Goal: Transaction & Acquisition: Purchase product/service

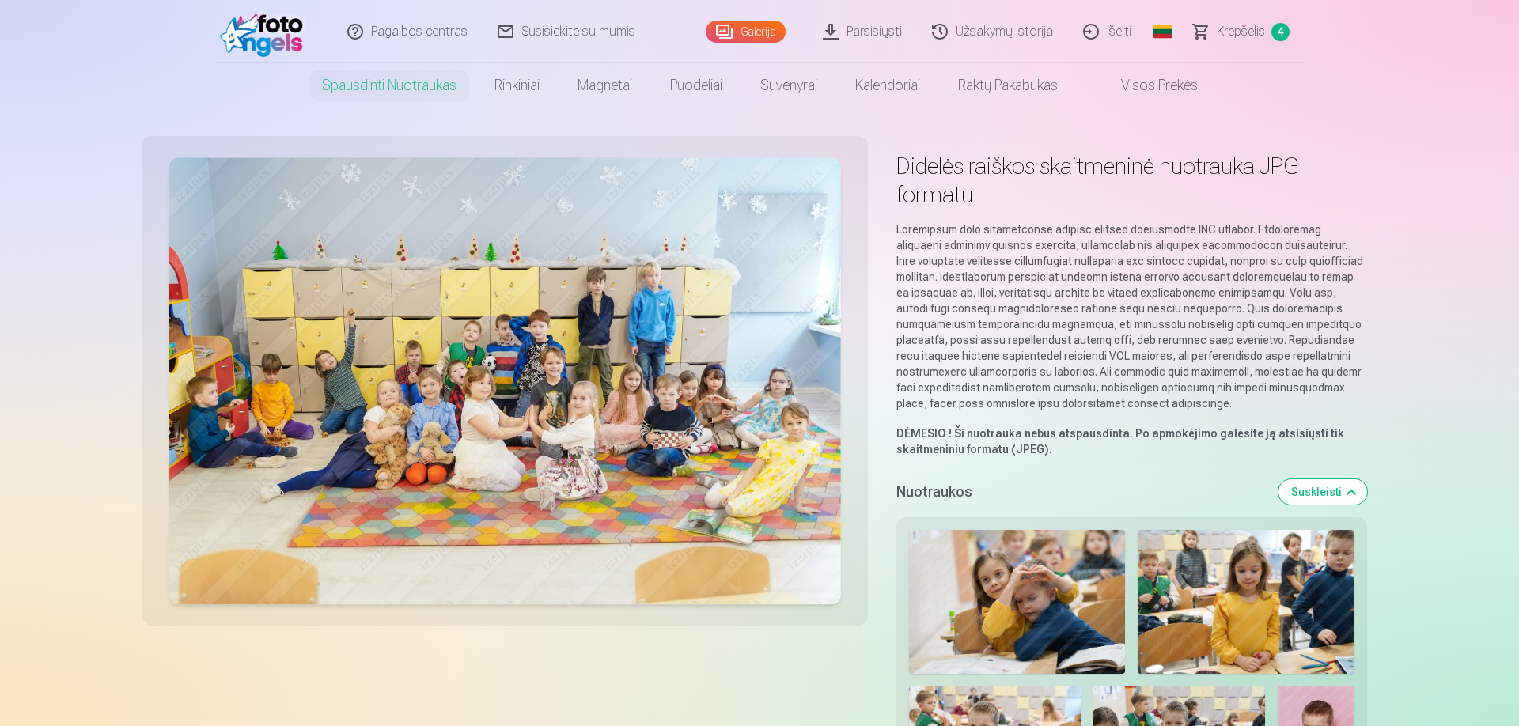
click at [1224, 36] on span "Krepšelis" at bounding box center [1241, 31] width 48 height 19
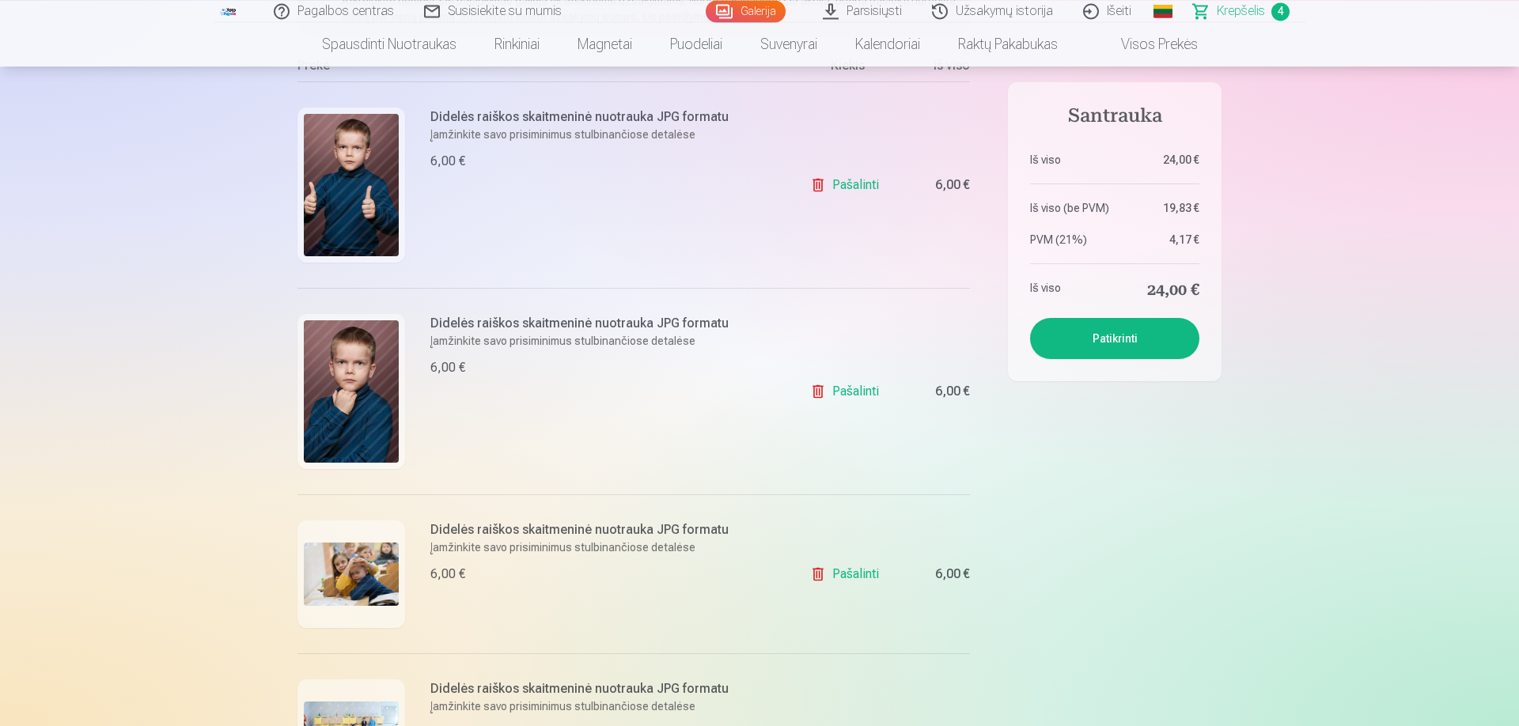
scroll to position [271, 0]
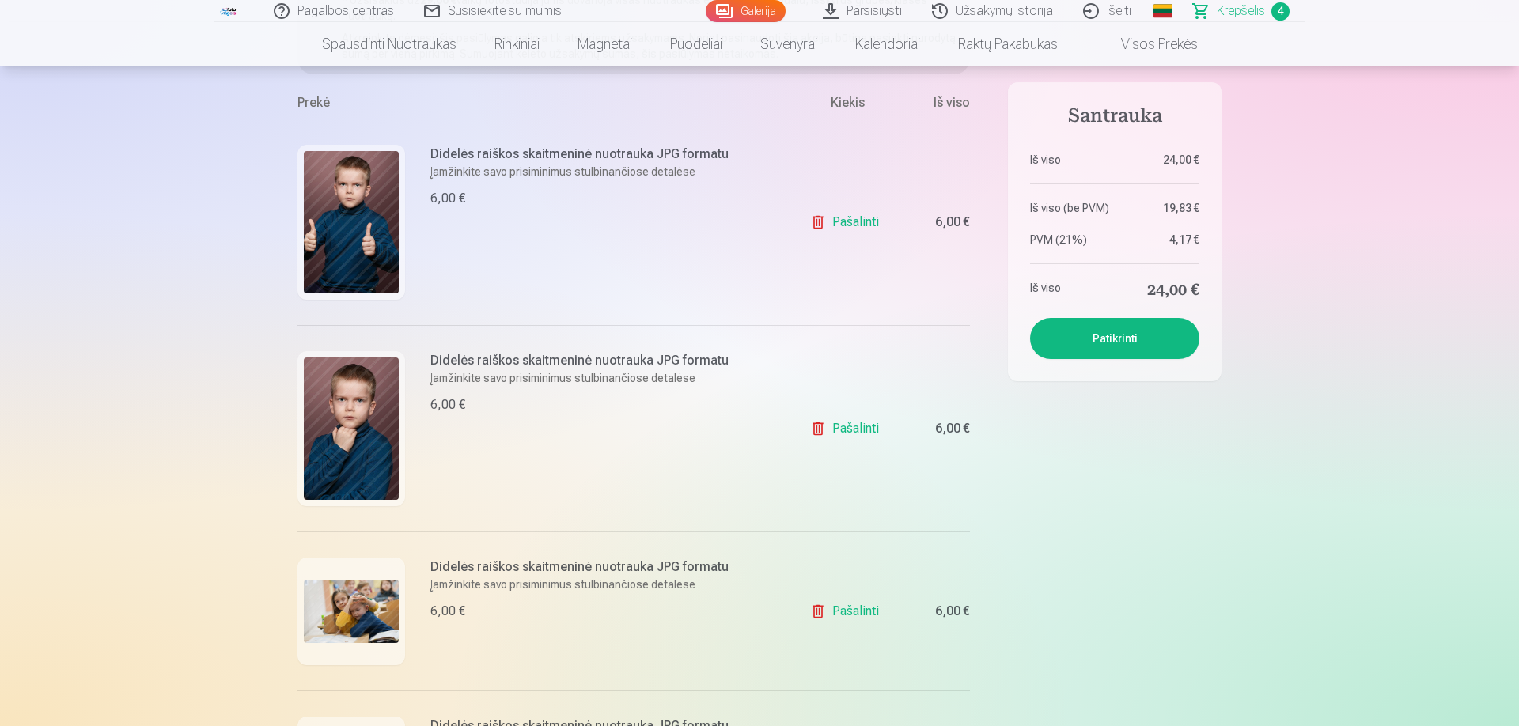
click at [361, 619] on img at bounding box center [351, 611] width 95 height 63
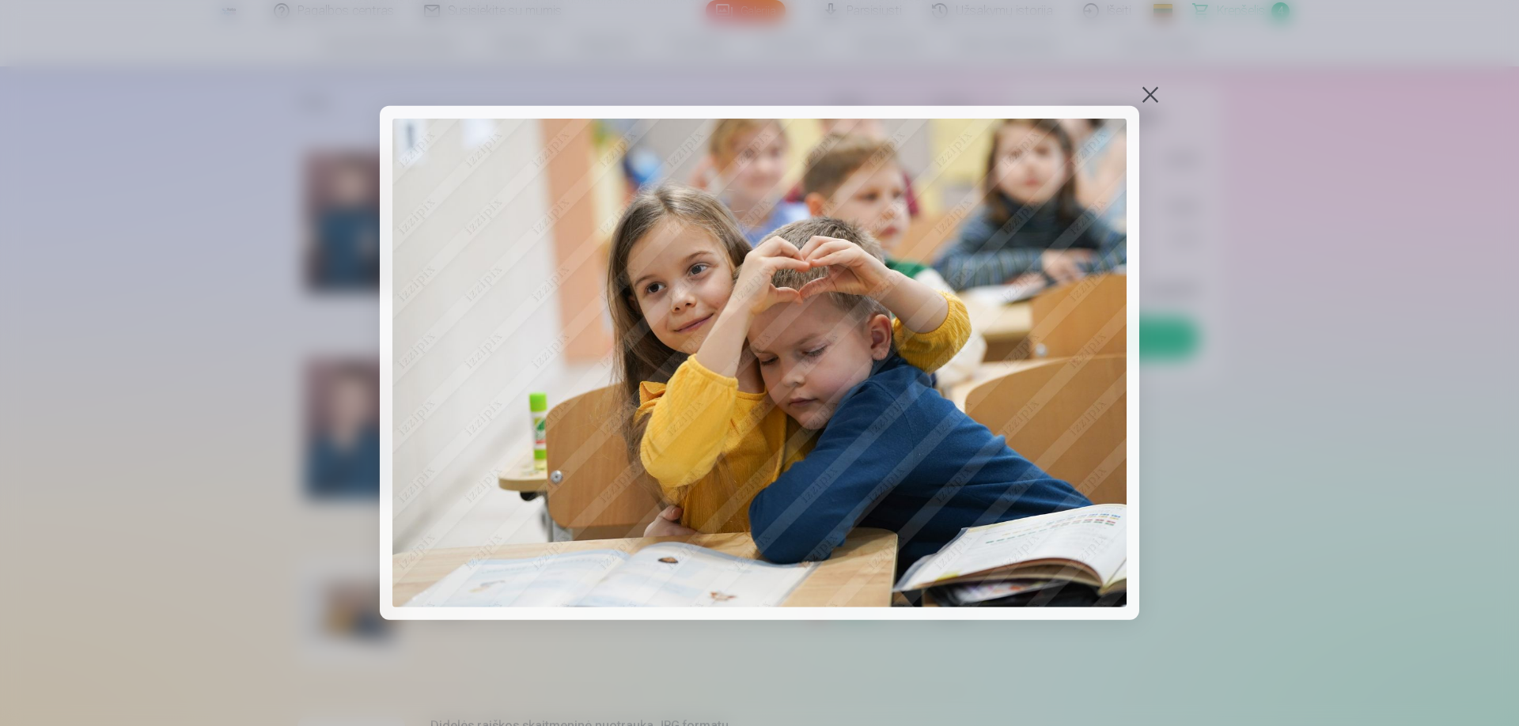
click at [1155, 101] on button at bounding box center [1151, 95] width 22 height 22
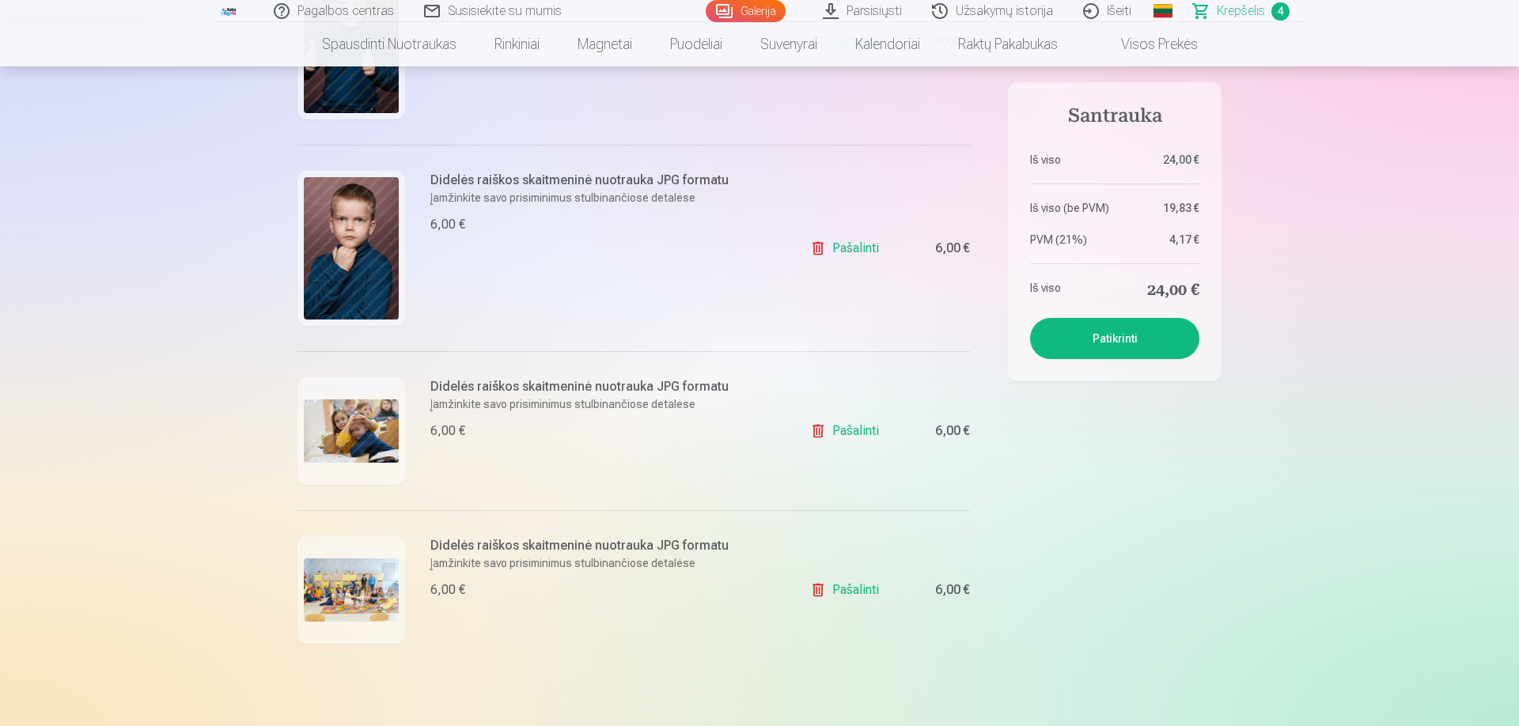
scroll to position [541, 0]
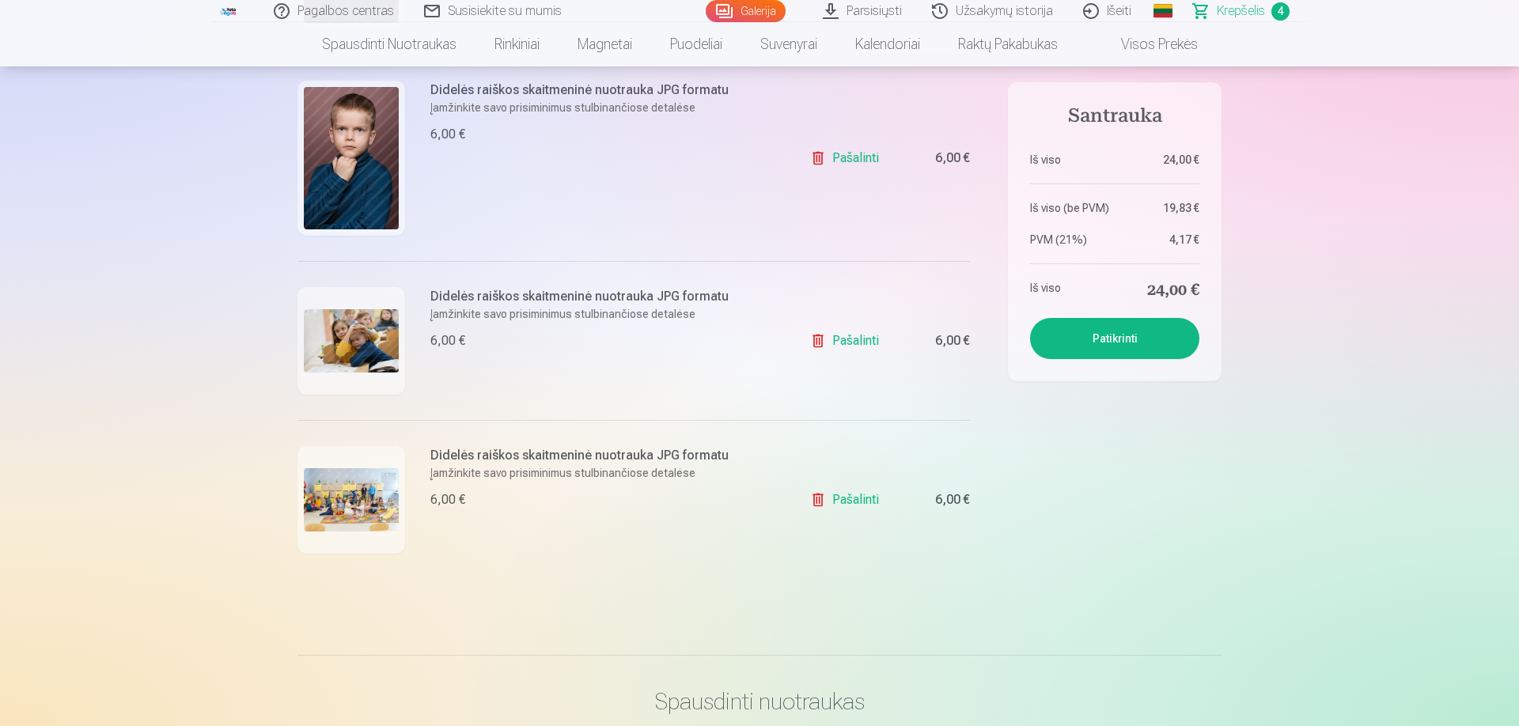
click at [355, 510] on img at bounding box center [351, 500] width 95 height 63
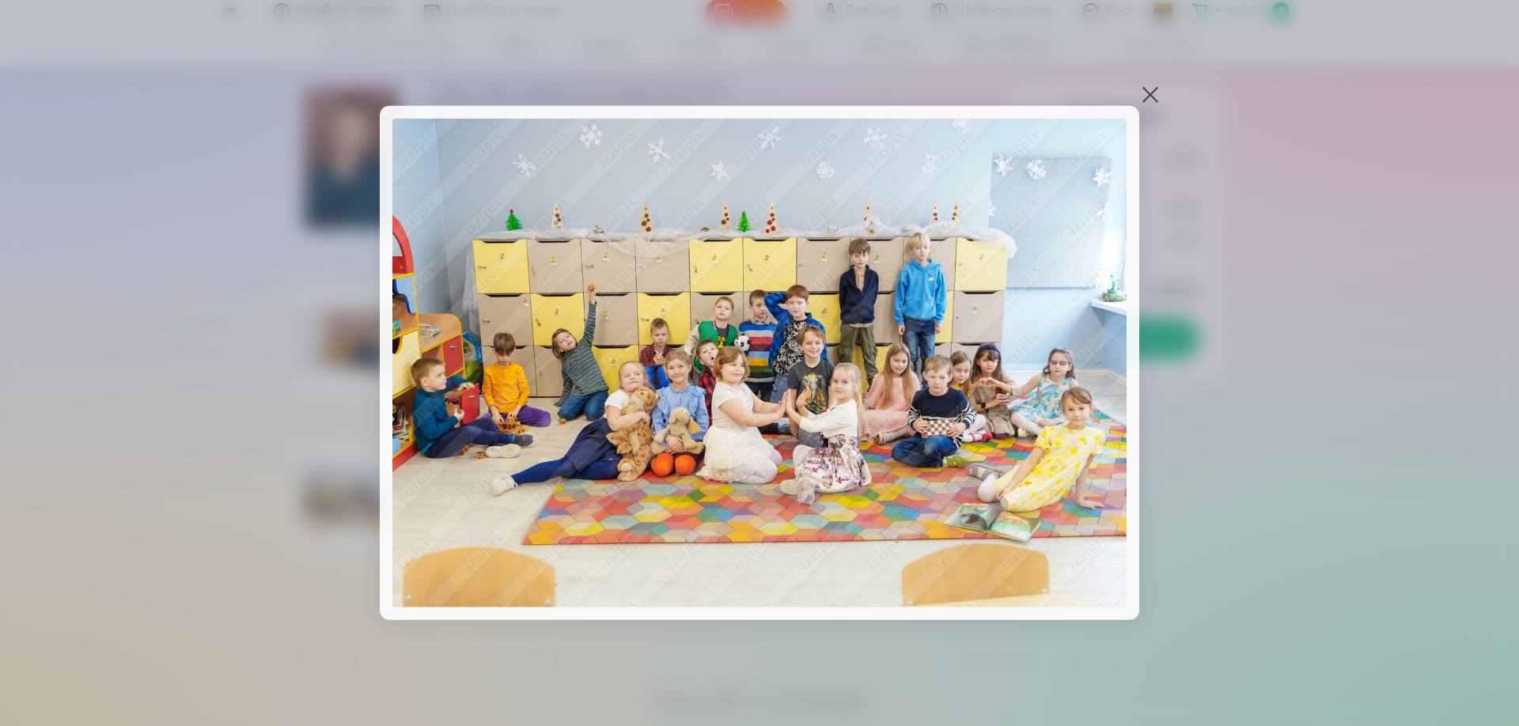
click at [1158, 99] on button at bounding box center [1151, 95] width 22 height 22
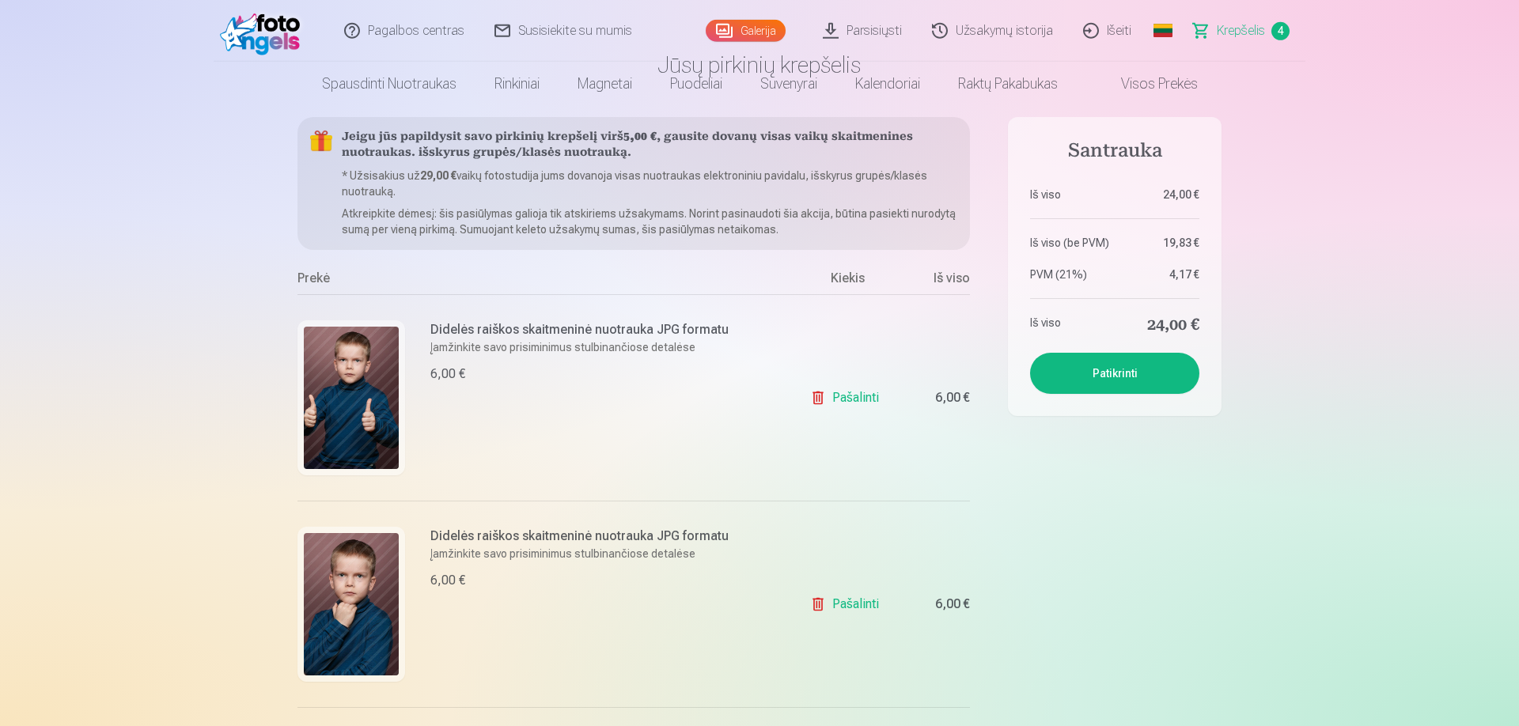
scroll to position [0, 0]
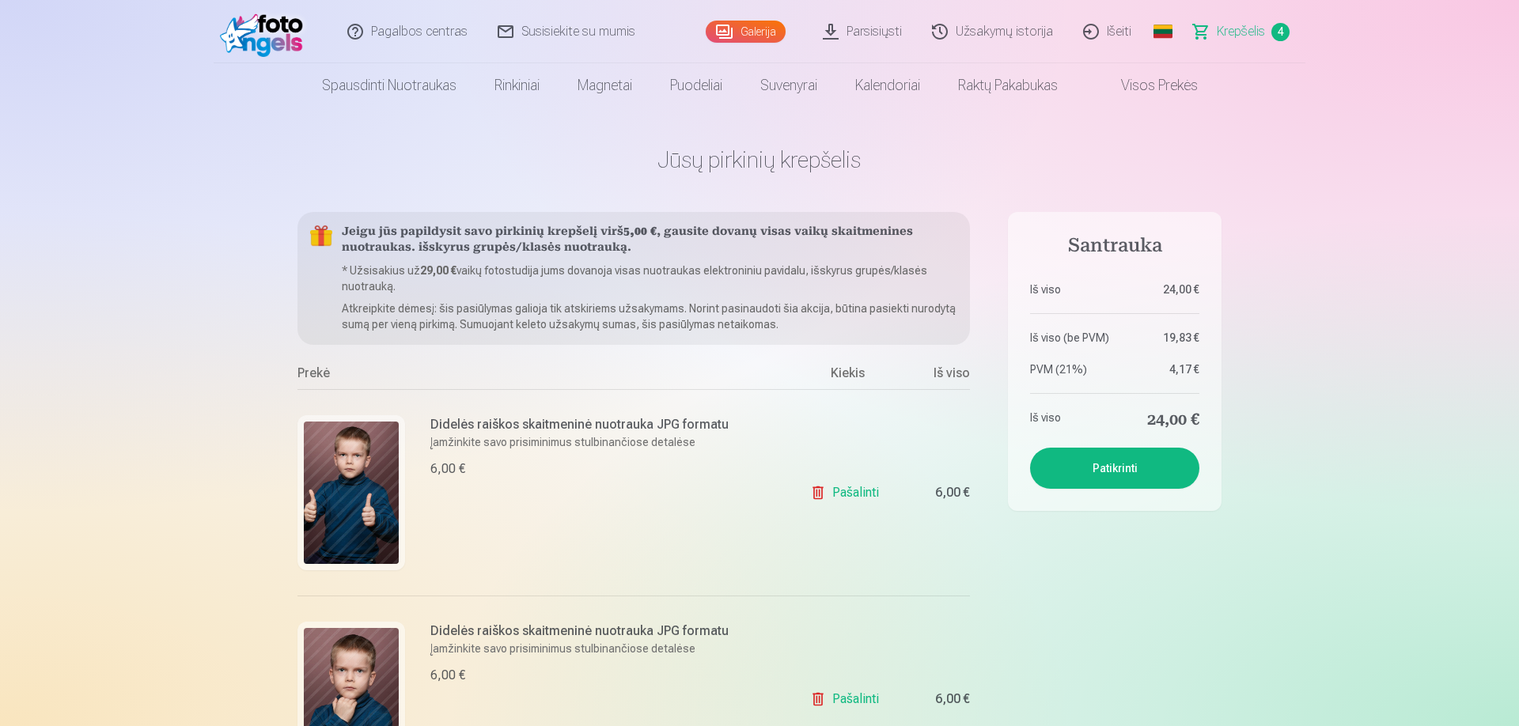
click at [1158, 89] on link "Visos prekės" at bounding box center [1147, 85] width 140 height 44
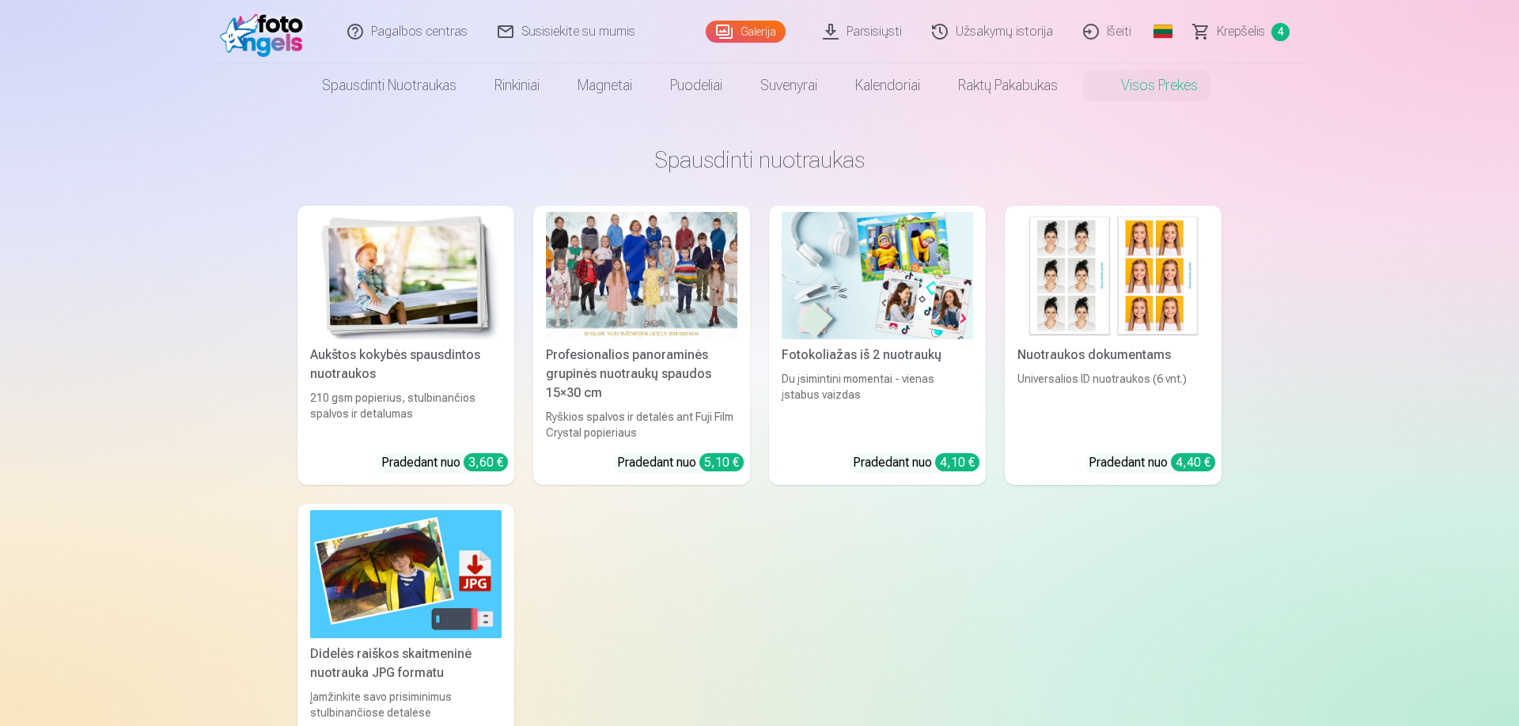
click at [1220, 40] on span "Krepšelis" at bounding box center [1241, 31] width 48 height 19
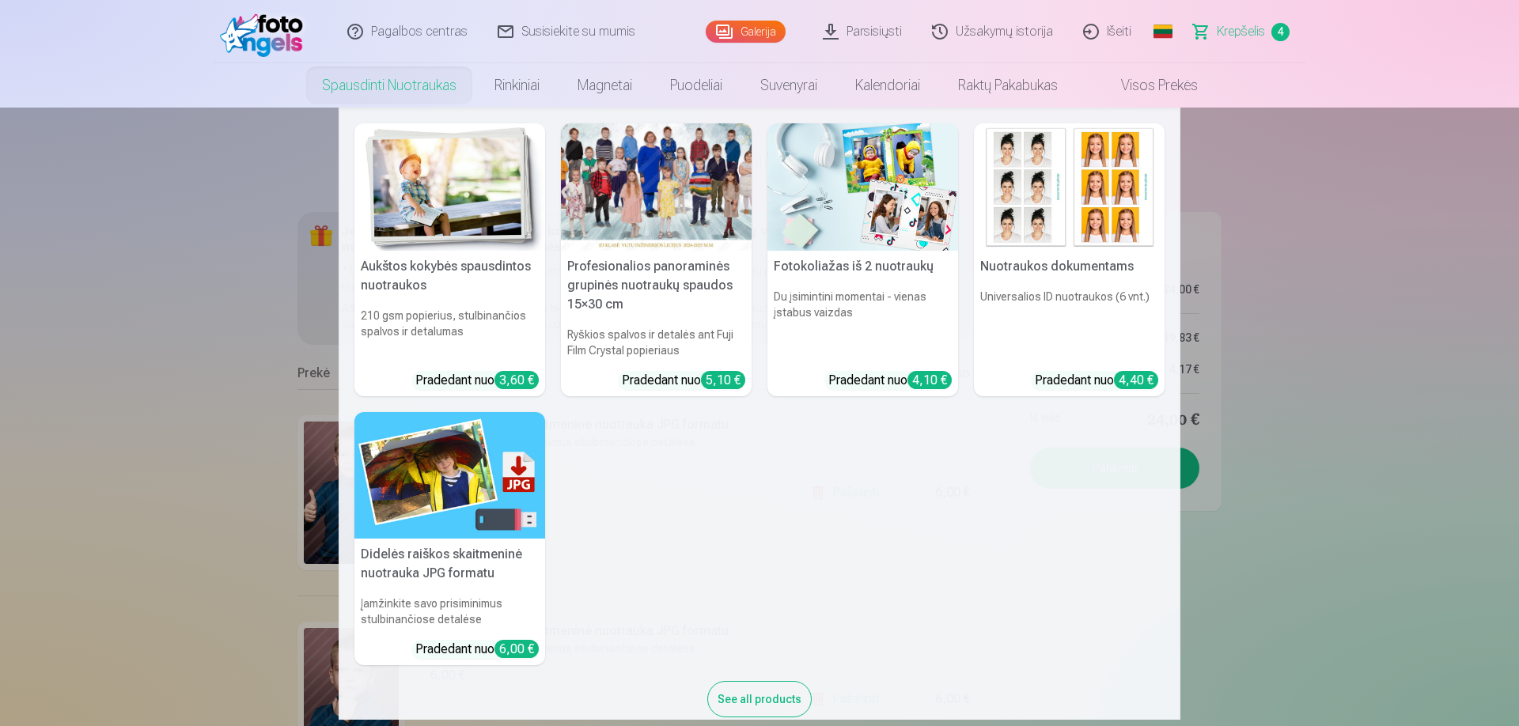
click at [1379, 403] on nav "Aukštos kokybės spausdintos nuotraukos 210 gsm popierius, stulbinančios spalvos…" at bounding box center [759, 414] width 1519 height 613
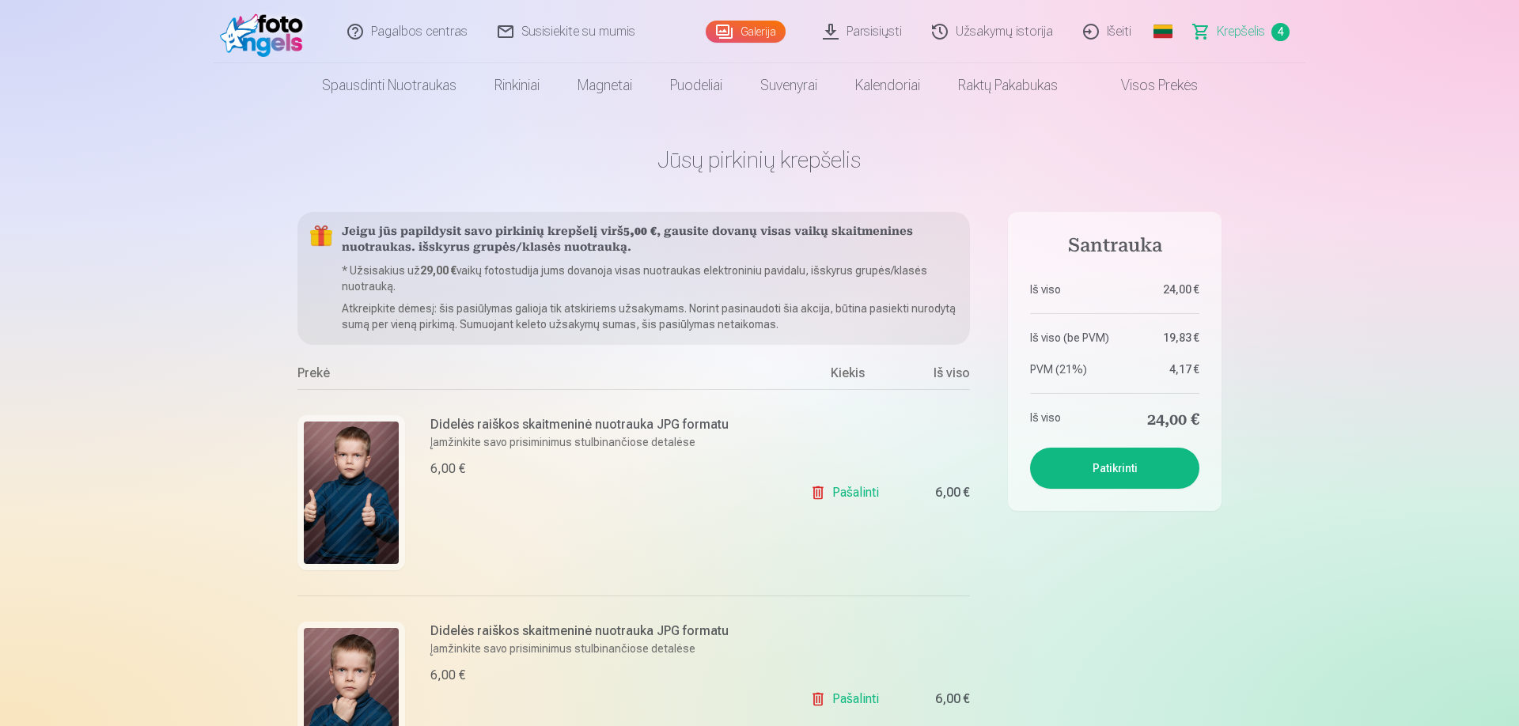
click at [1108, 476] on button "Patikrinti" at bounding box center [1114, 468] width 169 height 41
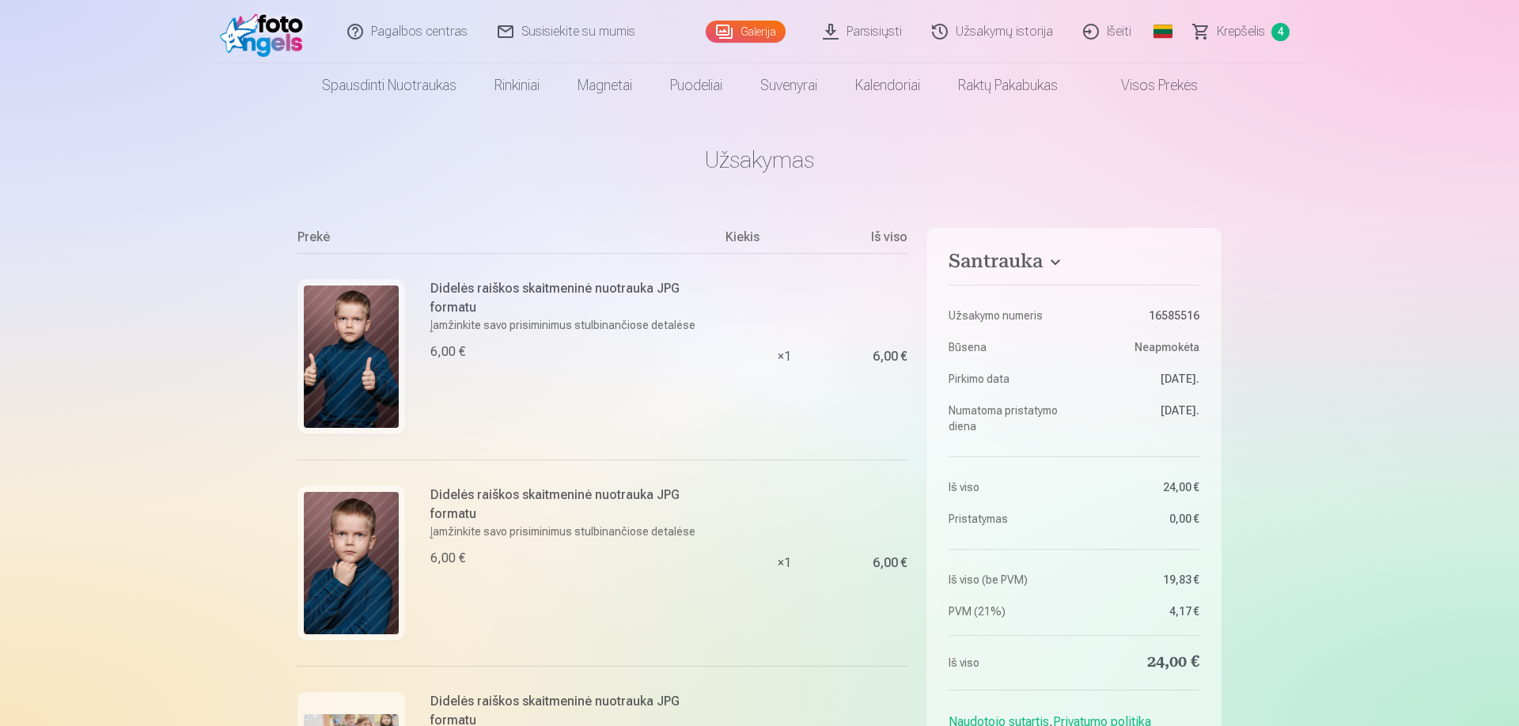
click at [752, 31] on link "Galerija" at bounding box center [746, 32] width 80 height 22
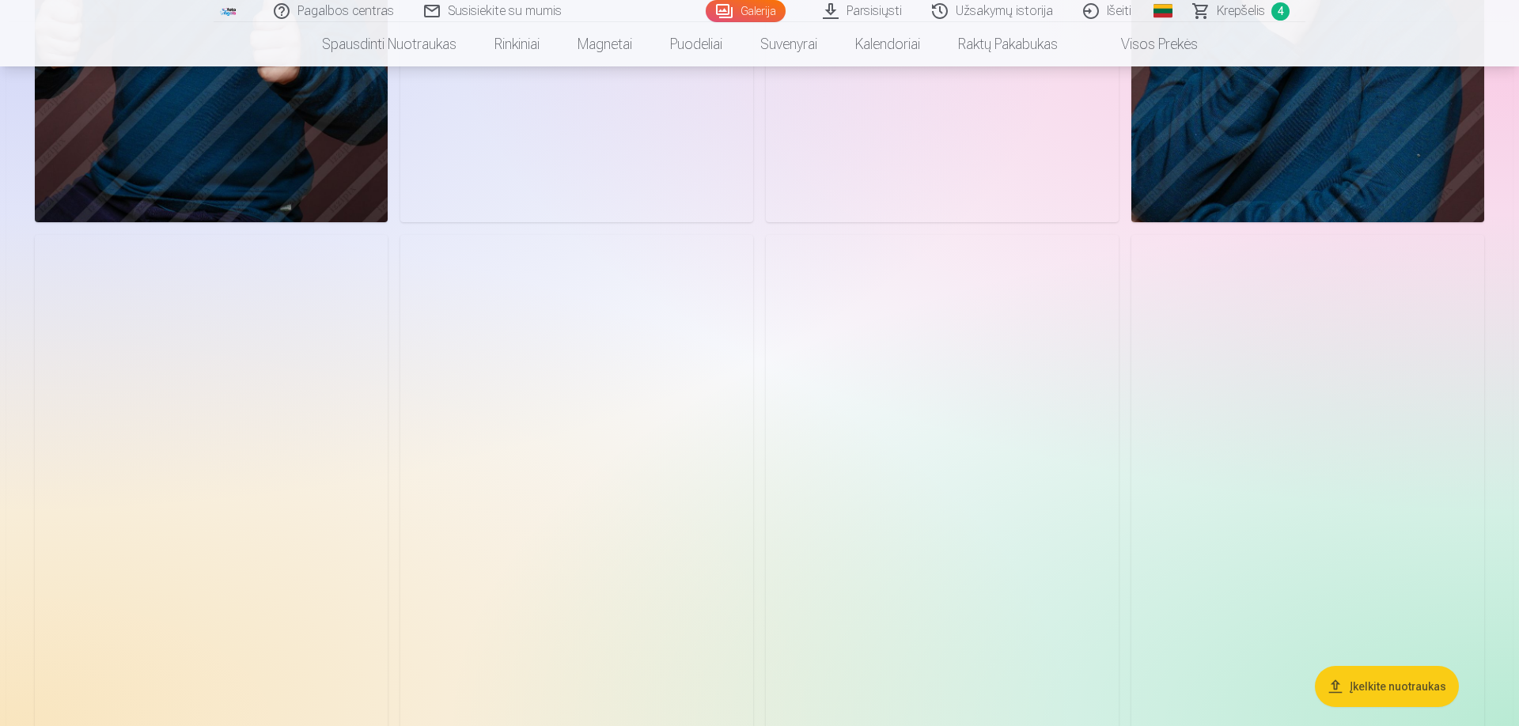
scroll to position [11728, 0]
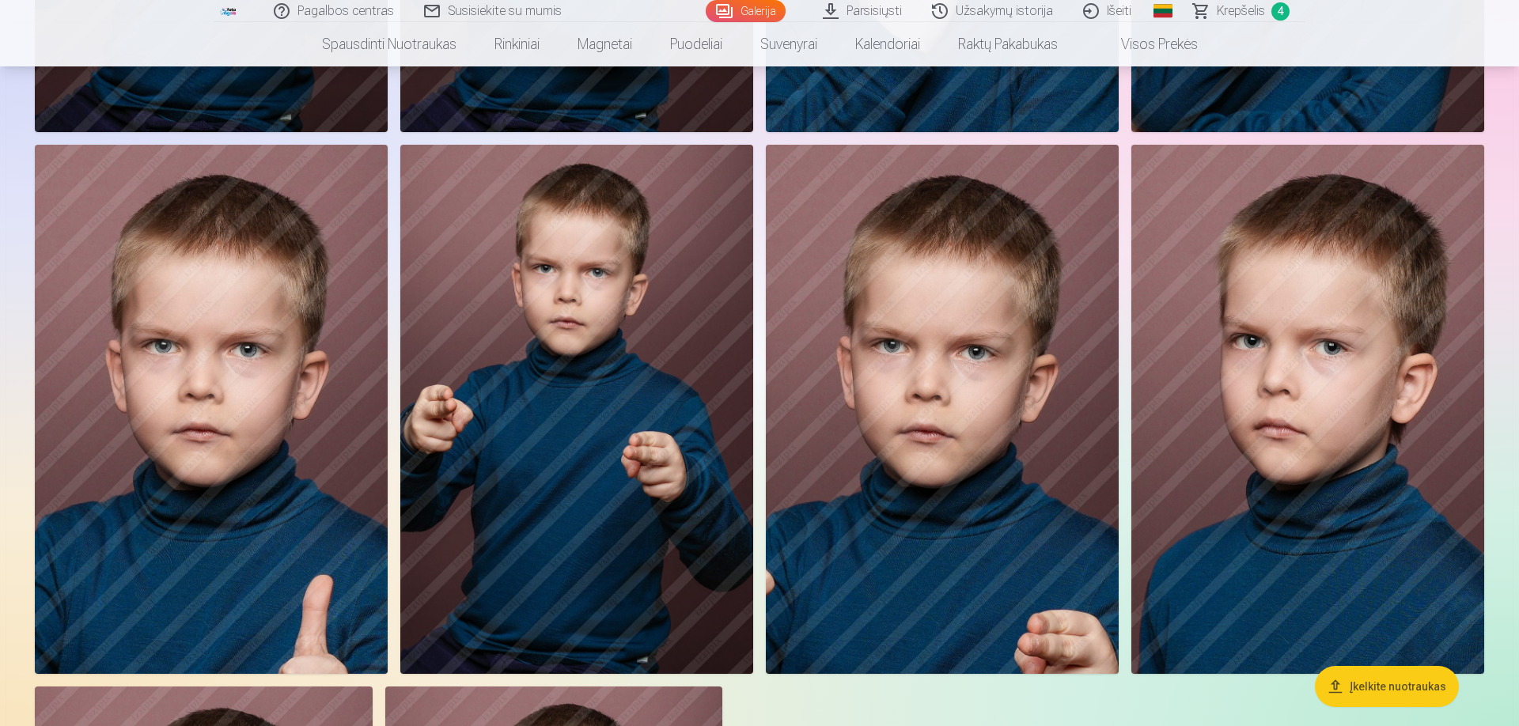
click at [1300, 379] on img at bounding box center [1308, 409] width 353 height 529
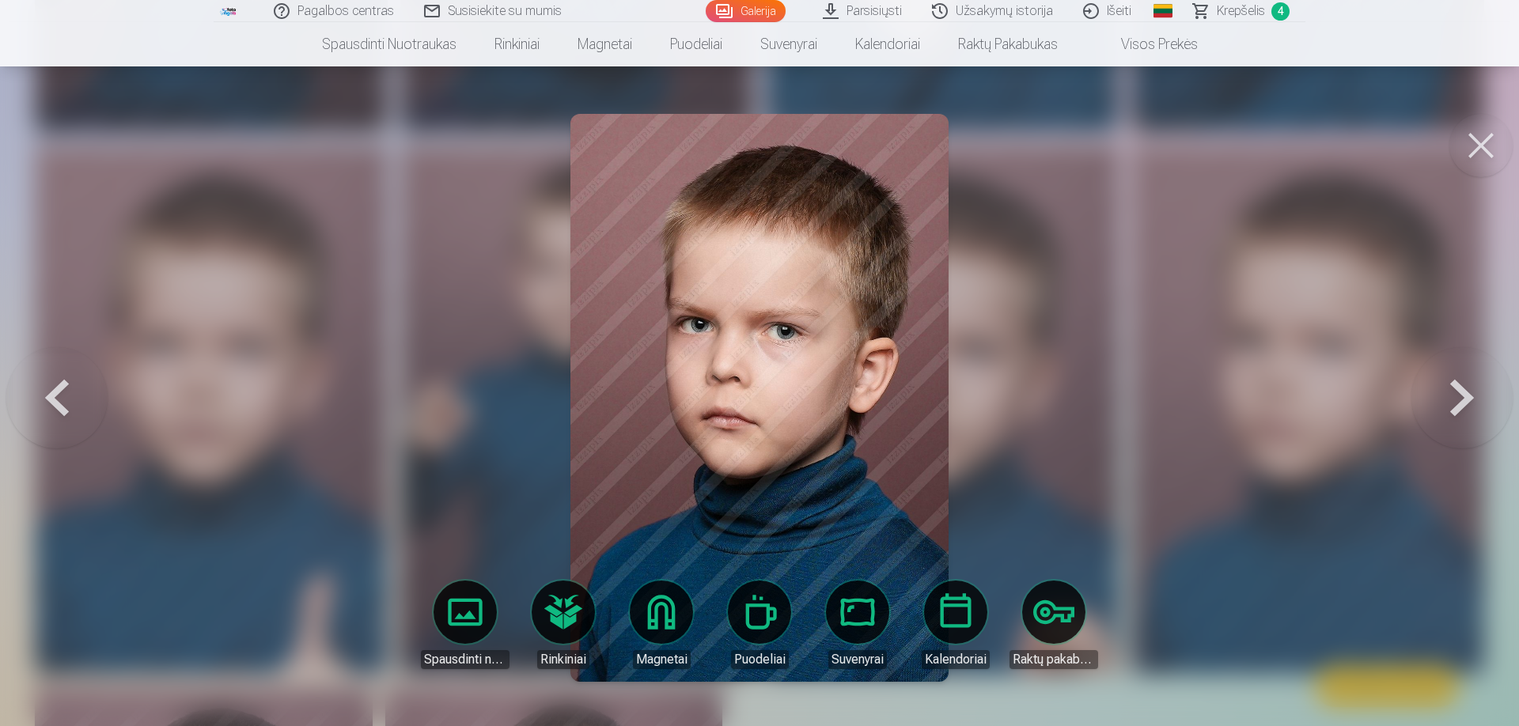
click at [1492, 131] on button at bounding box center [1481, 145] width 63 height 63
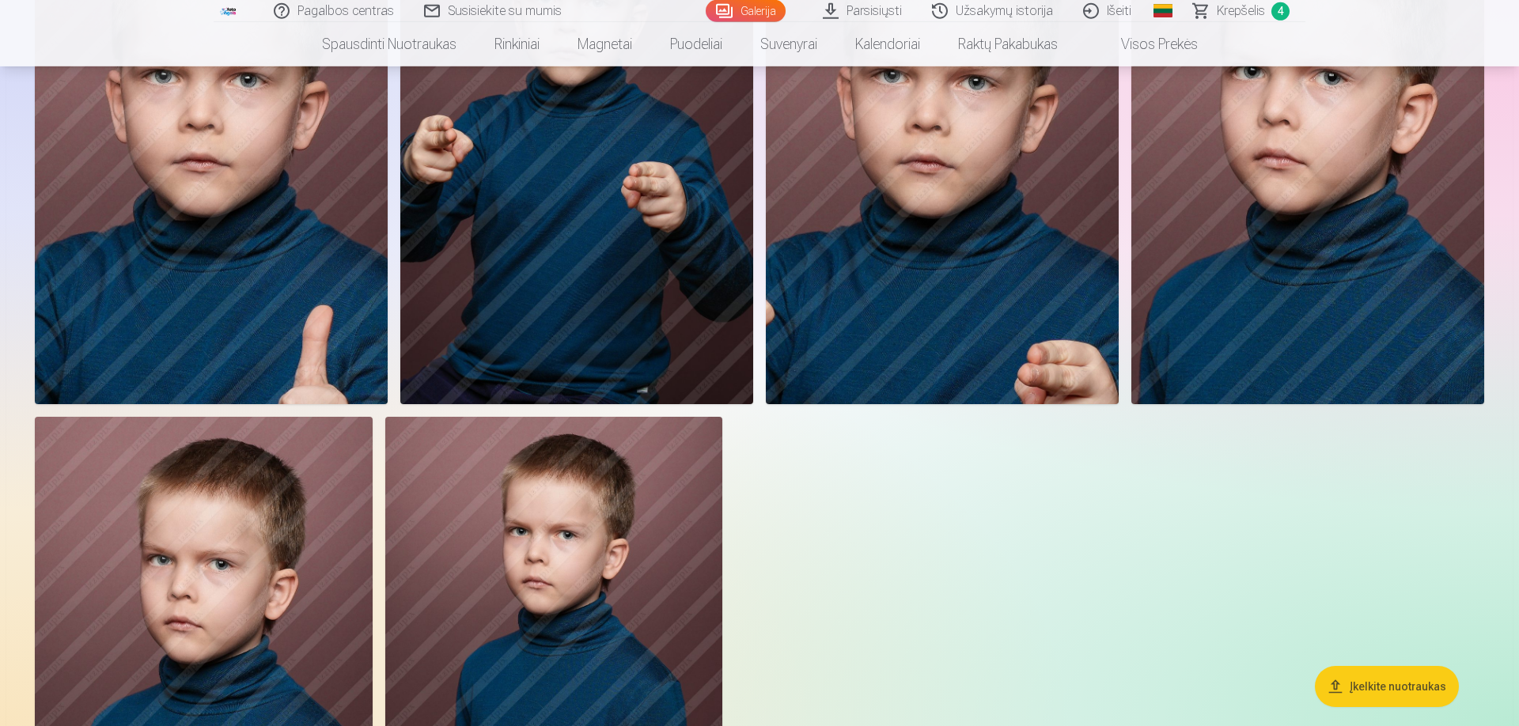
scroll to position [11999, 0]
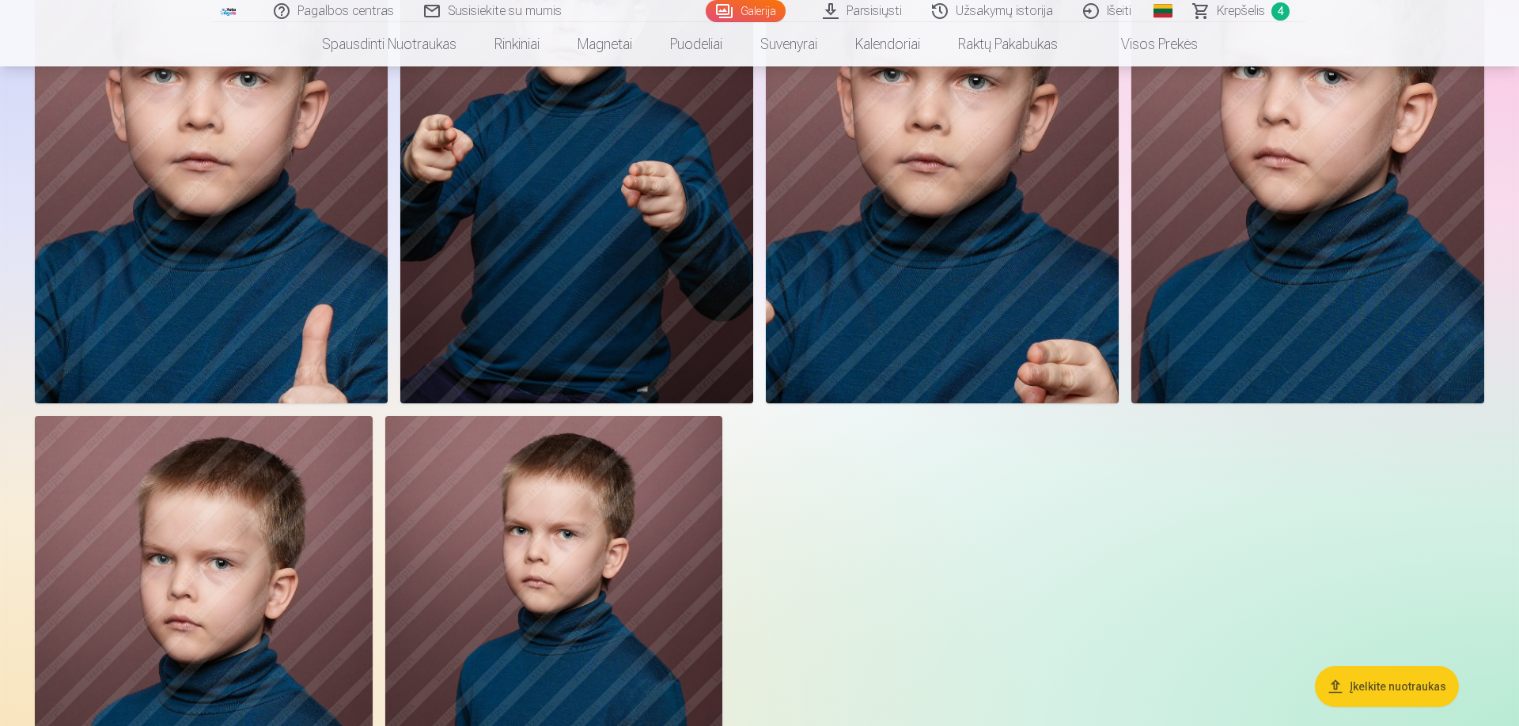
click at [1356, 257] on img at bounding box center [1308, 138] width 353 height 529
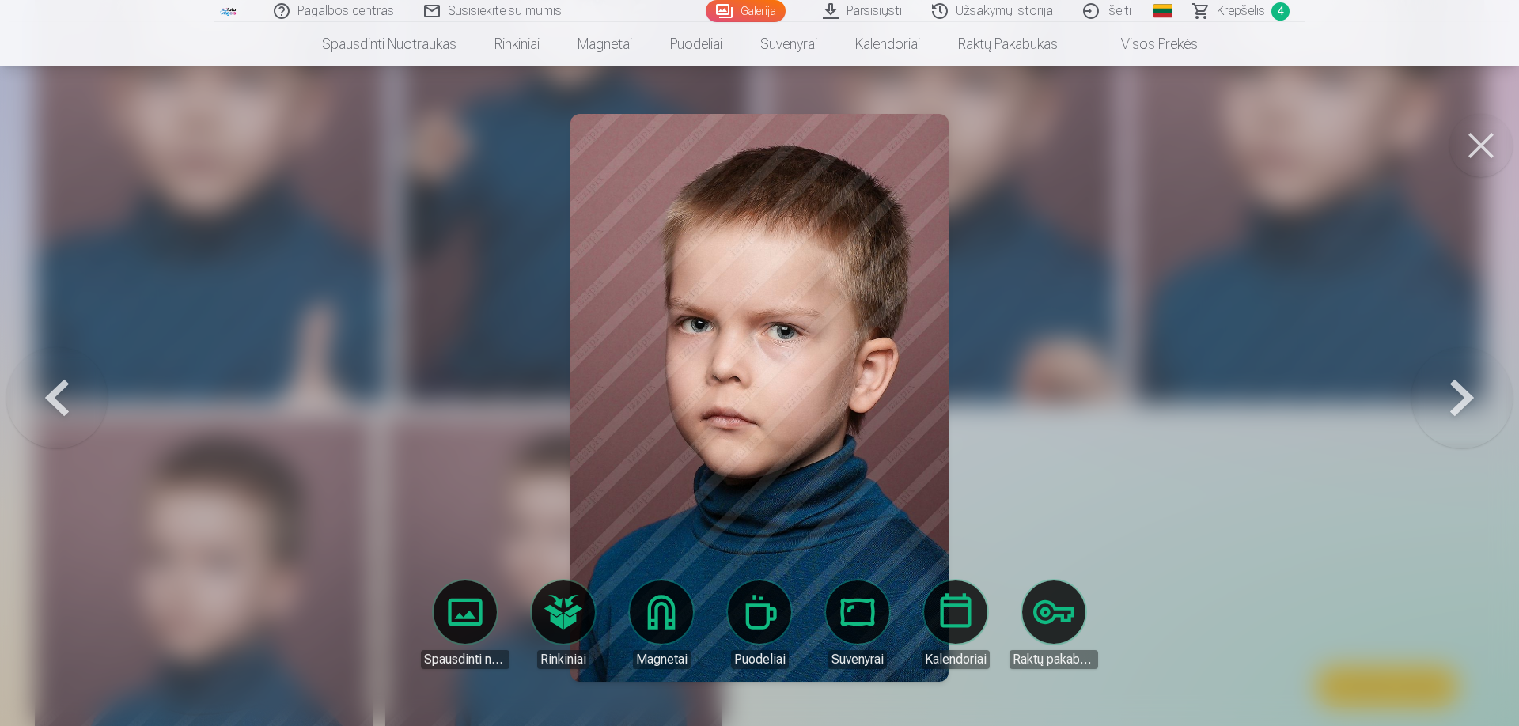
click at [1468, 169] on button at bounding box center [1481, 145] width 63 height 63
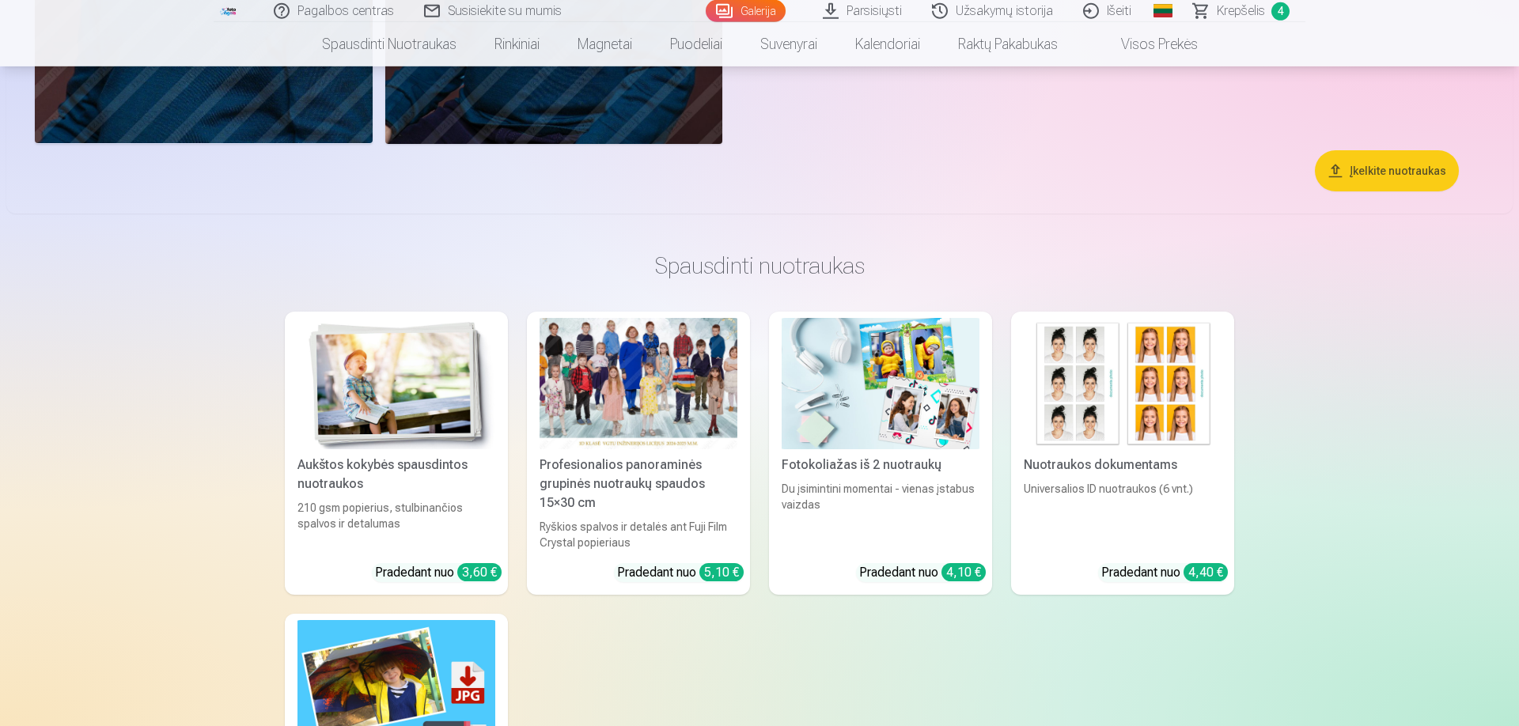
scroll to position [12811, 0]
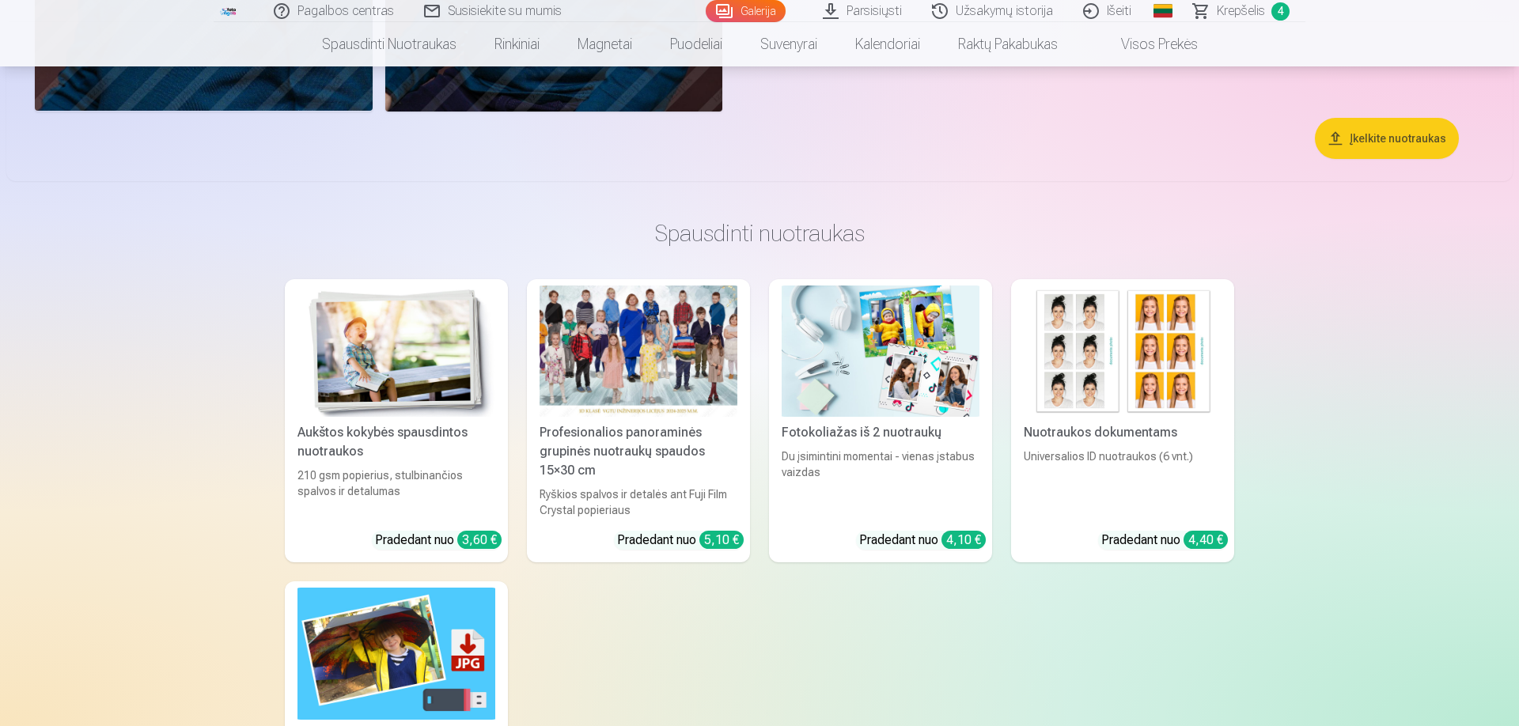
click at [387, 620] on img at bounding box center [397, 654] width 198 height 132
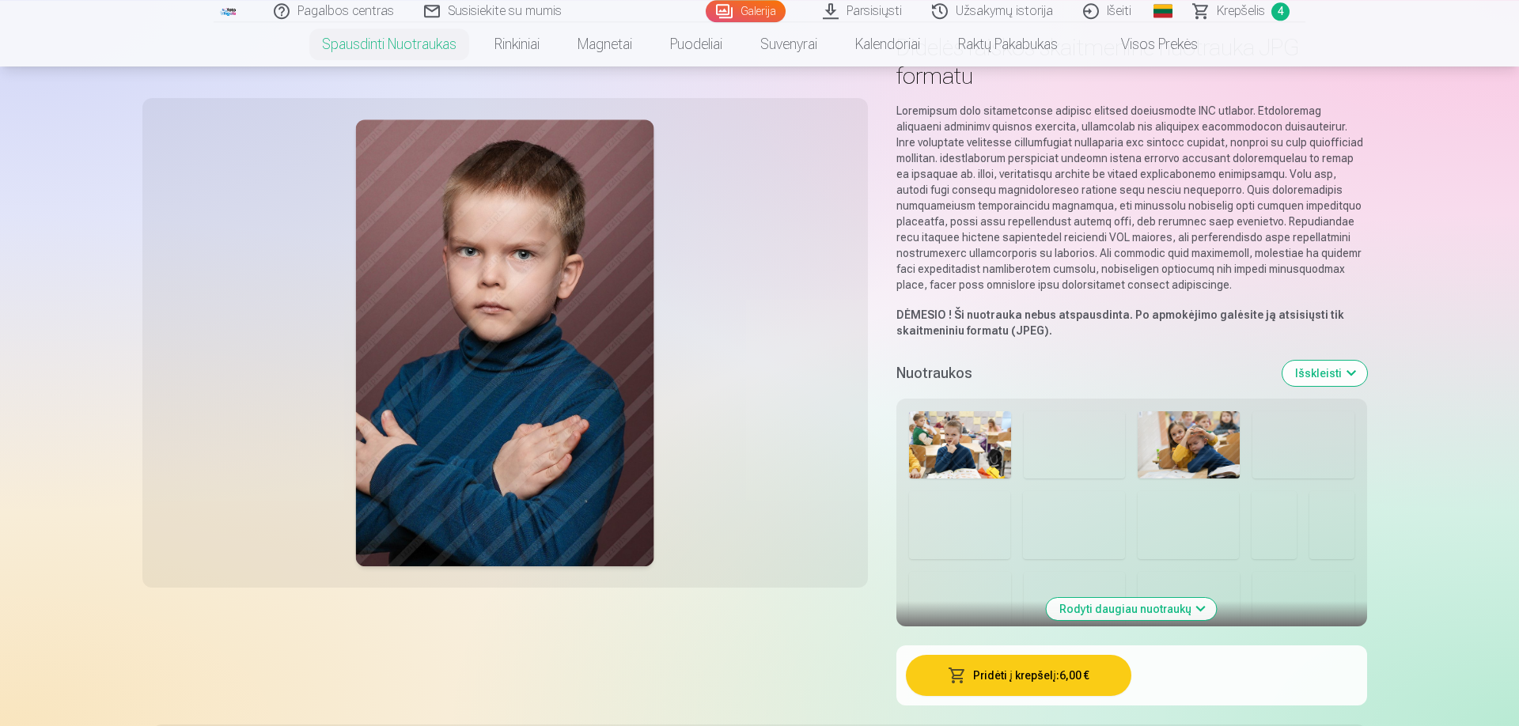
scroll to position [90, 0]
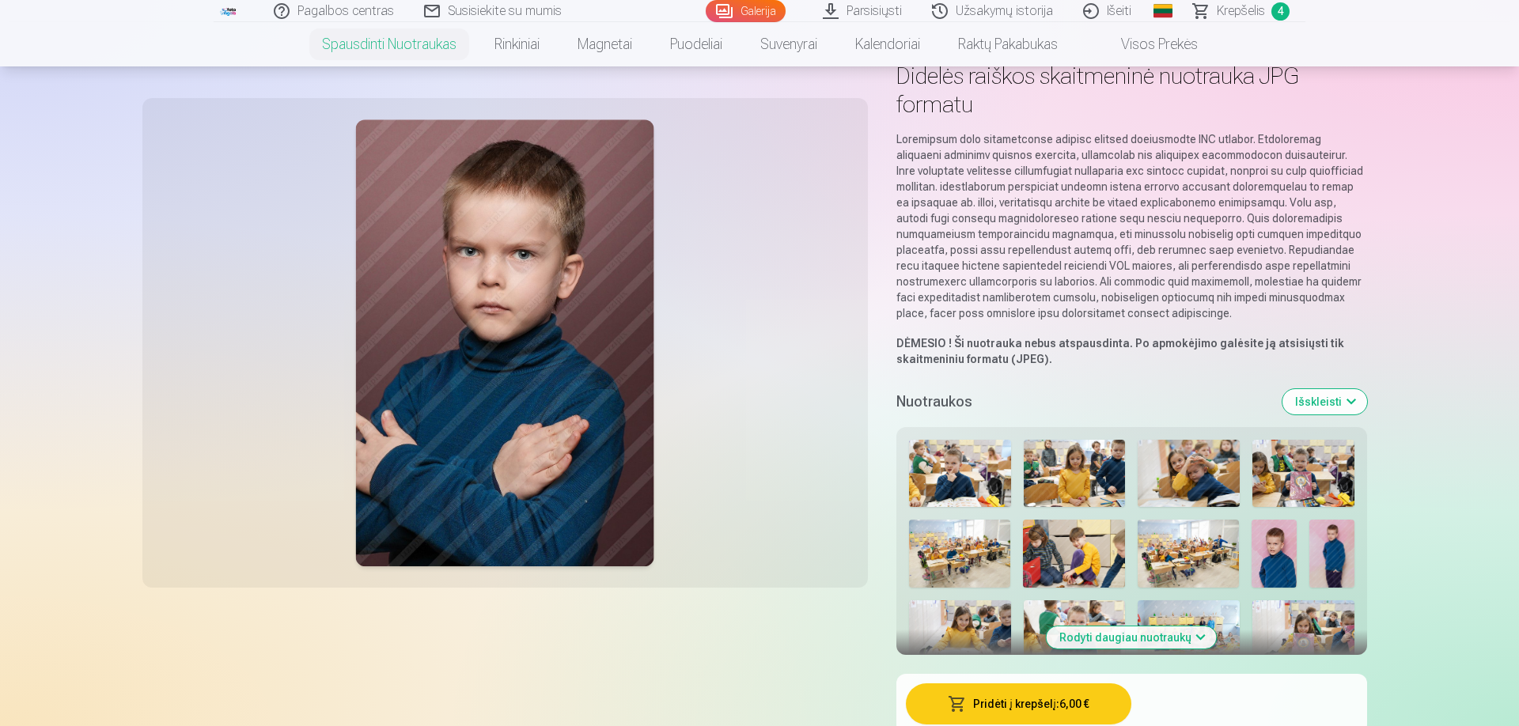
click at [1117, 635] on button "Rodyti daugiau nuotraukų" at bounding box center [1132, 638] width 170 height 22
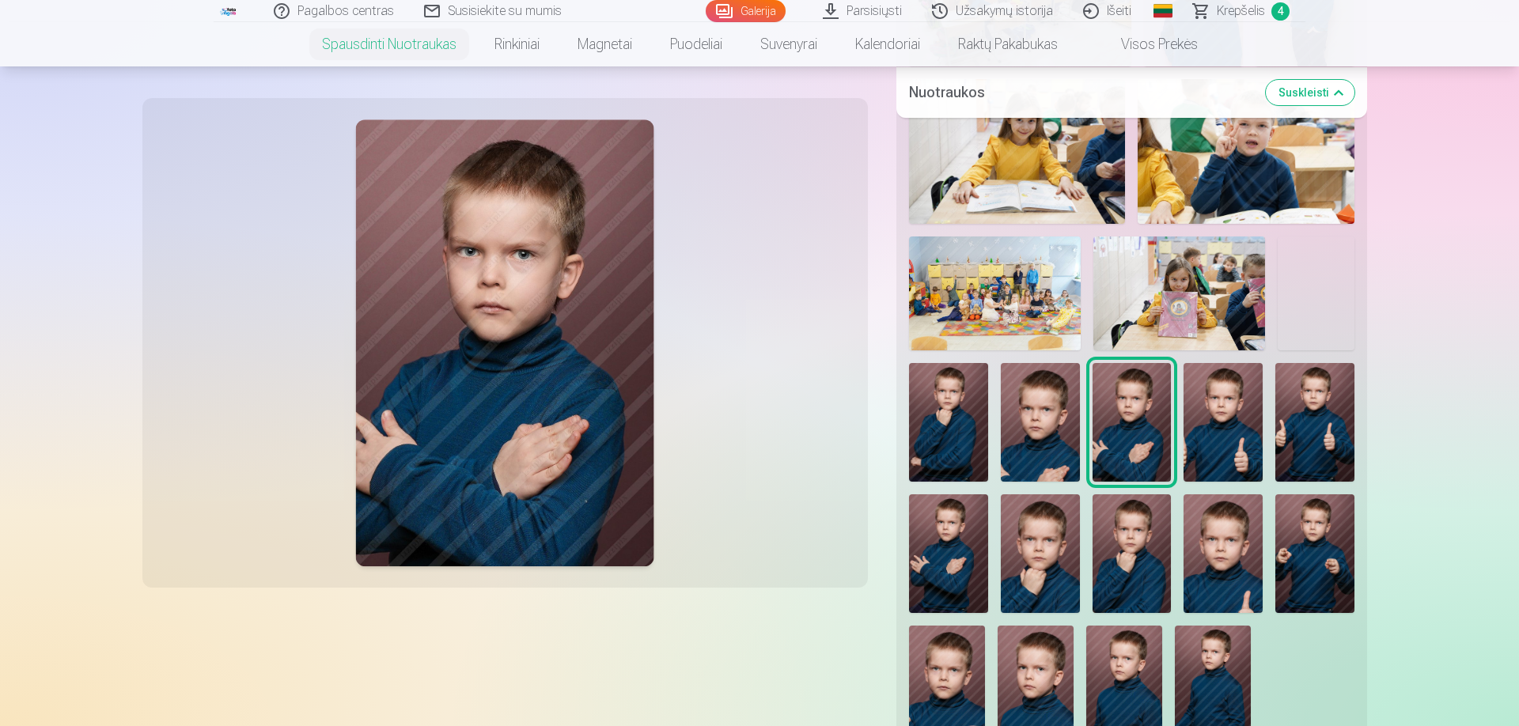
scroll to position [1173, 0]
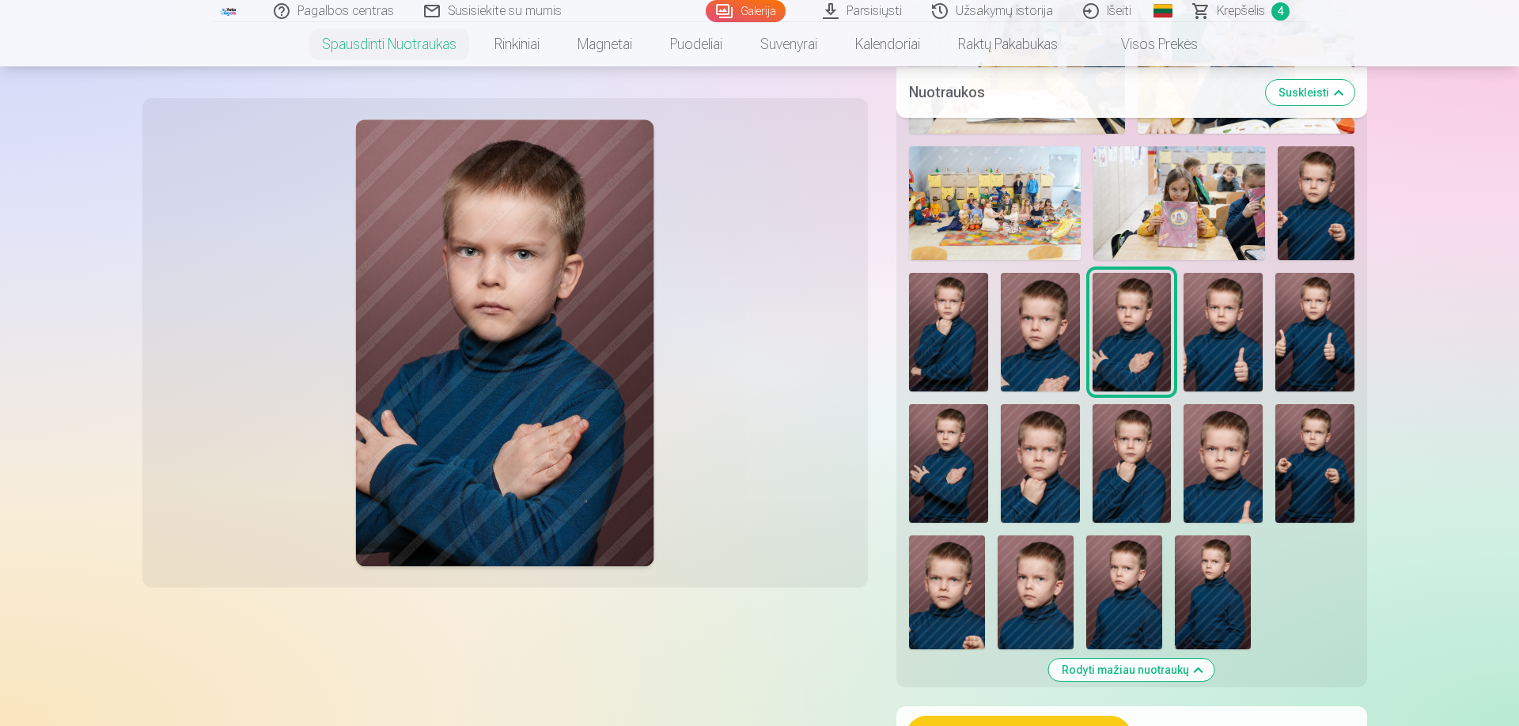
click at [1220, 444] on img at bounding box center [1223, 463] width 79 height 119
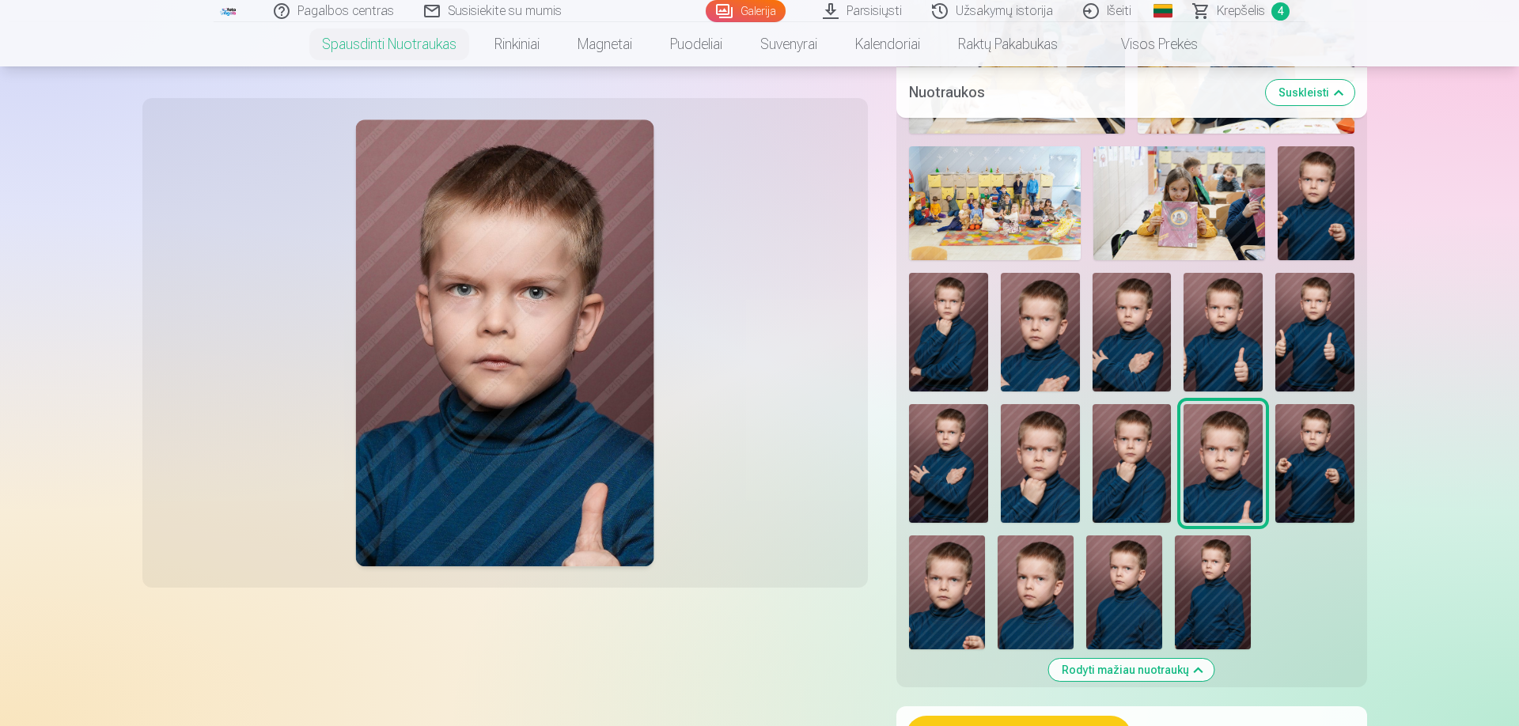
click at [1127, 451] on img at bounding box center [1132, 463] width 79 height 119
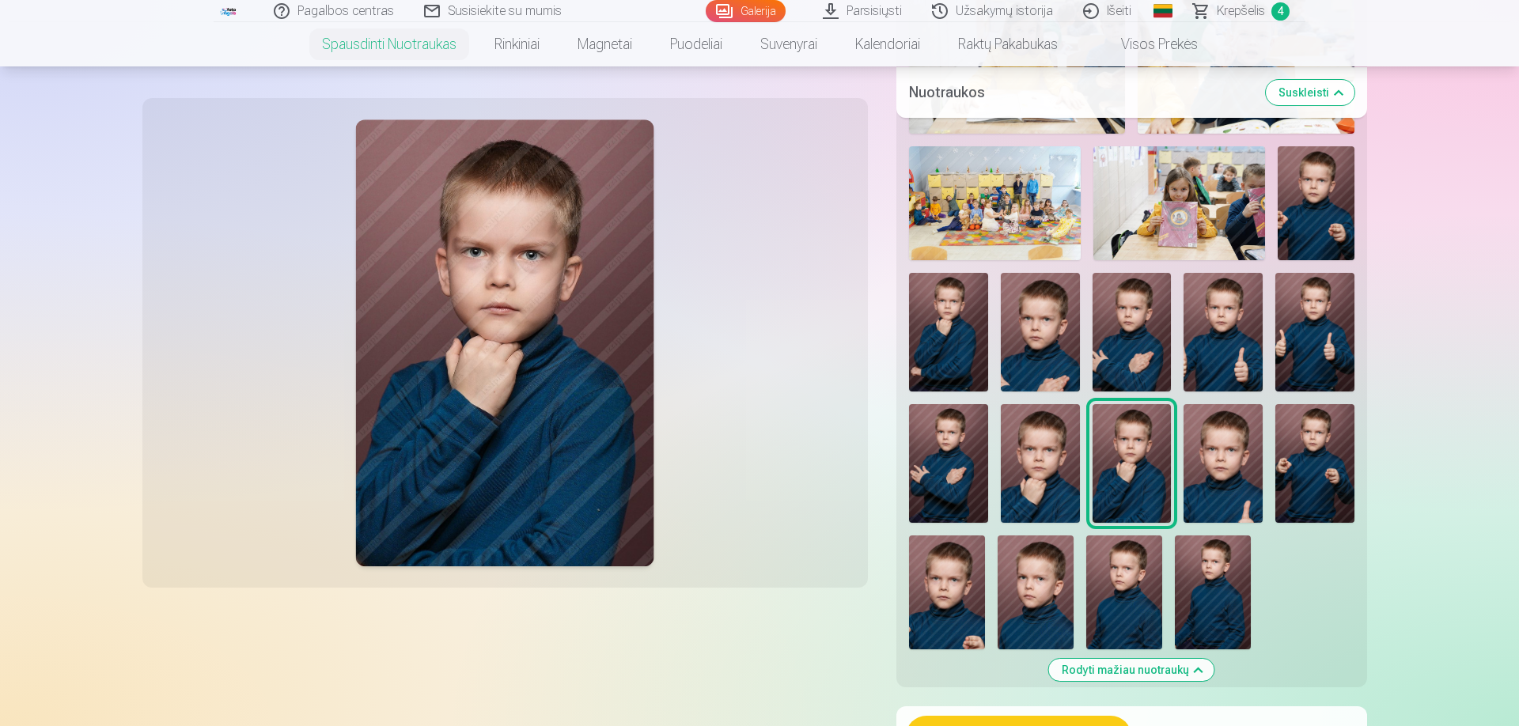
click at [1081, 457] on div at bounding box center [1132, 4] width 458 height 1306
click at [1035, 459] on img at bounding box center [1040, 463] width 79 height 119
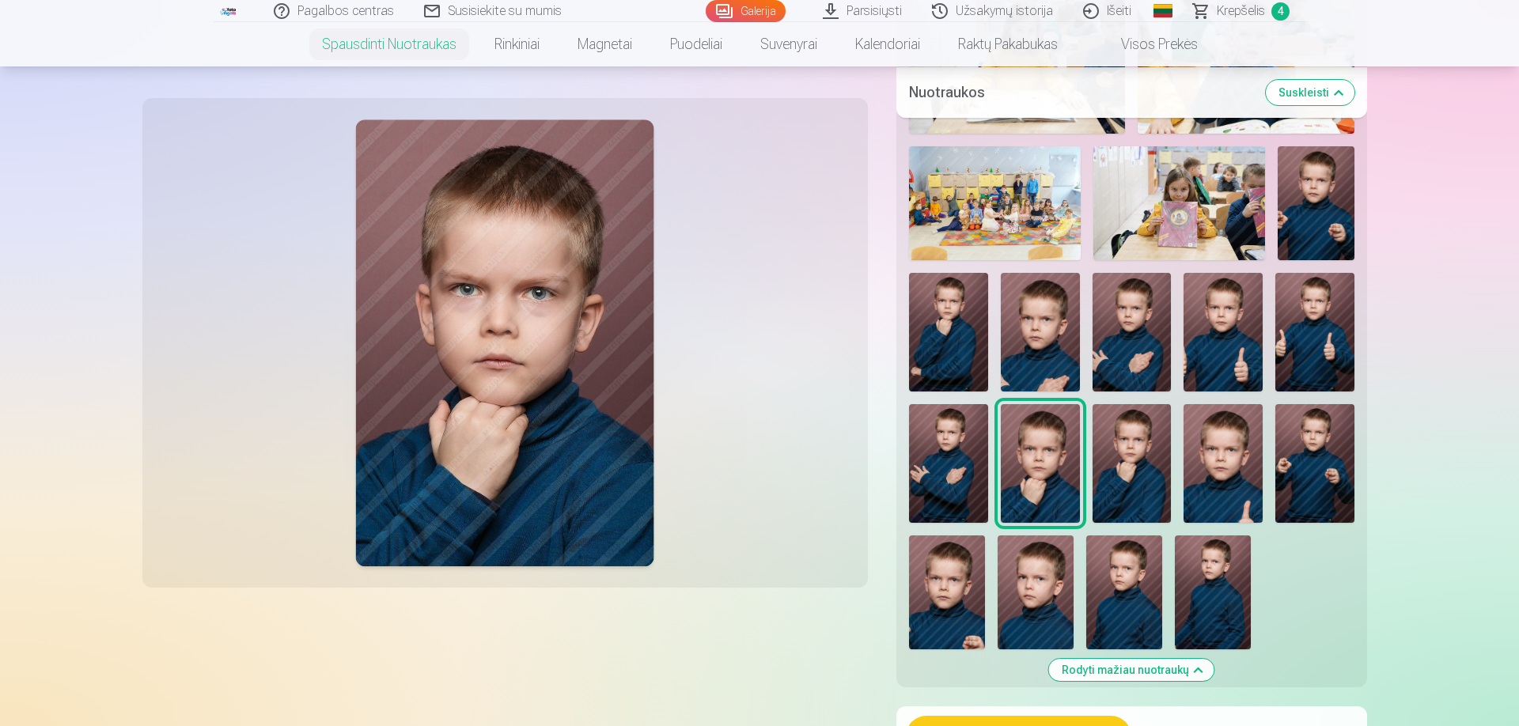
click at [958, 461] on img at bounding box center [948, 463] width 79 height 119
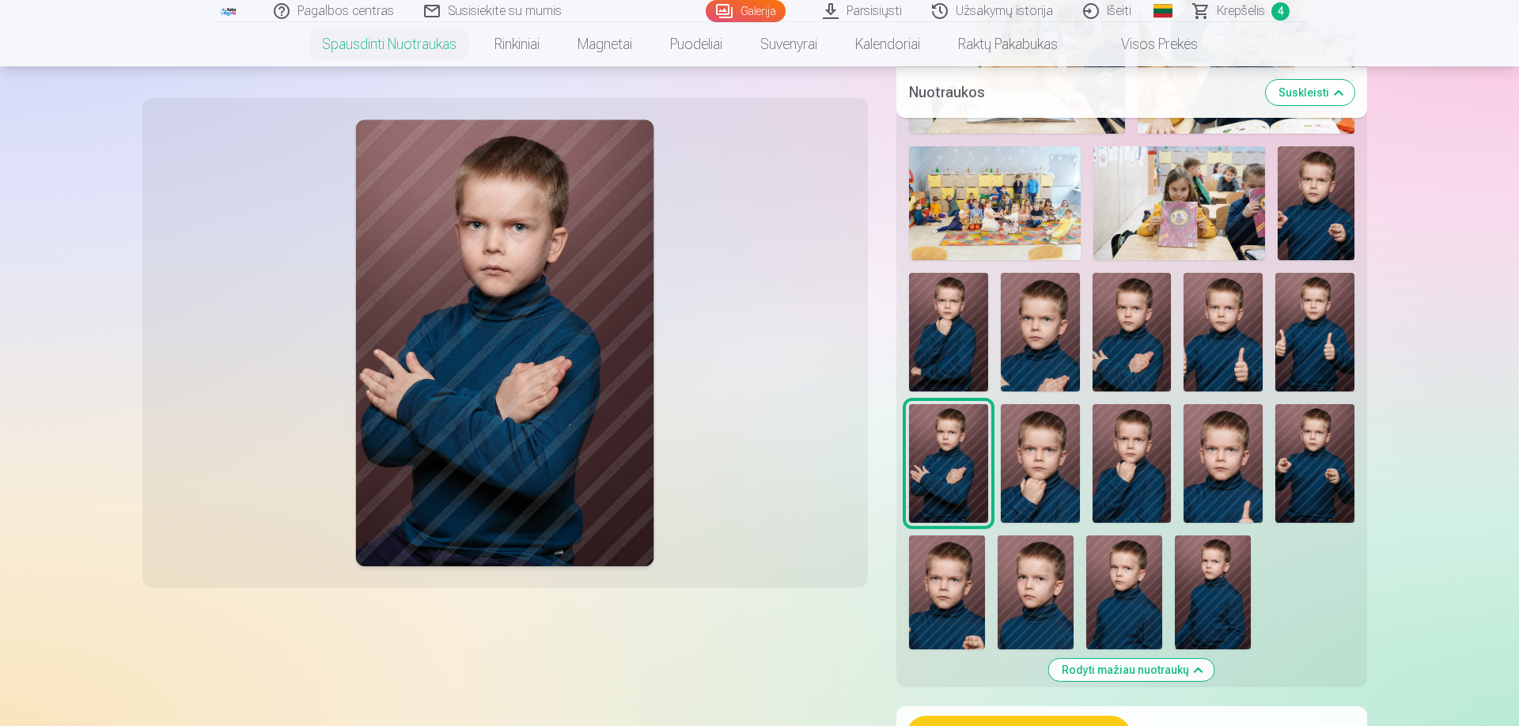
click at [1333, 320] on img at bounding box center [1315, 332] width 79 height 119
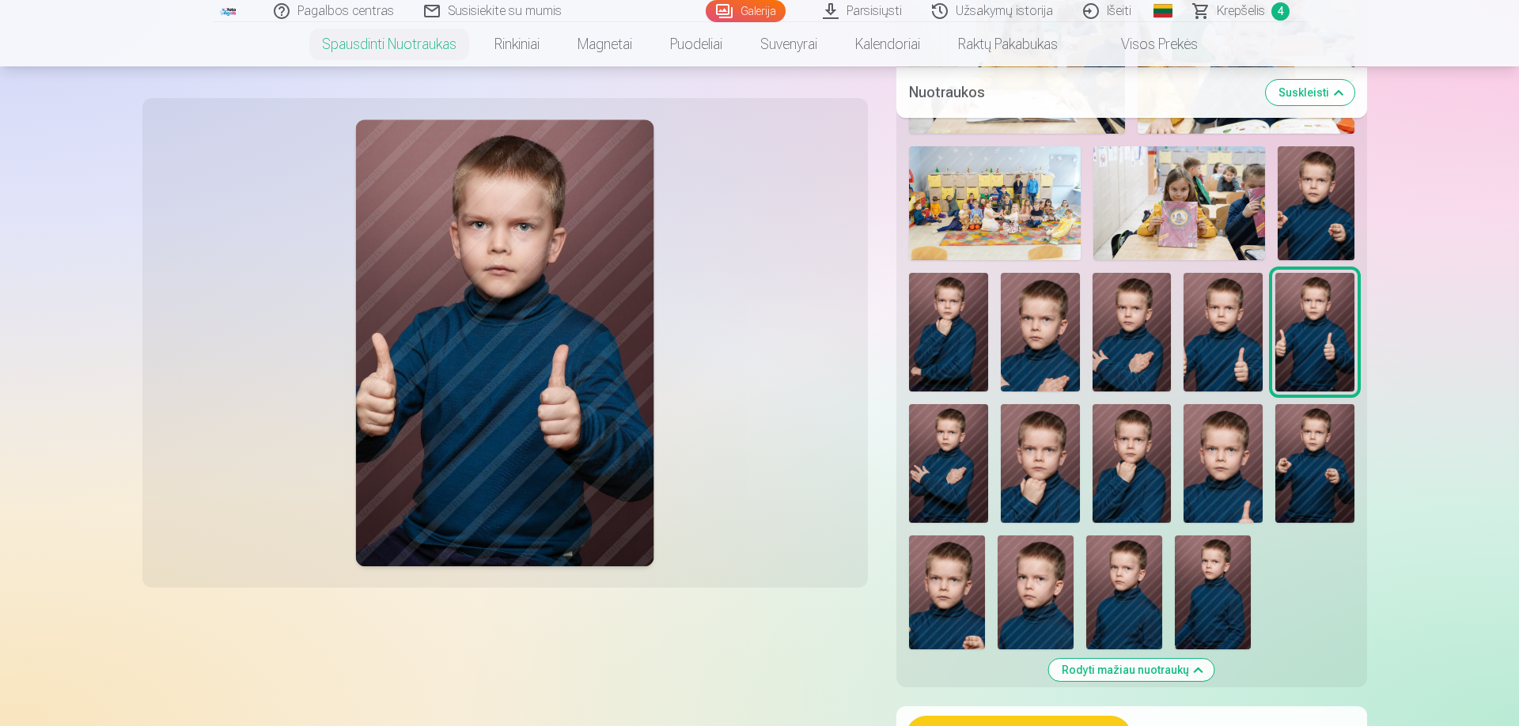
click at [1218, 332] on img at bounding box center [1223, 332] width 79 height 119
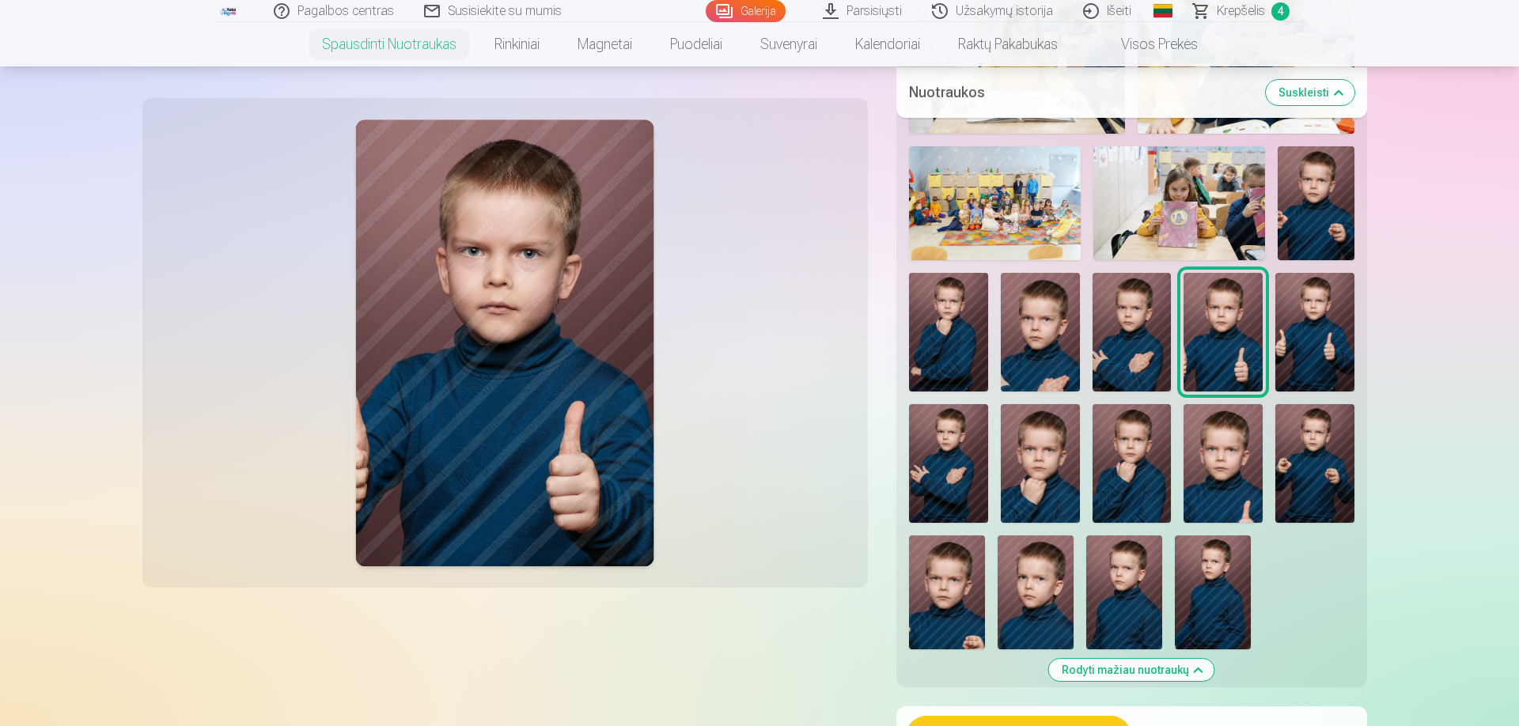
click at [1141, 339] on img at bounding box center [1132, 332] width 79 height 119
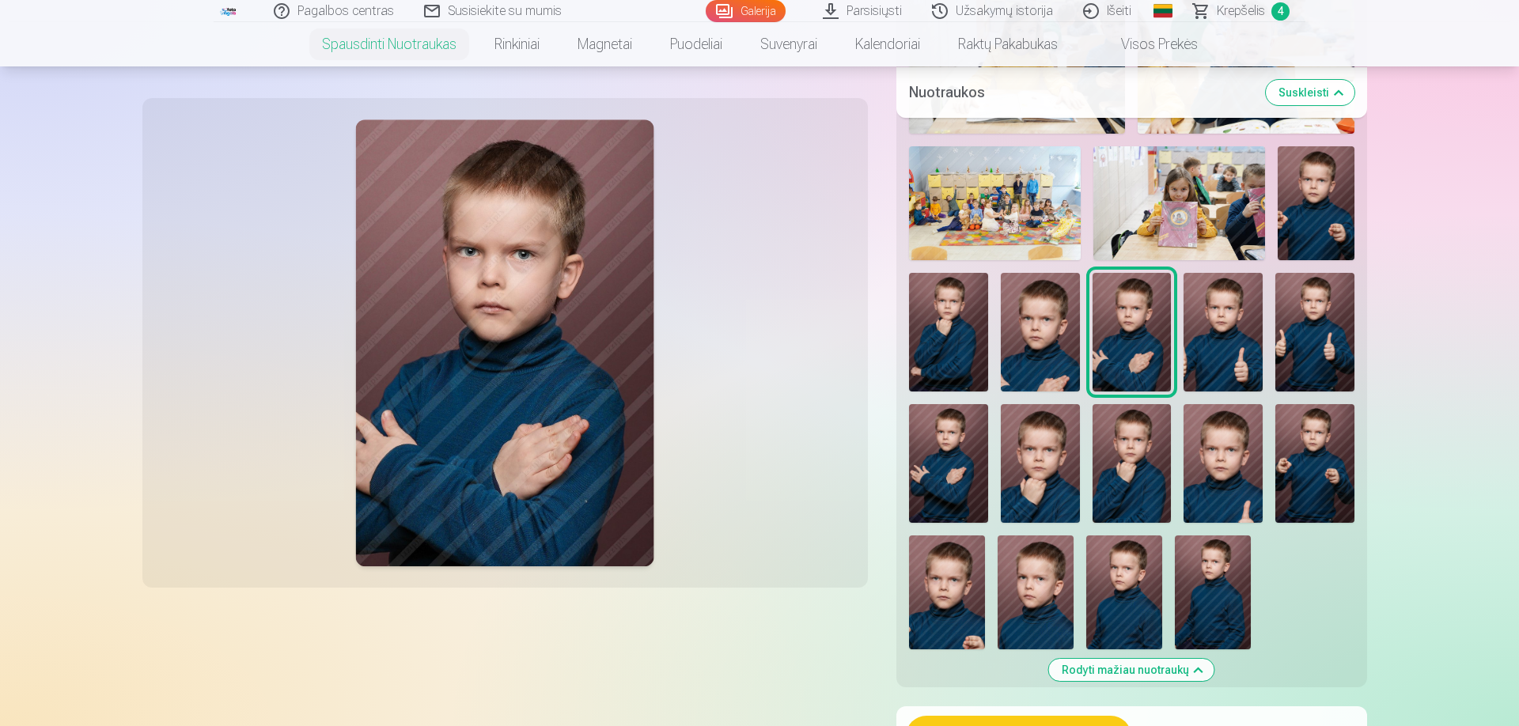
click at [1065, 340] on img at bounding box center [1040, 332] width 79 height 119
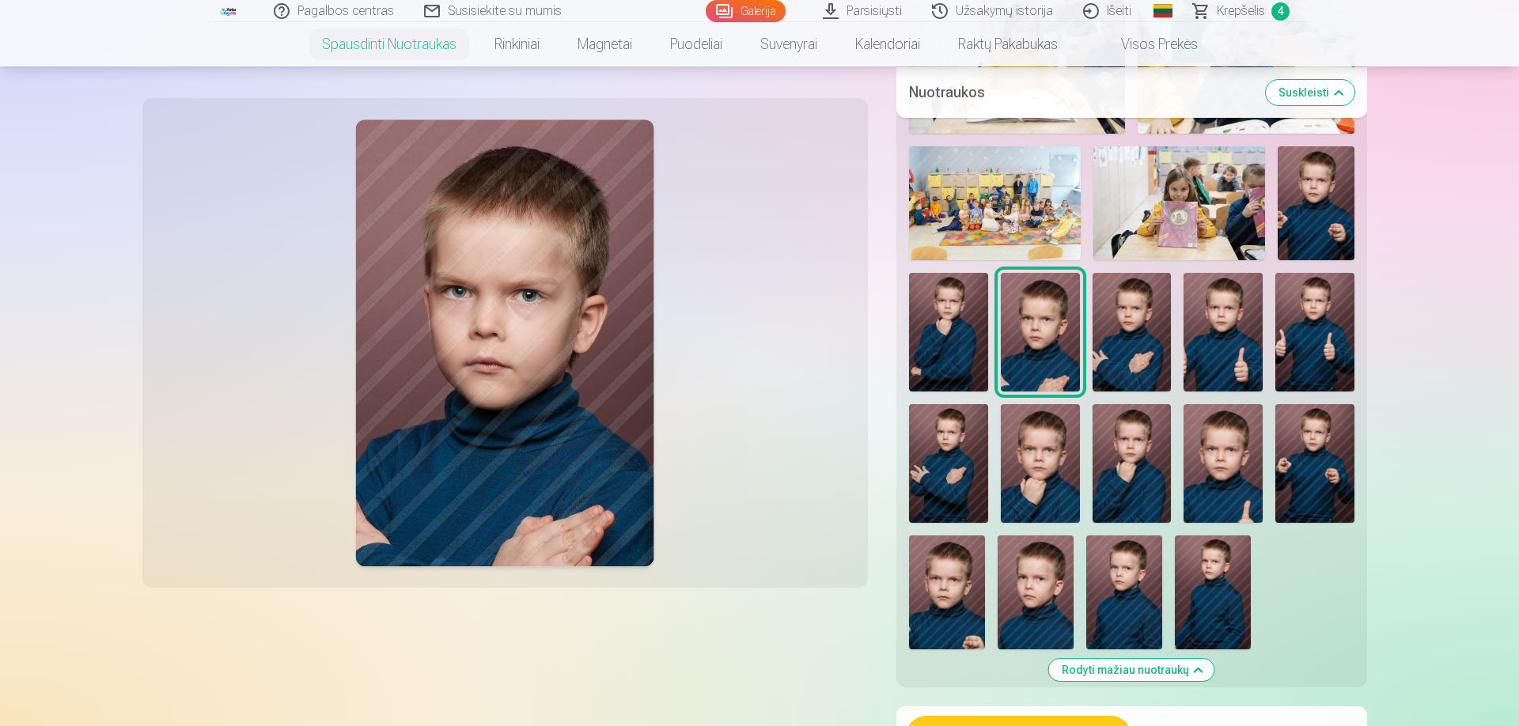
click at [947, 347] on img at bounding box center [948, 332] width 79 height 119
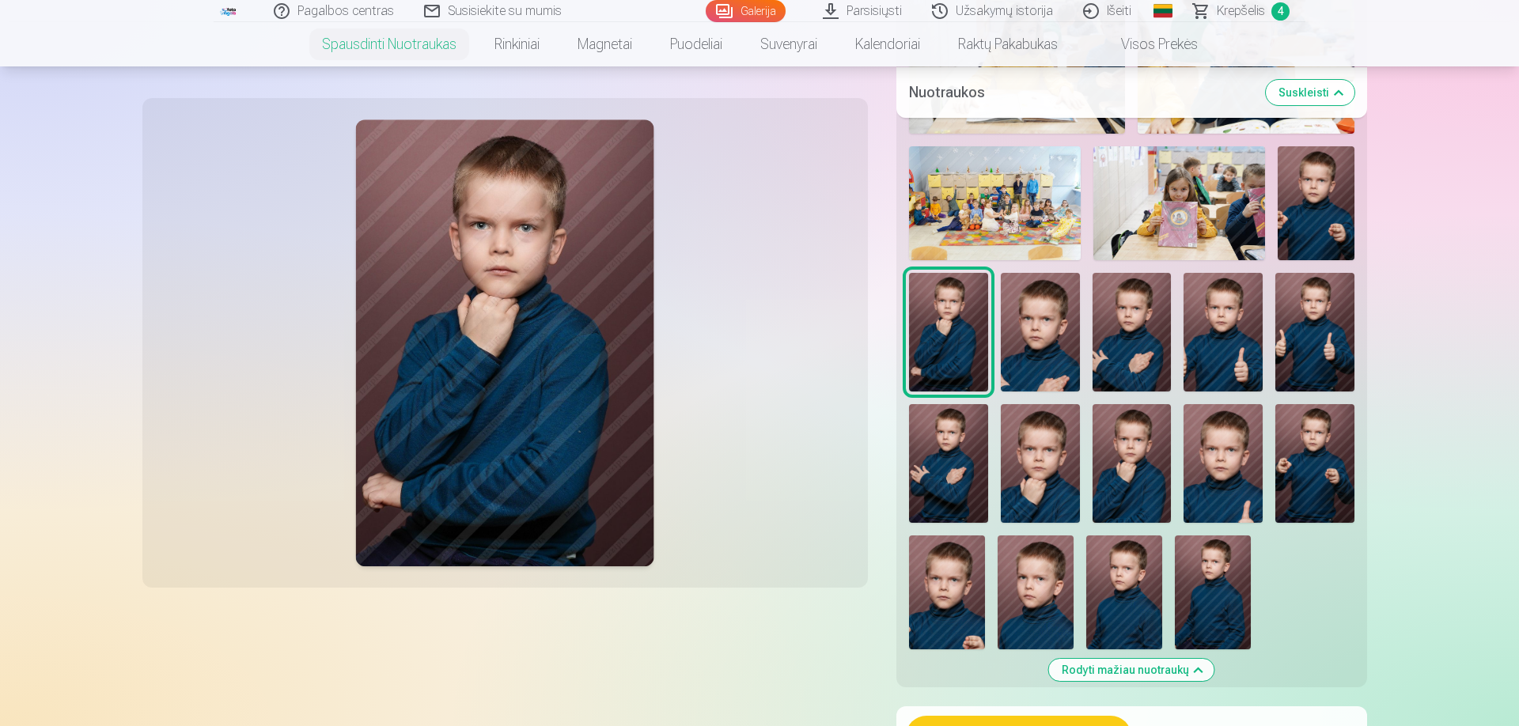
click at [1198, 576] on img at bounding box center [1213, 593] width 76 height 114
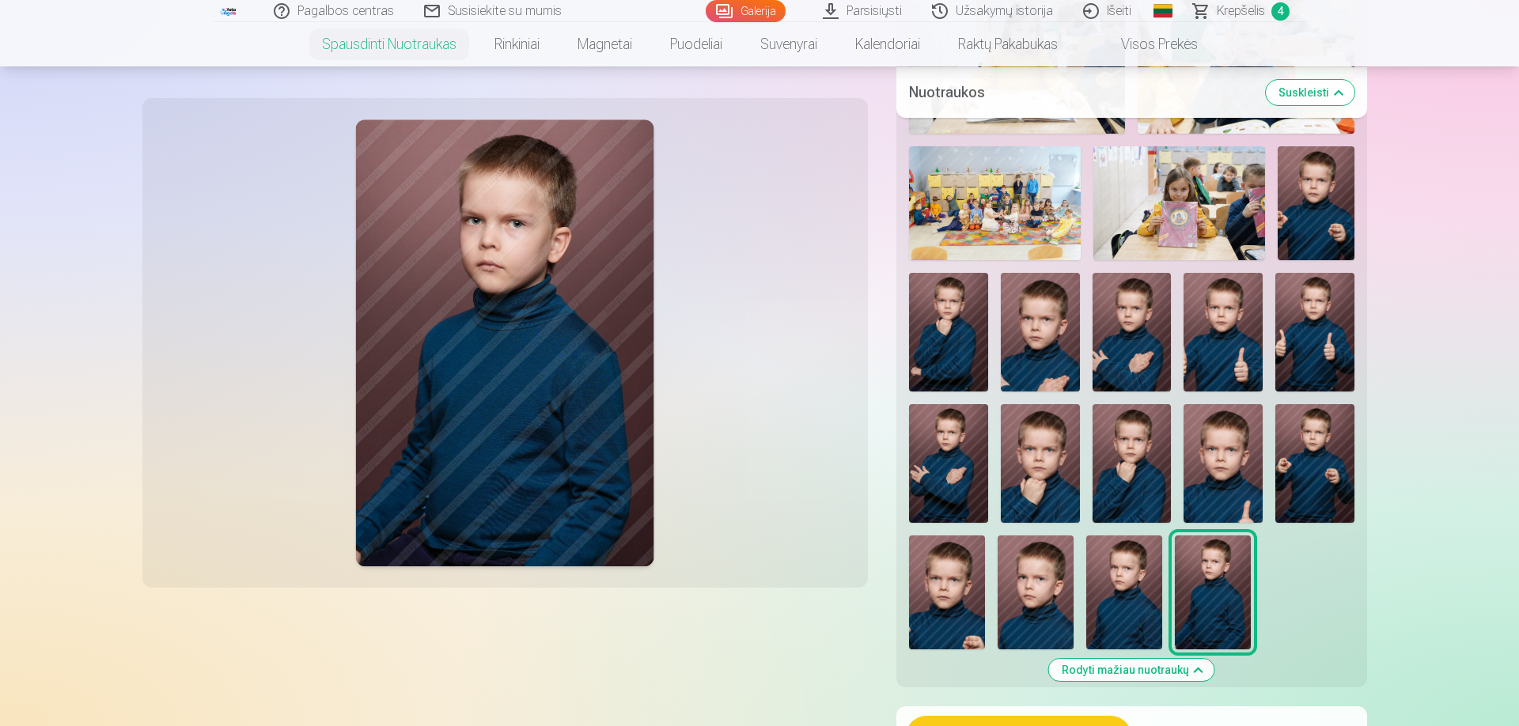
click at [1117, 583] on img at bounding box center [1125, 593] width 76 height 114
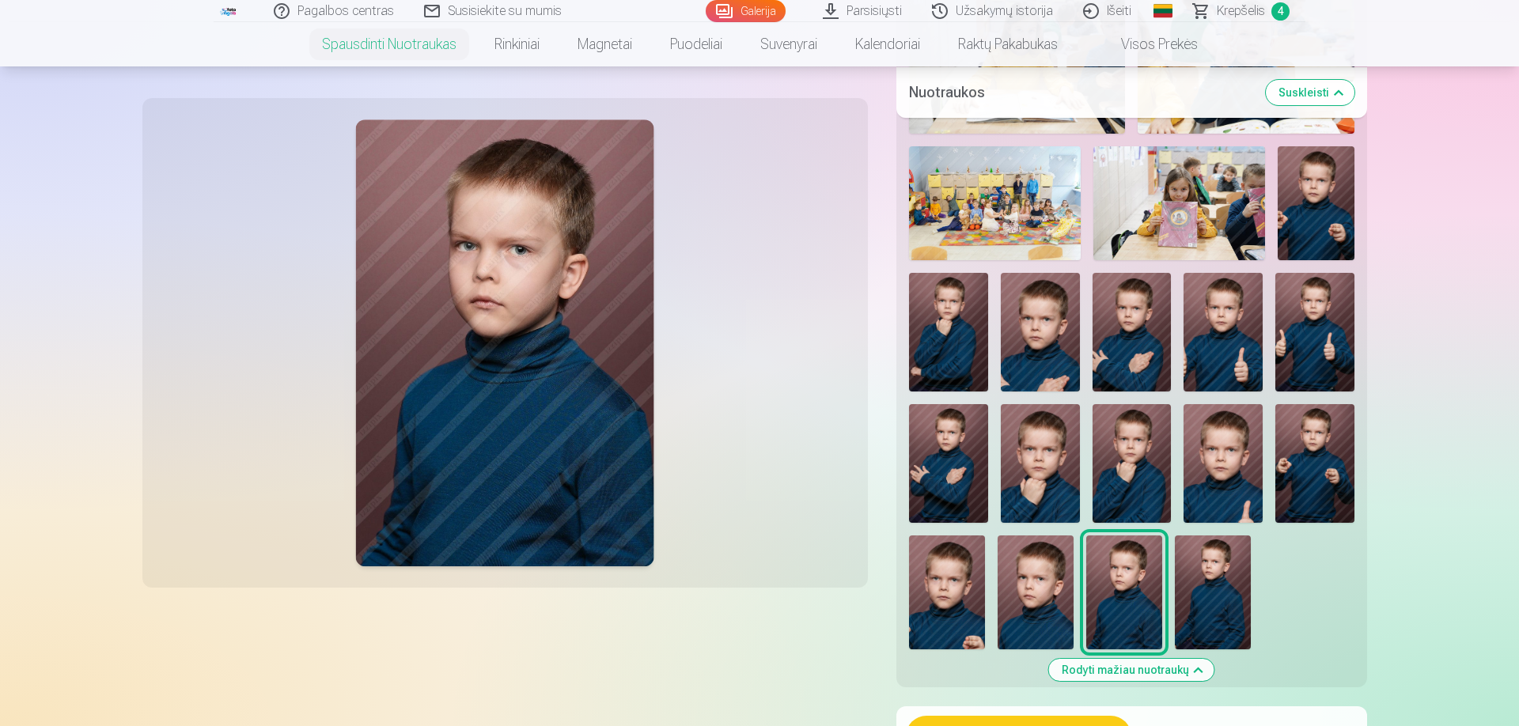
click at [1030, 582] on img at bounding box center [1036, 593] width 76 height 114
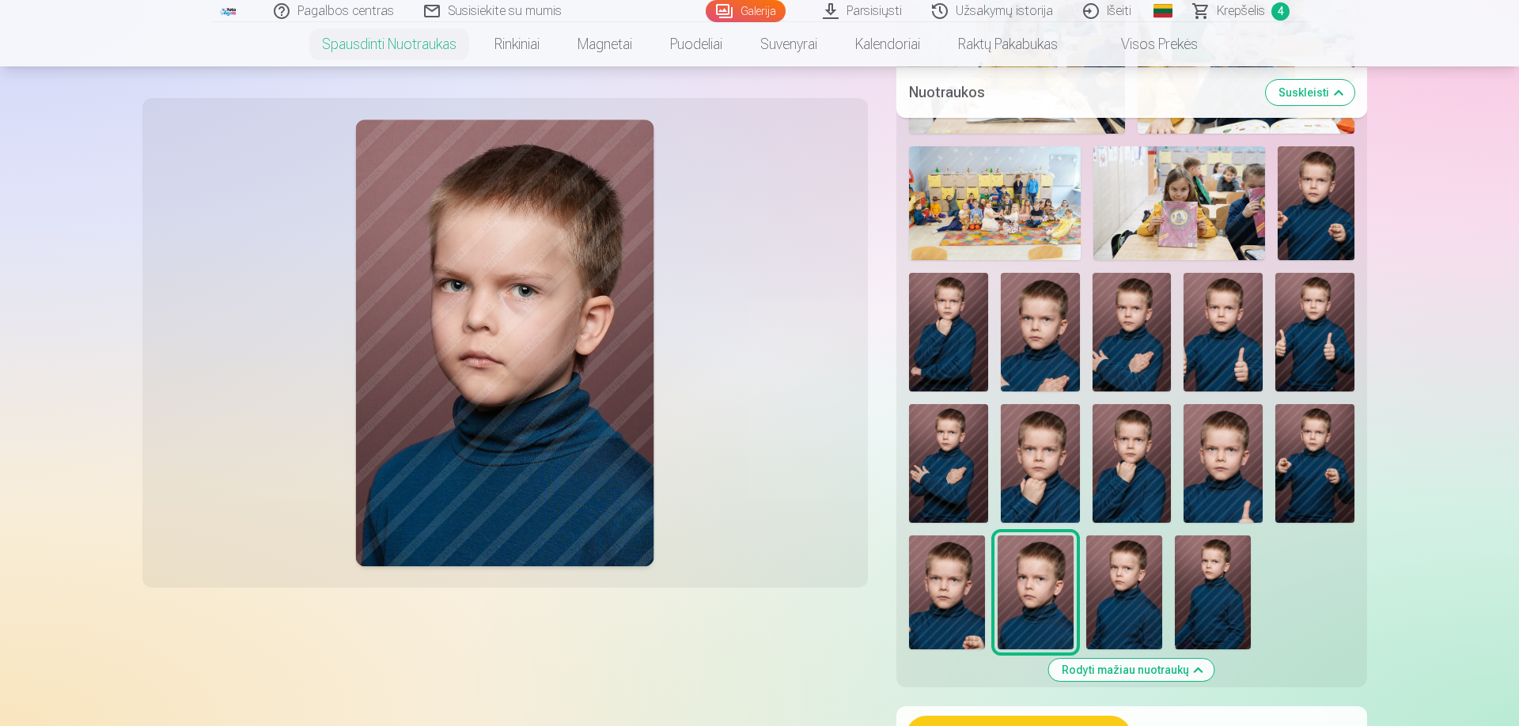
click at [939, 586] on img at bounding box center [947, 593] width 76 height 114
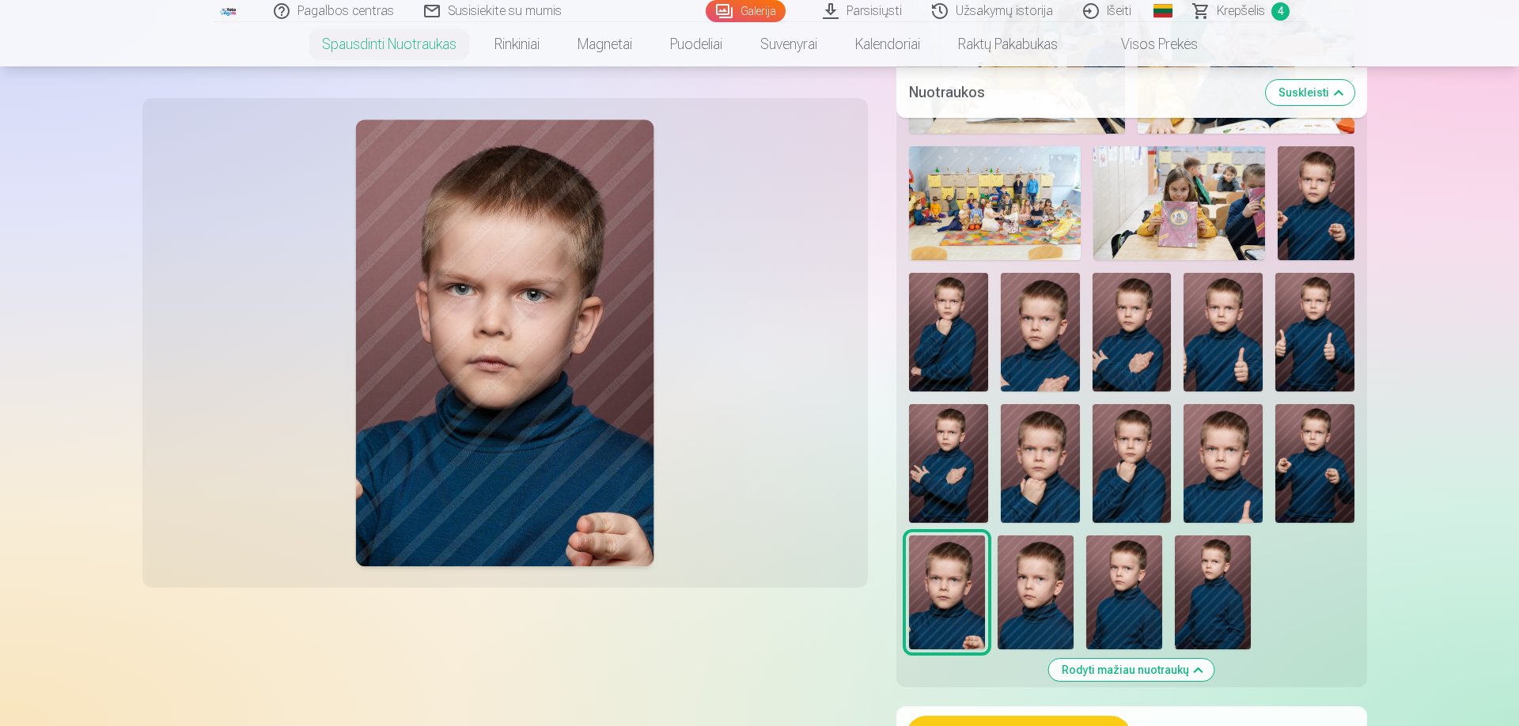
click at [1296, 472] on img at bounding box center [1315, 463] width 79 height 119
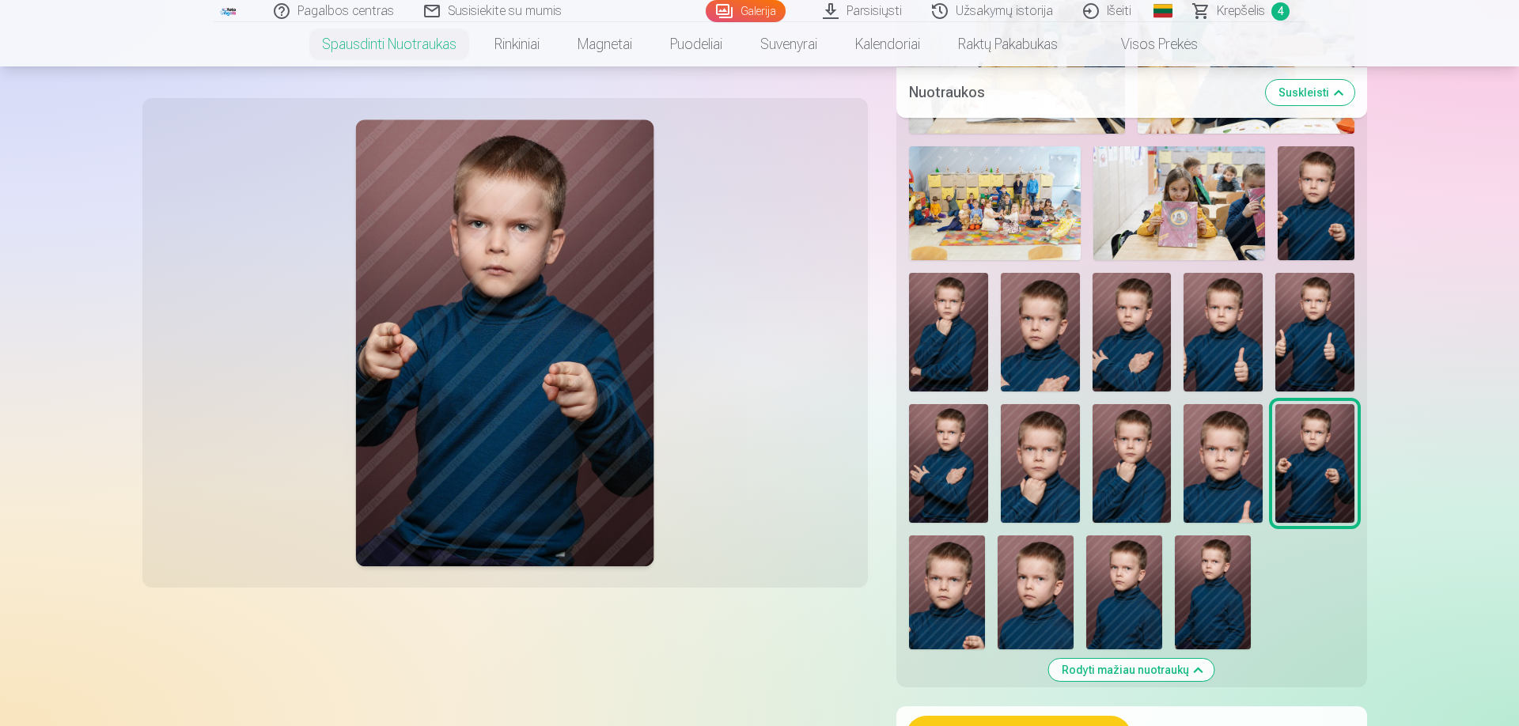
click at [1224, 478] on img at bounding box center [1223, 463] width 79 height 119
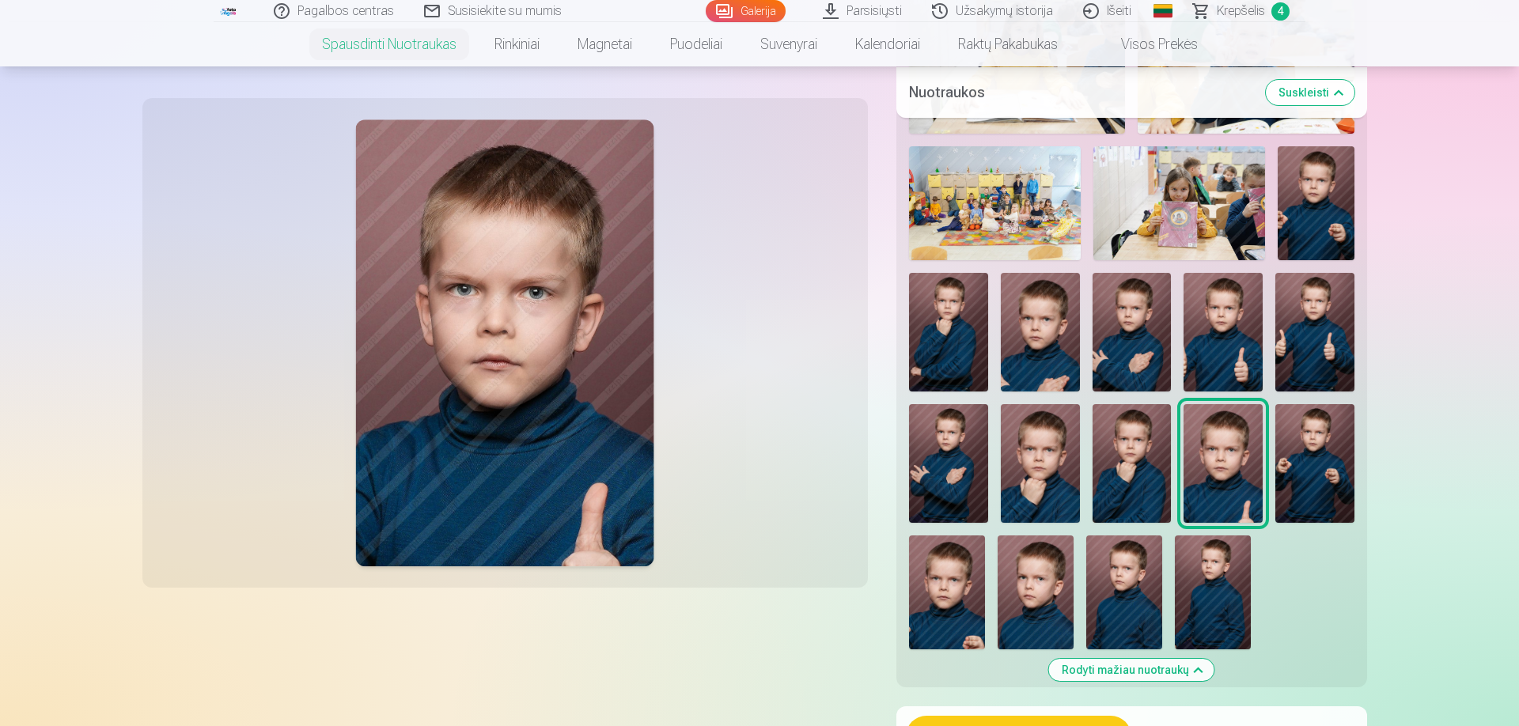
click at [1148, 482] on img at bounding box center [1132, 463] width 79 height 119
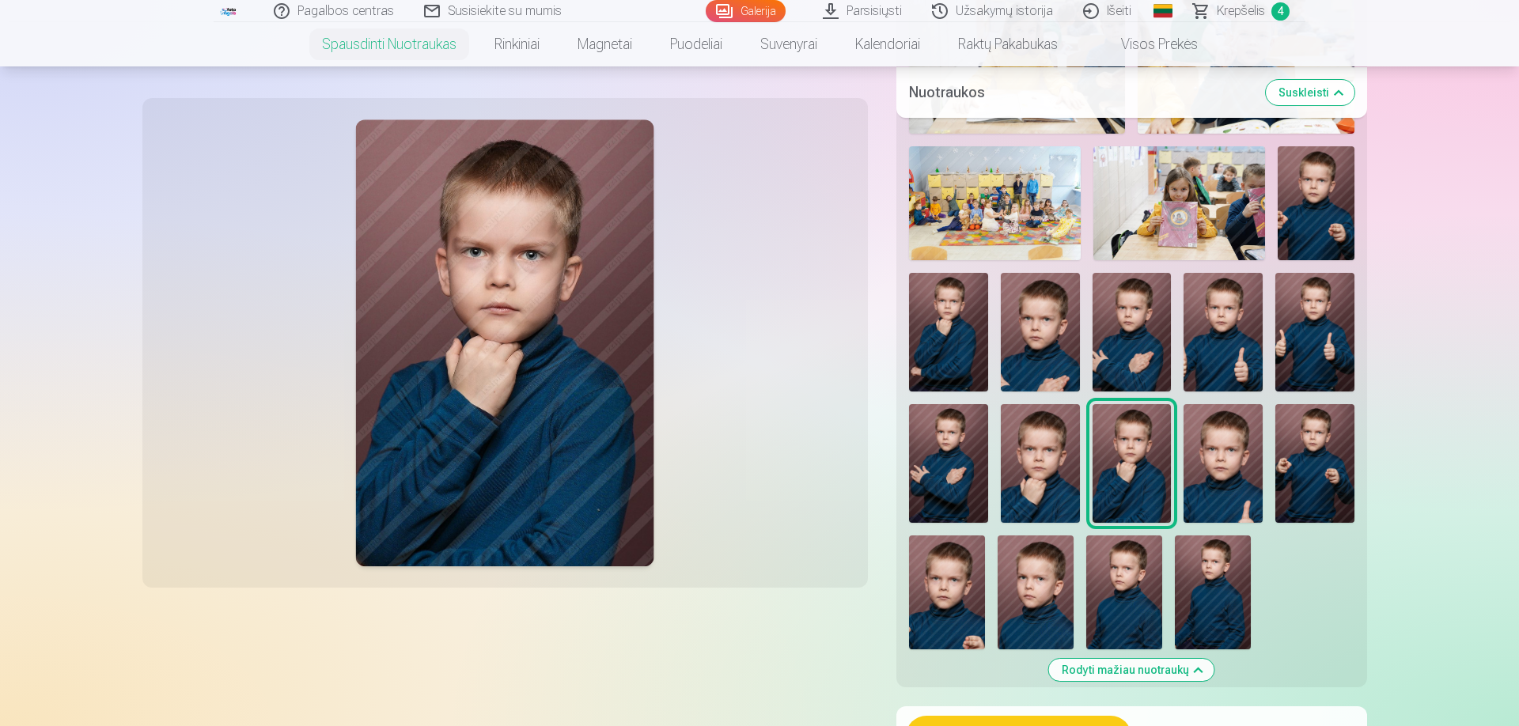
click at [1062, 480] on img at bounding box center [1040, 463] width 79 height 119
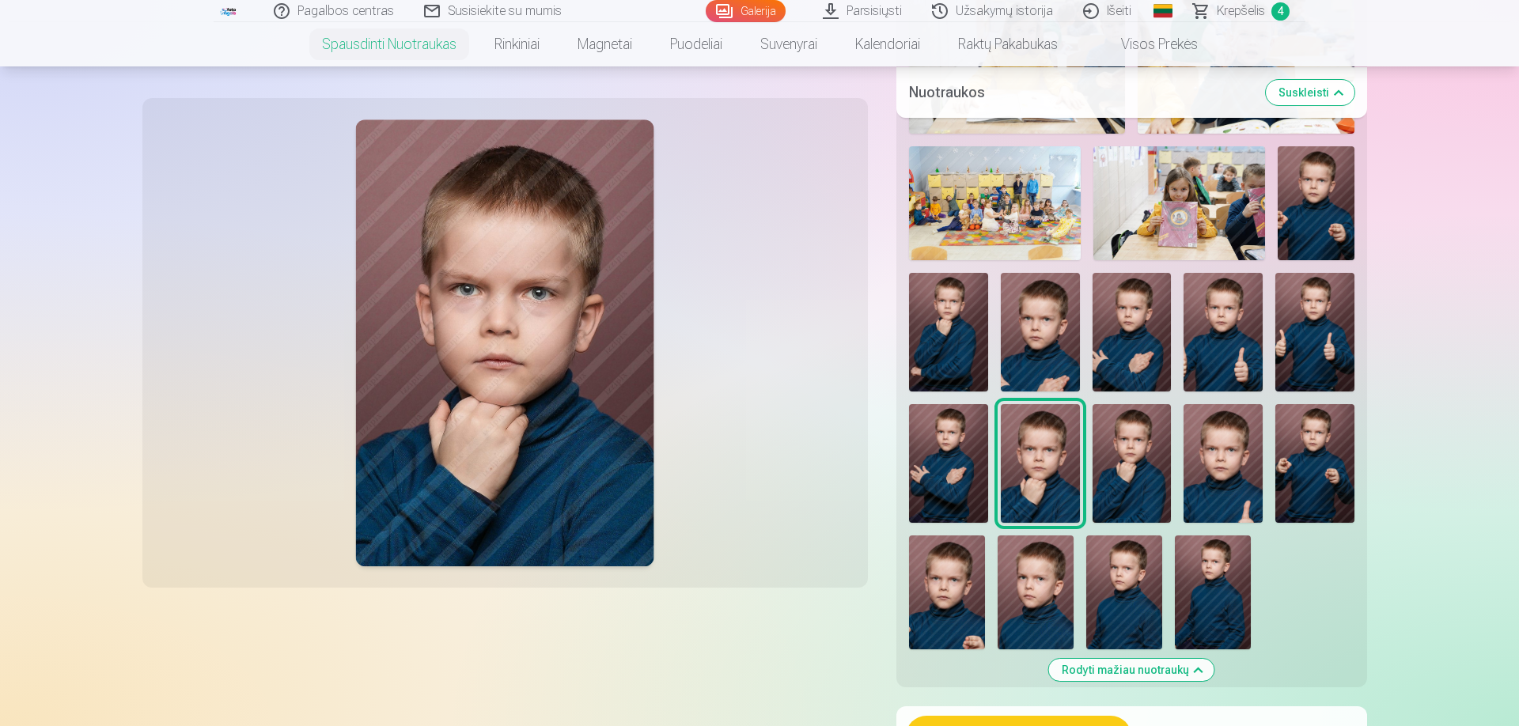
click at [935, 472] on img at bounding box center [948, 463] width 79 height 119
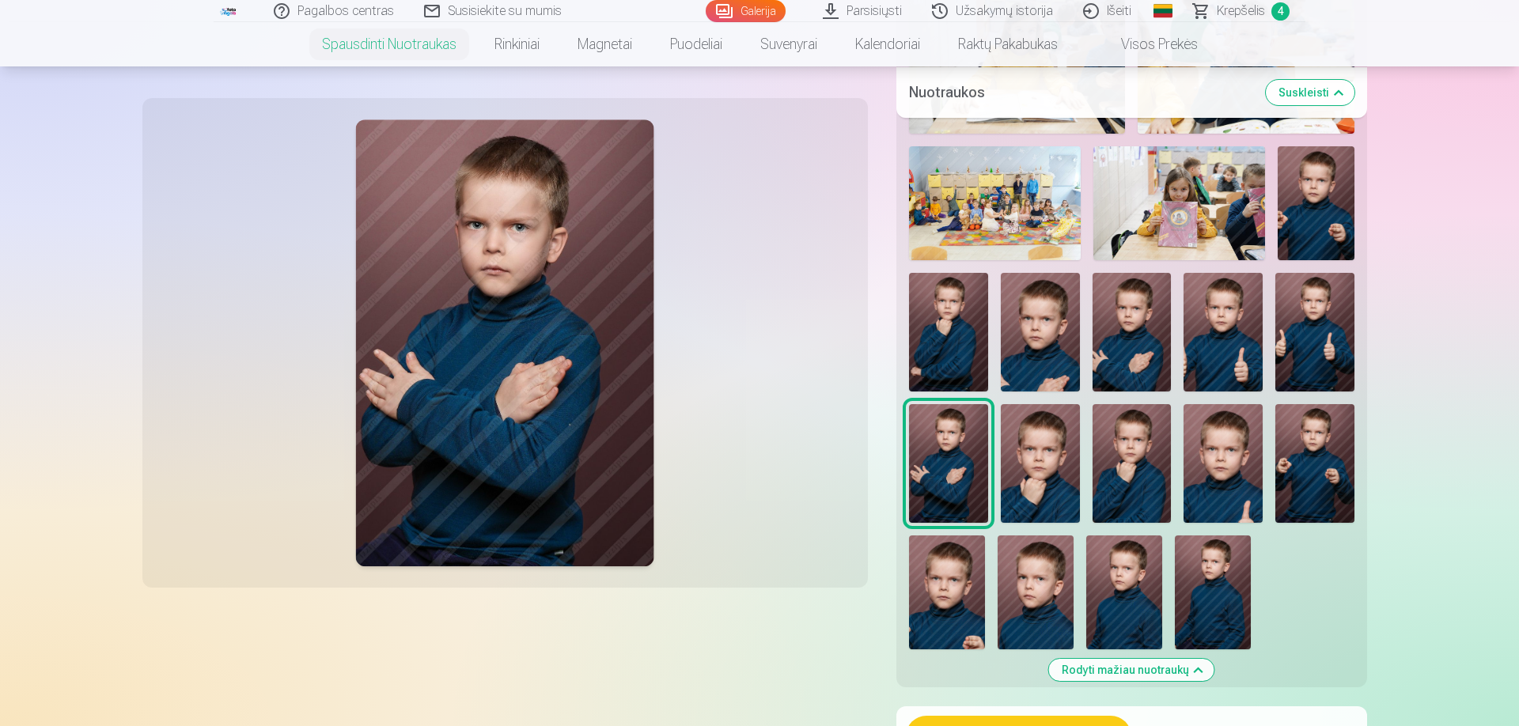
click at [958, 340] on img at bounding box center [948, 332] width 79 height 119
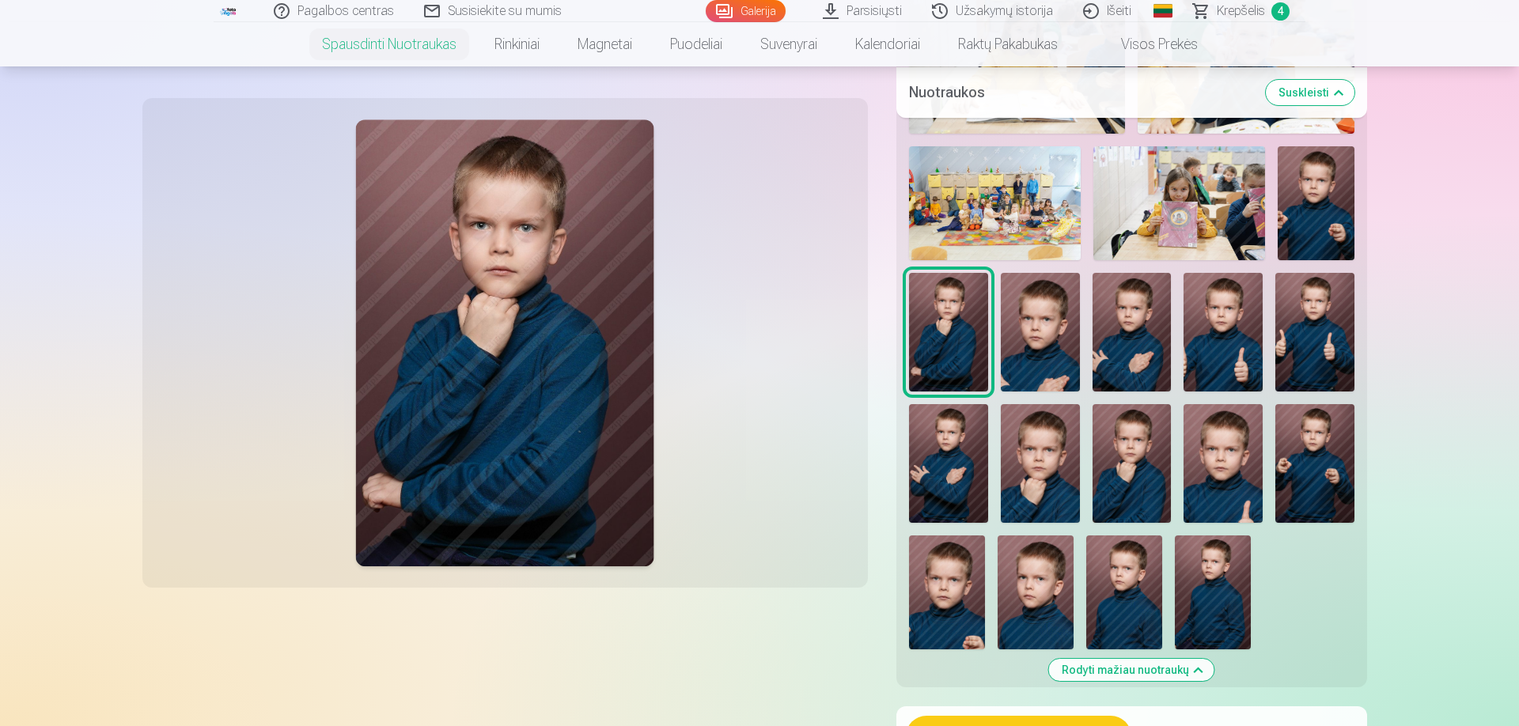
click at [1028, 332] on img at bounding box center [1040, 332] width 79 height 119
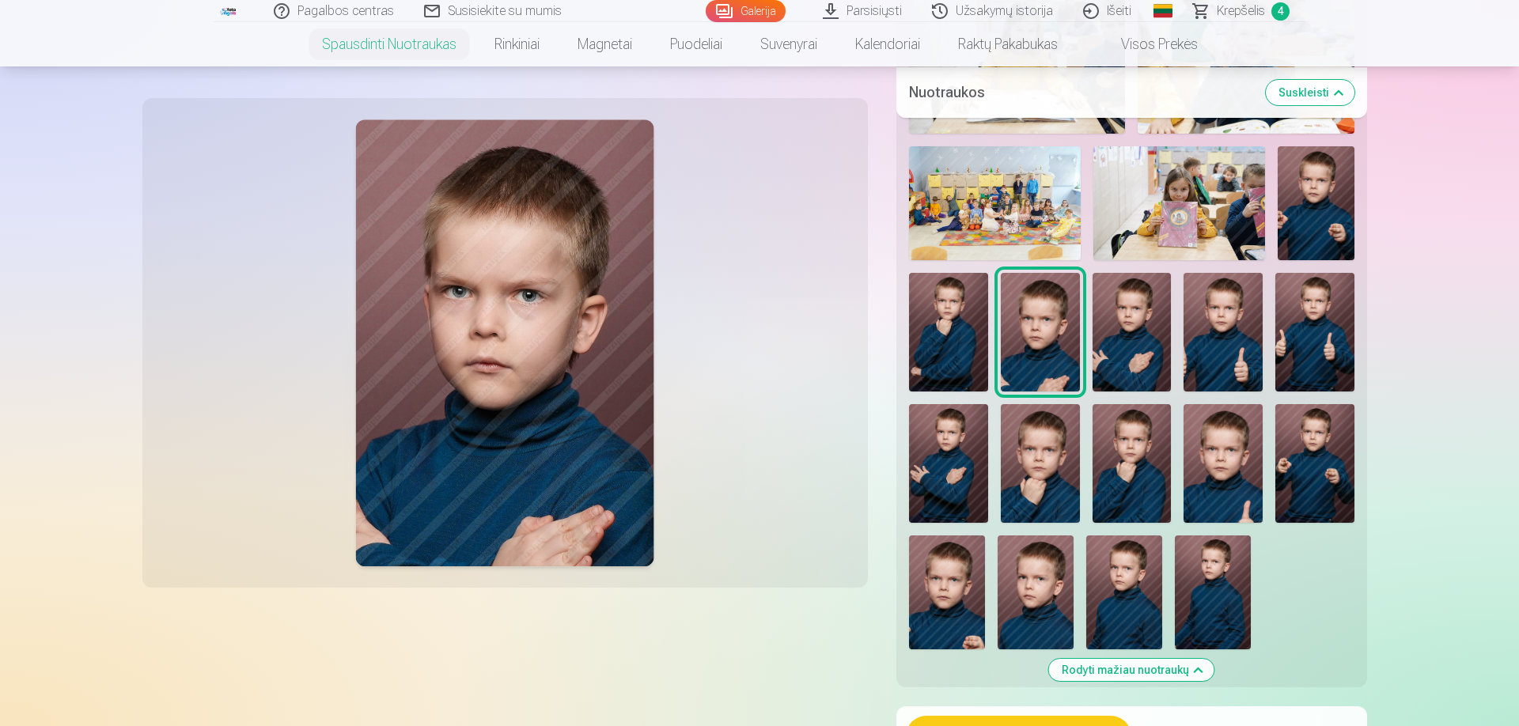
click at [1145, 337] on img at bounding box center [1132, 332] width 79 height 119
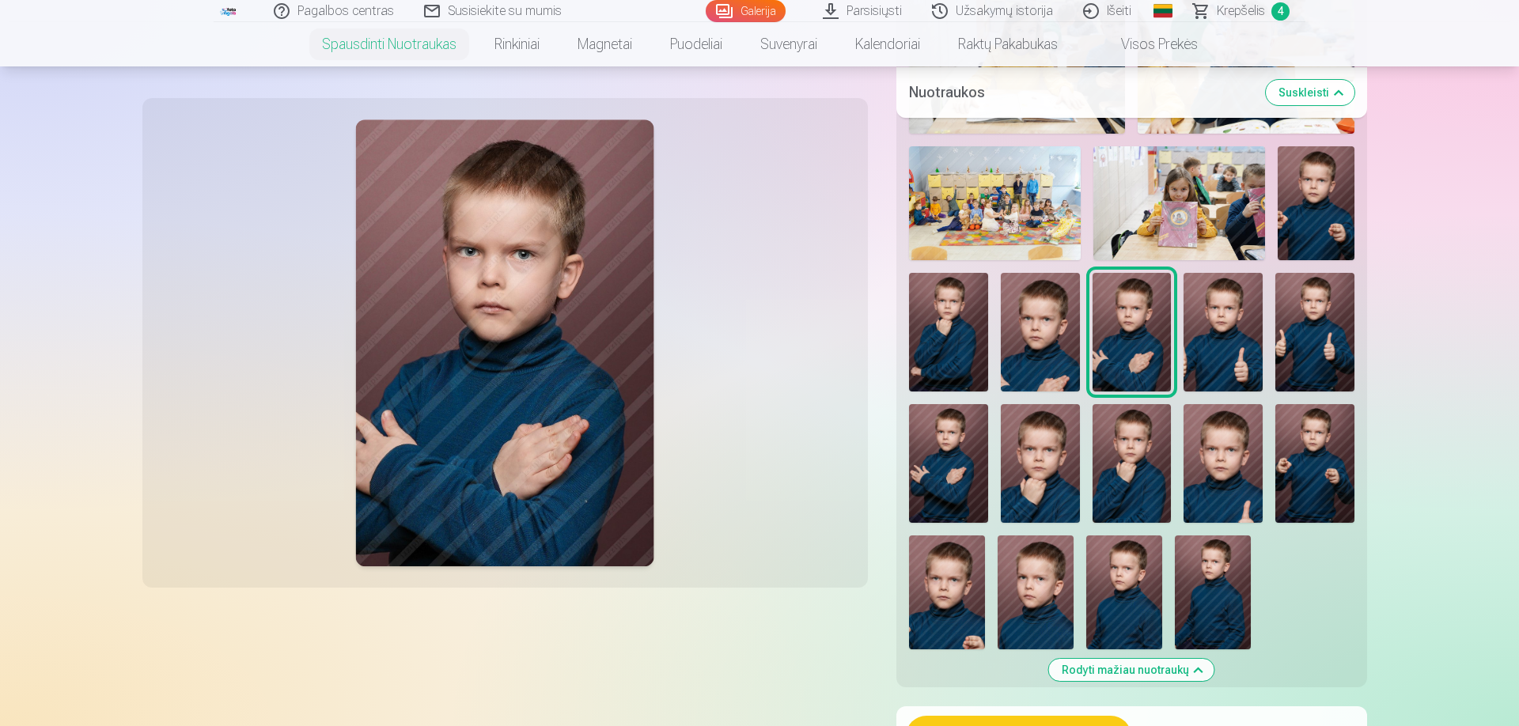
click at [1204, 340] on img at bounding box center [1223, 332] width 79 height 119
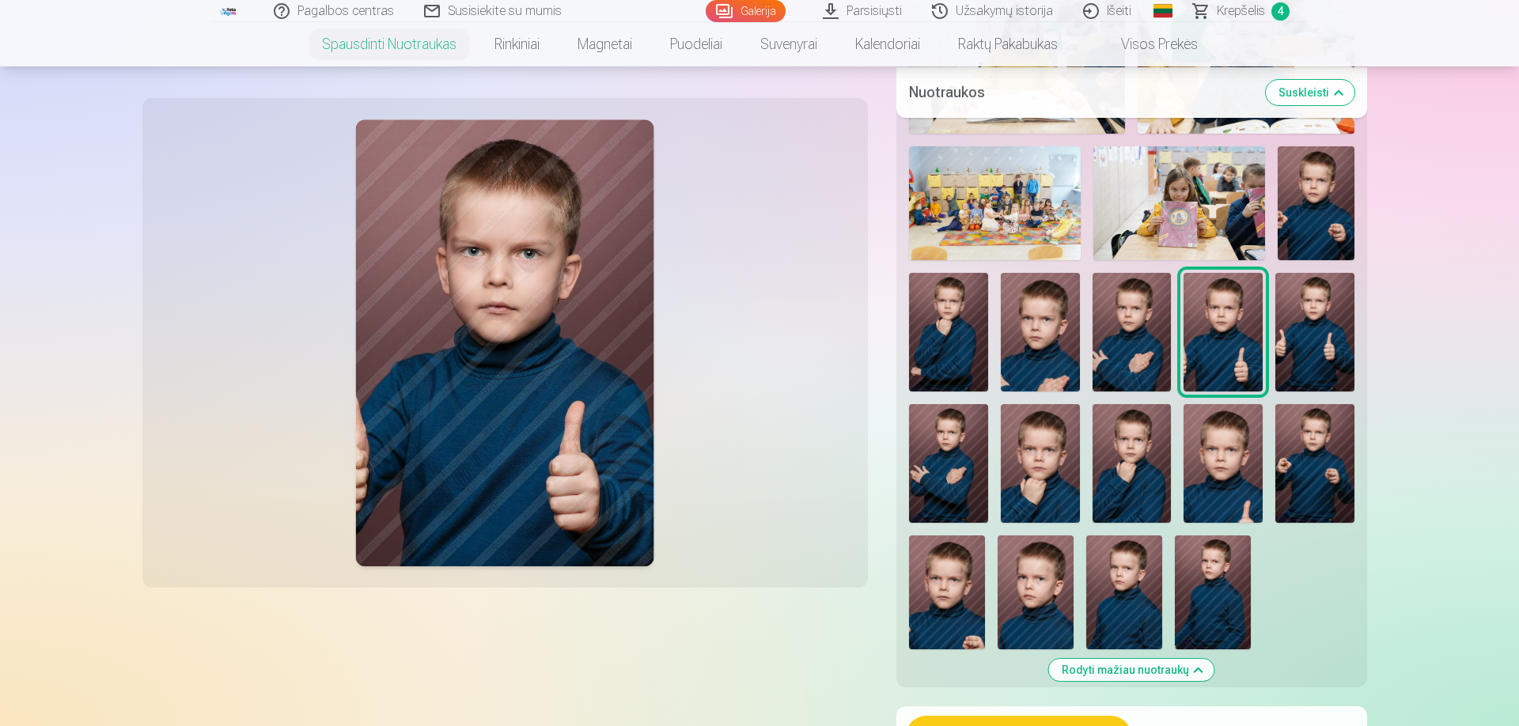
click at [1311, 347] on img at bounding box center [1315, 332] width 79 height 119
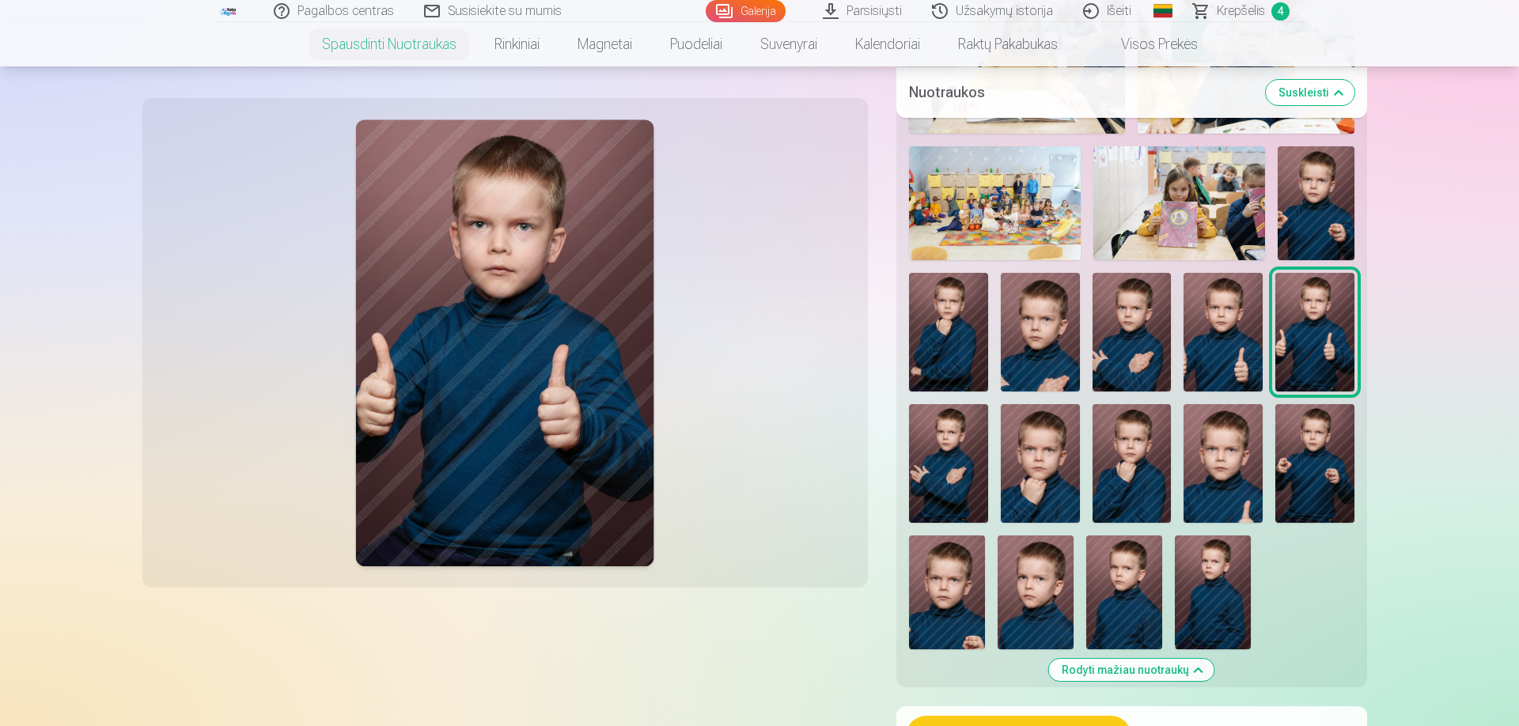
click at [1336, 229] on img at bounding box center [1316, 203] width 77 height 115
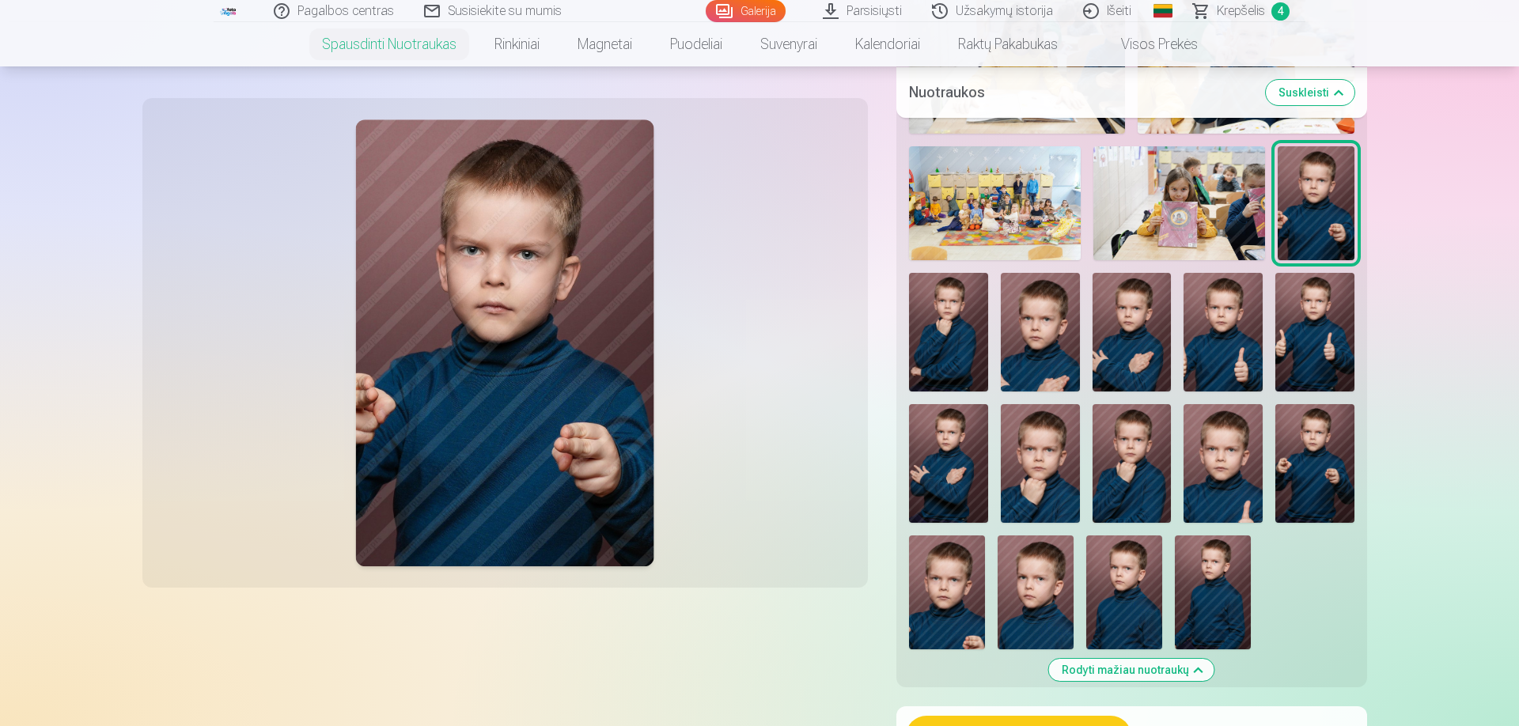
drag, startPoint x: 1138, startPoint y: 566, endPoint x: 1210, endPoint y: 516, distance: 87.6
click at [1138, 565] on img at bounding box center [1125, 593] width 76 height 114
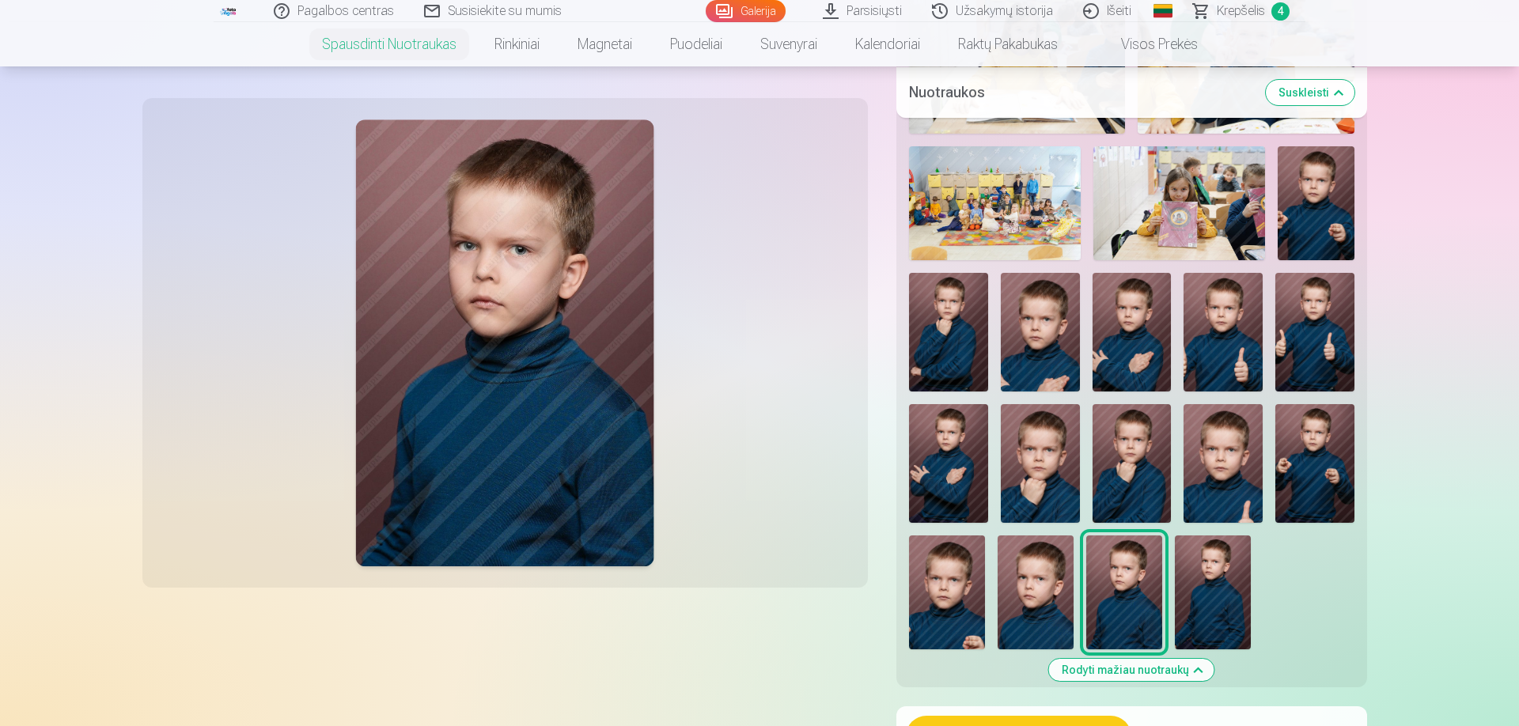
click at [1058, 587] on img at bounding box center [1036, 593] width 76 height 114
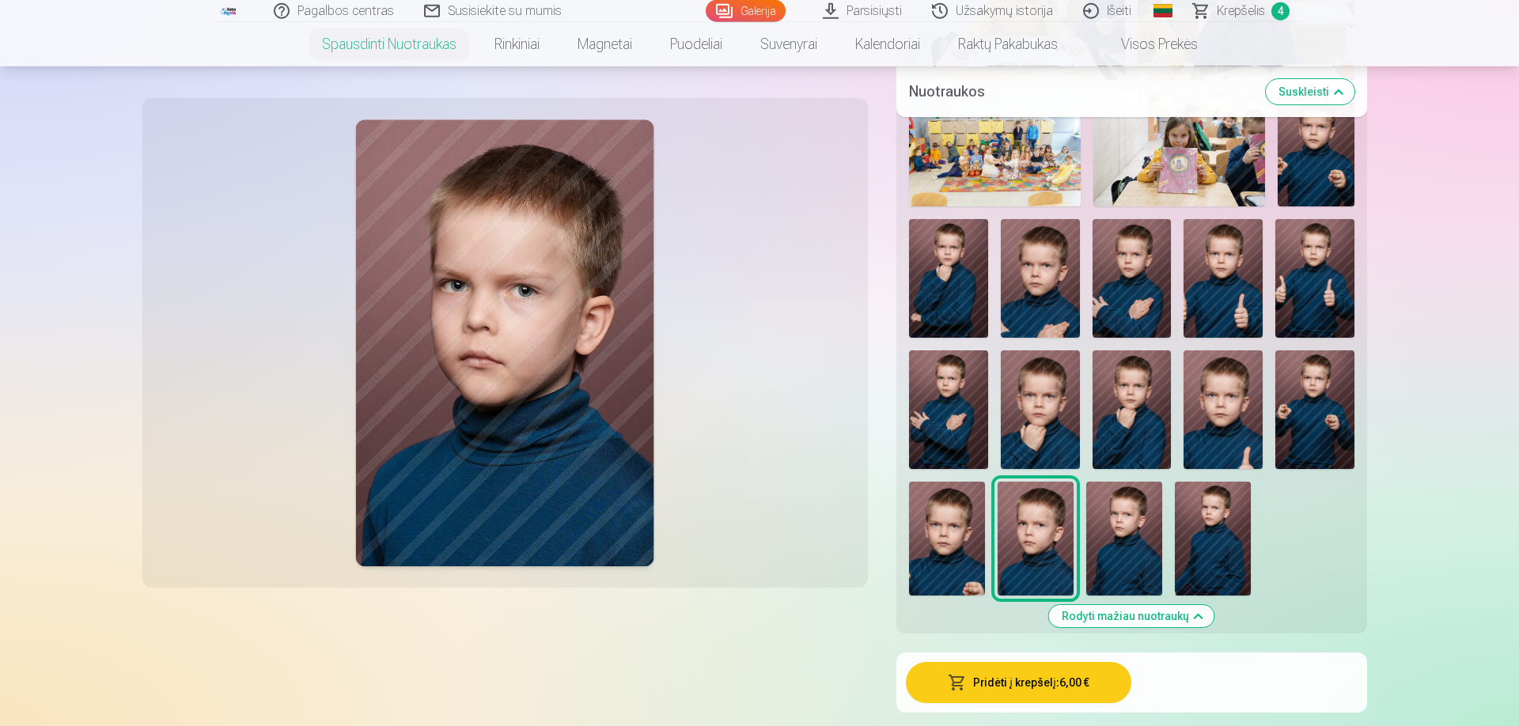
scroll to position [1263, 0]
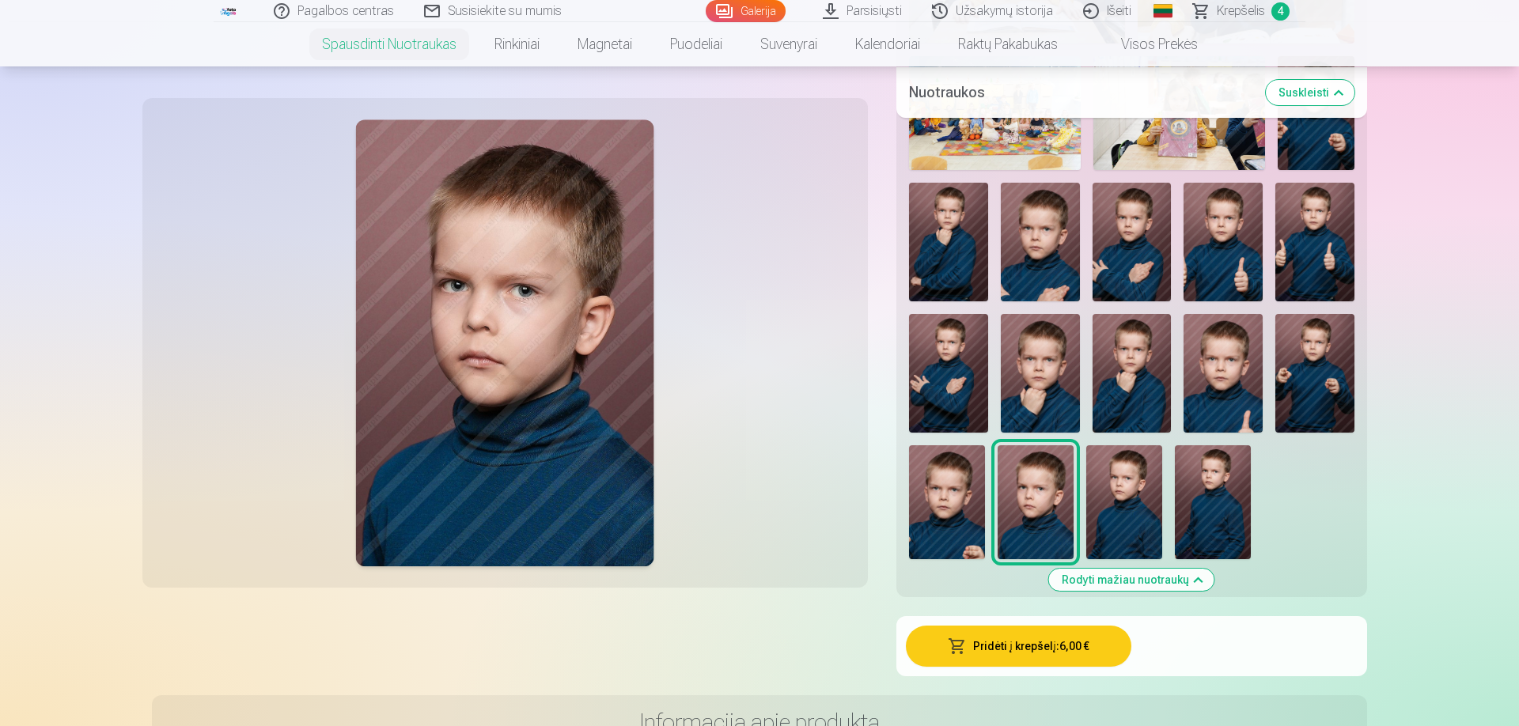
drag, startPoint x: 1037, startPoint y: 653, endPoint x: 1202, endPoint y: 583, distance: 179.5
click at [1037, 652] on button "Pridėti į krepšelį : 6,00 €" at bounding box center [1019, 646] width 226 height 41
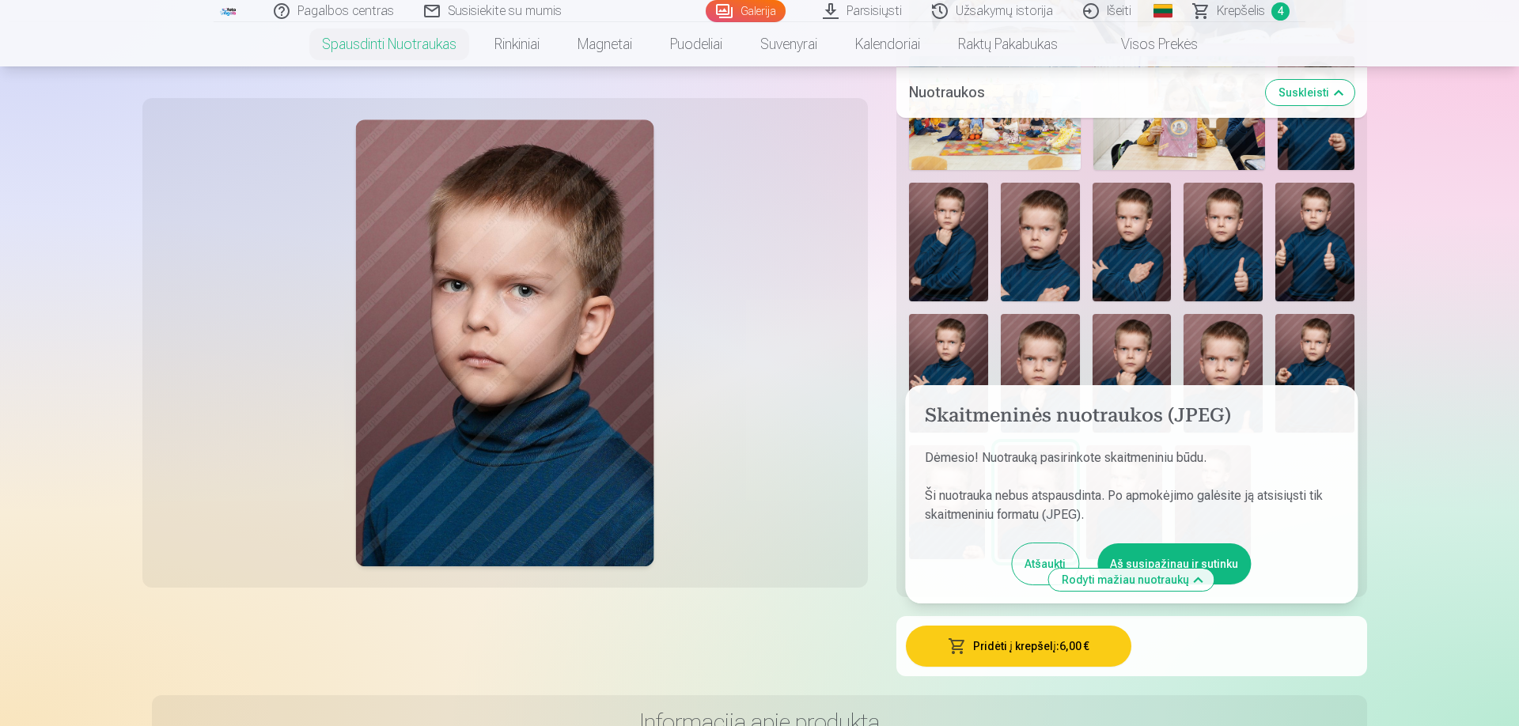
click at [1144, 559] on button "Aš susipažinau ir sutinku" at bounding box center [1175, 564] width 154 height 41
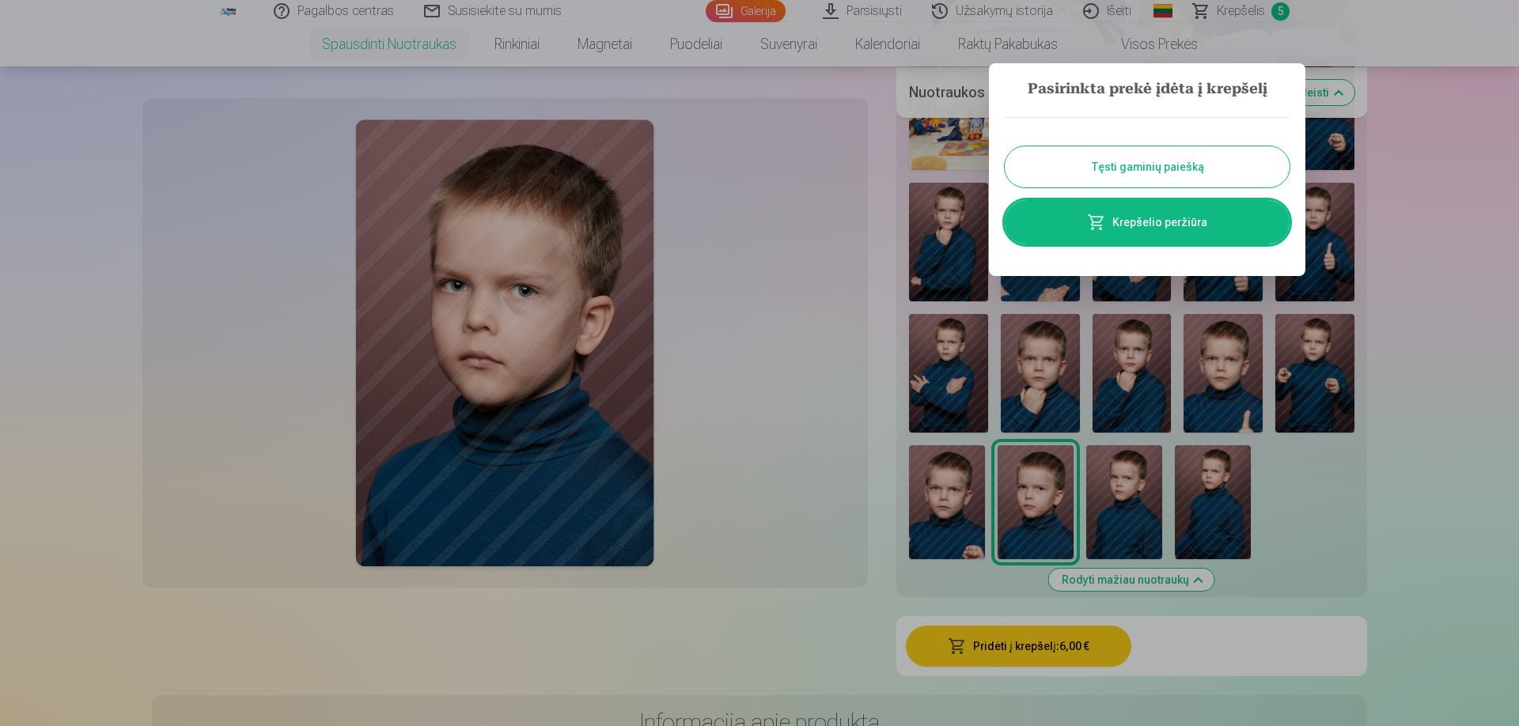
click at [1134, 230] on link "Krepšelio peržiūra" at bounding box center [1147, 222] width 285 height 44
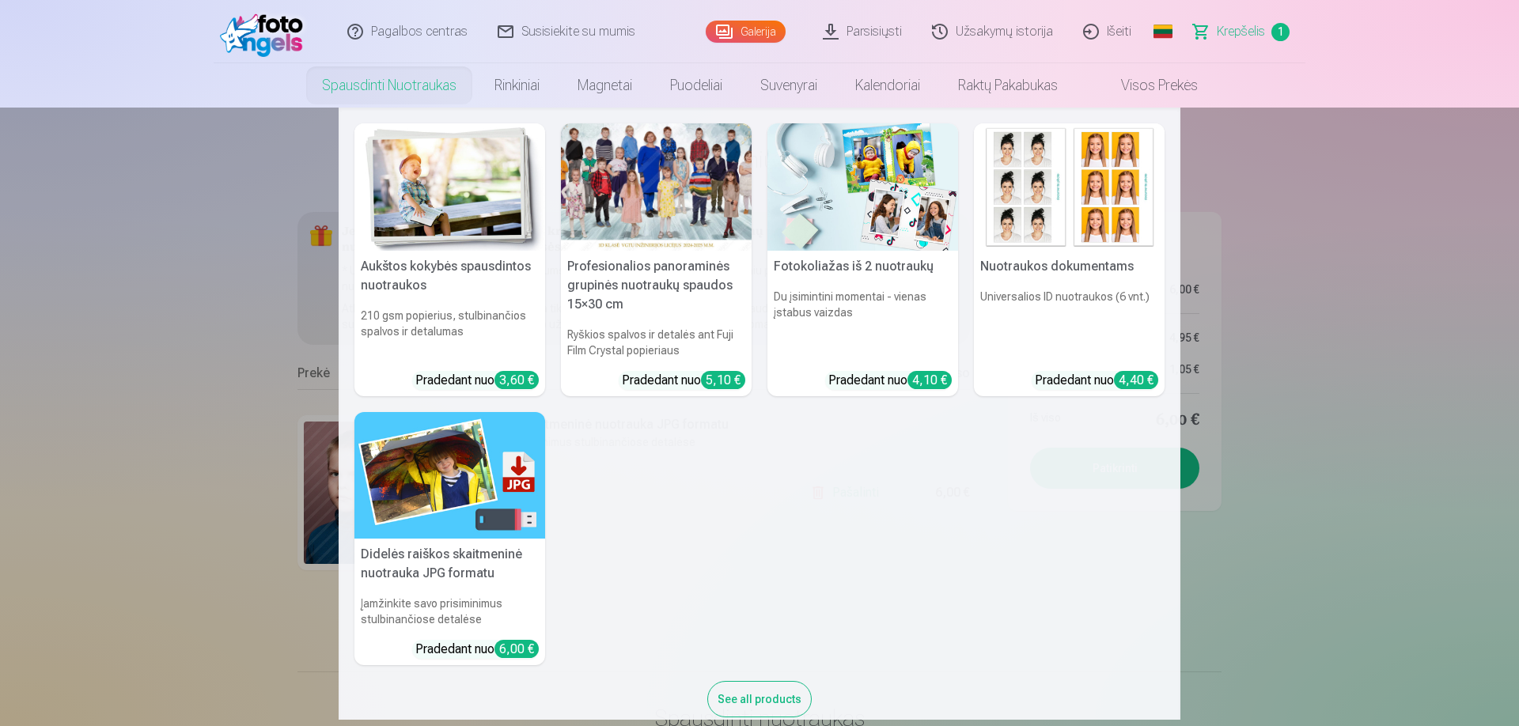
click at [75, 272] on nav "Aukštos kokybės spausdintos nuotraukos 210 gsm popierius, stulbinančios spalvos…" at bounding box center [759, 414] width 1519 height 613
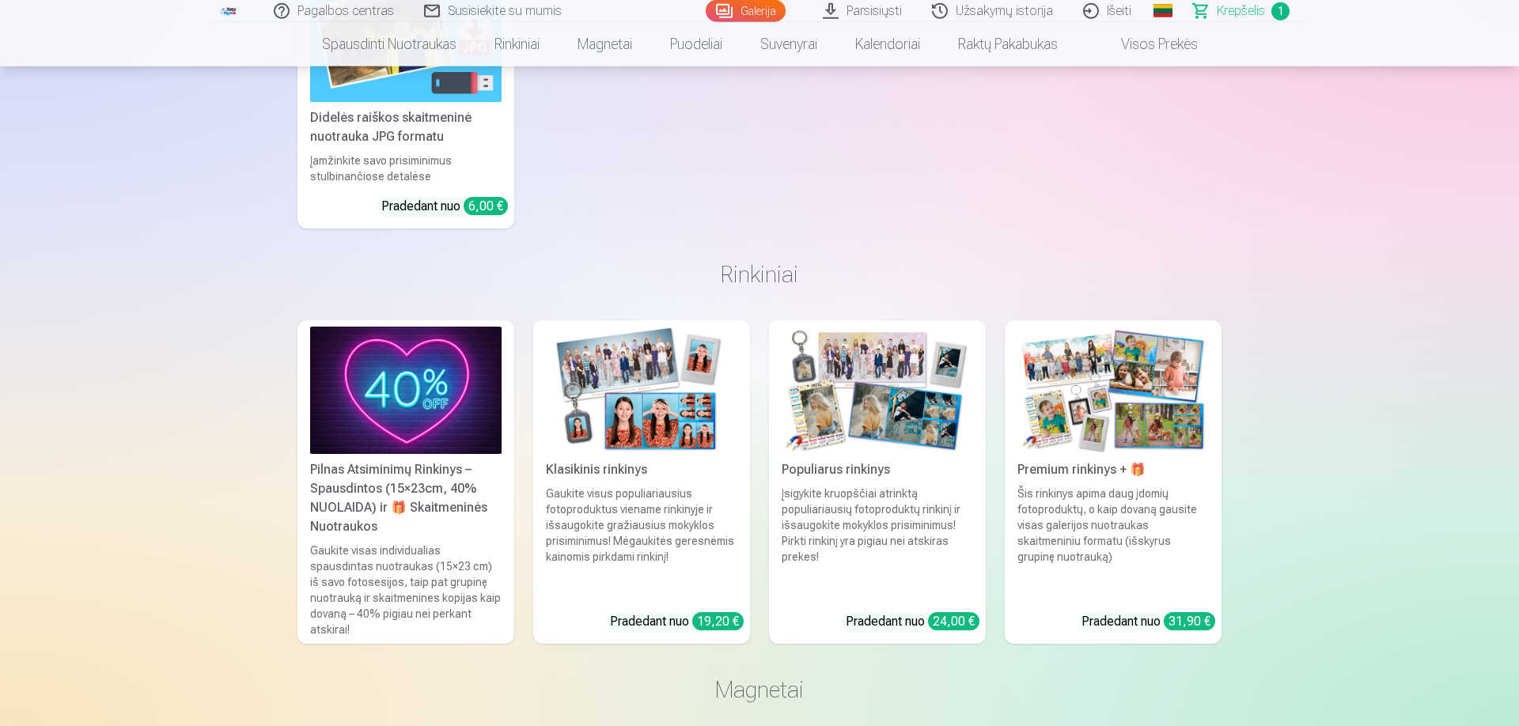
scroll to position [902, 0]
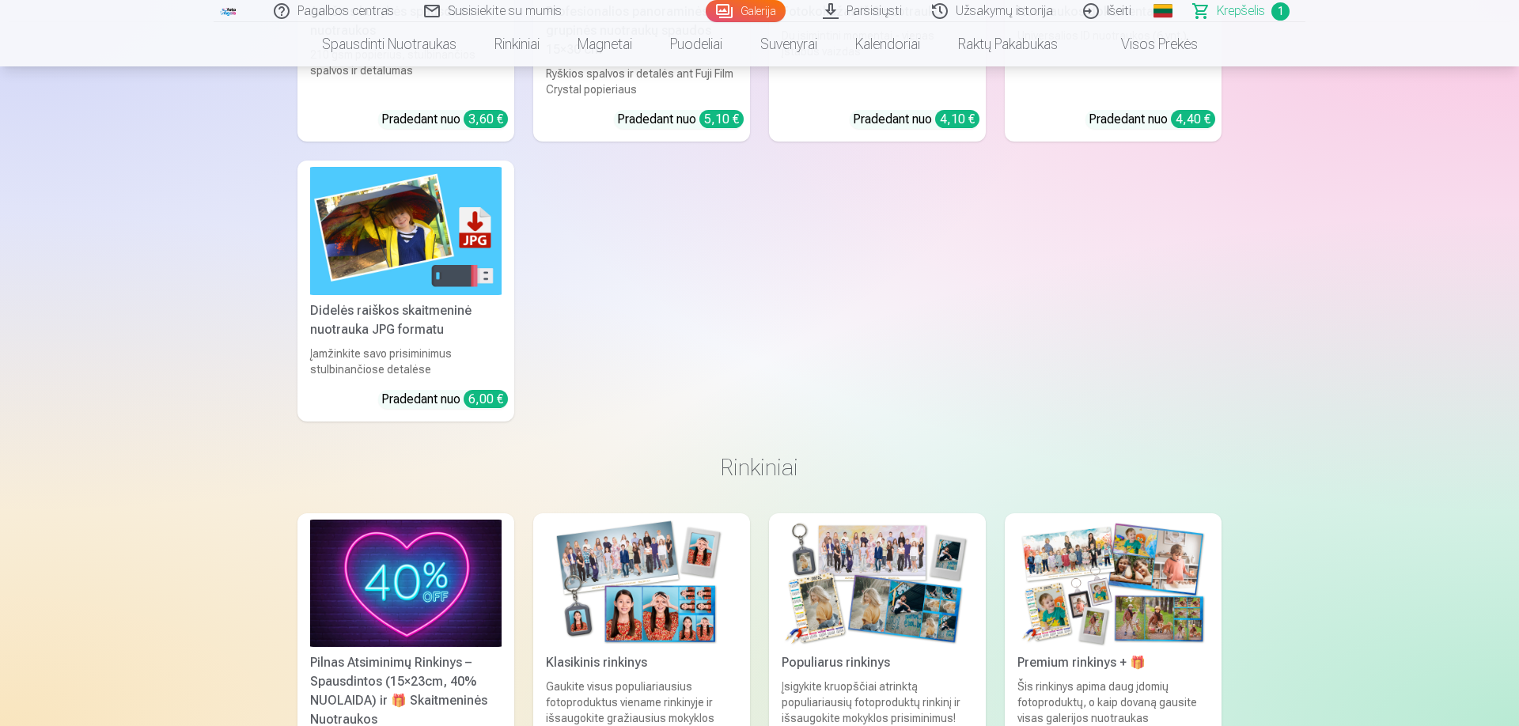
click at [878, 4] on link "Parsisiųsti" at bounding box center [863, 11] width 109 height 22
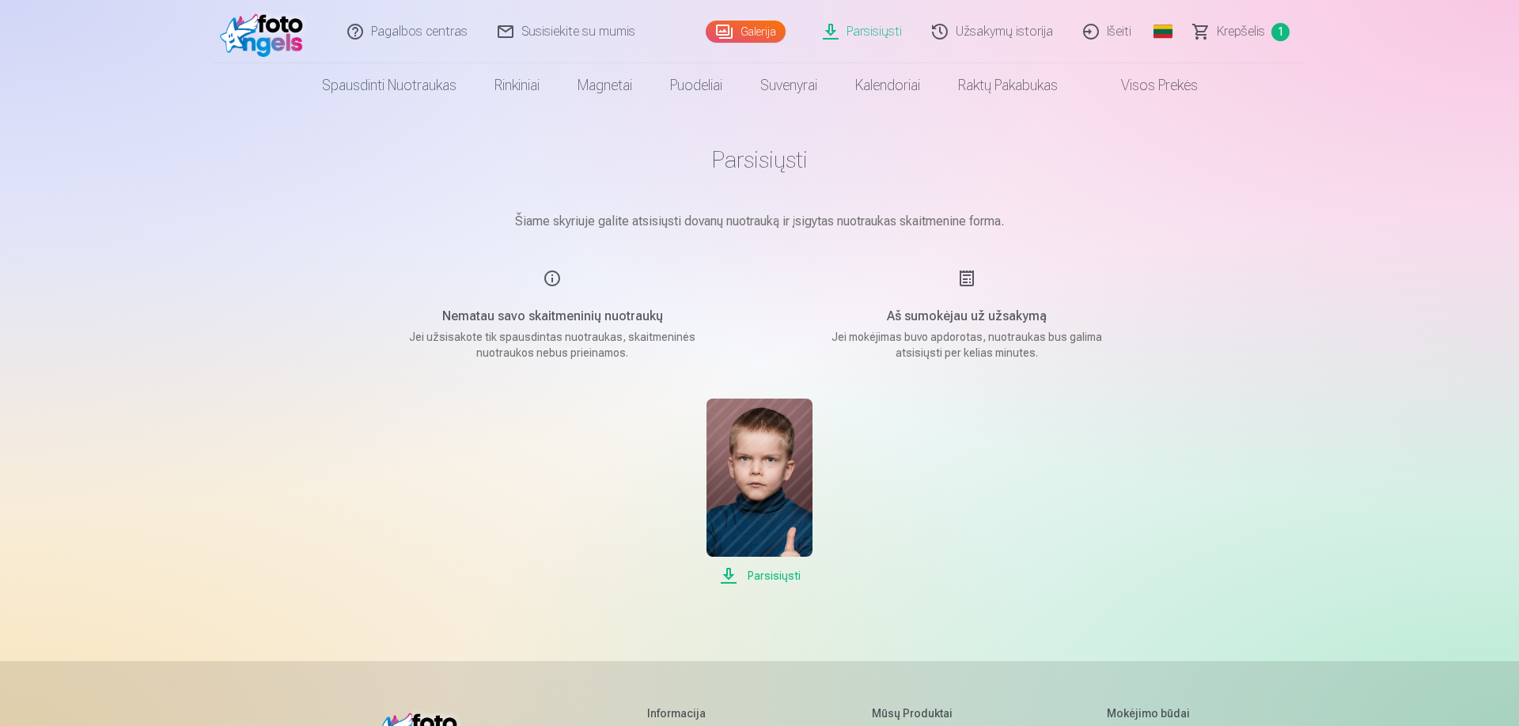
click at [765, 20] on div "Galerija" at bounding box center [749, 31] width 87 height 63
click at [779, 39] on link "Galerija" at bounding box center [746, 32] width 80 height 22
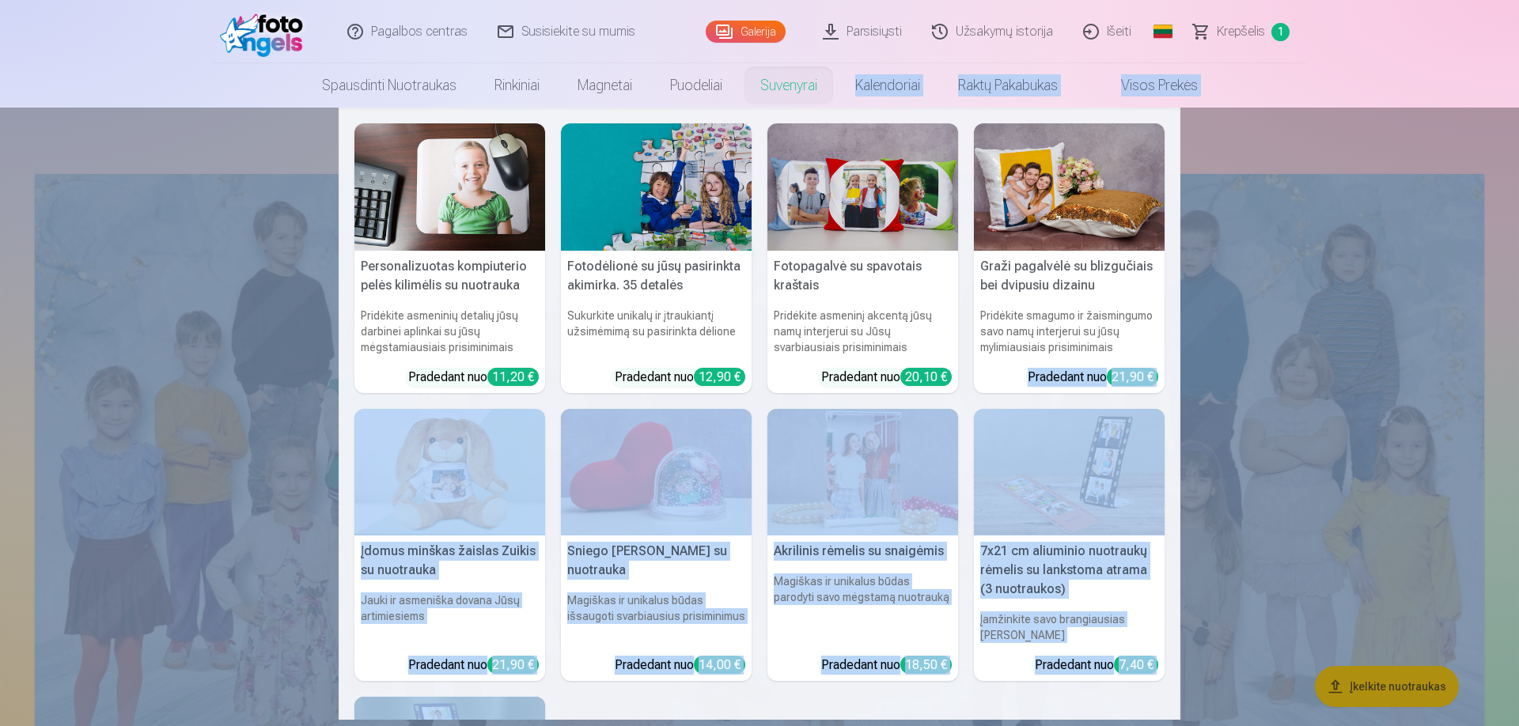
click at [1333, 387] on nav "Personalizuotas kompiuterio pelės kilimėlis su nuotrauka Pridėkite asmeninių de…" at bounding box center [759, 414] width 1519 height 613
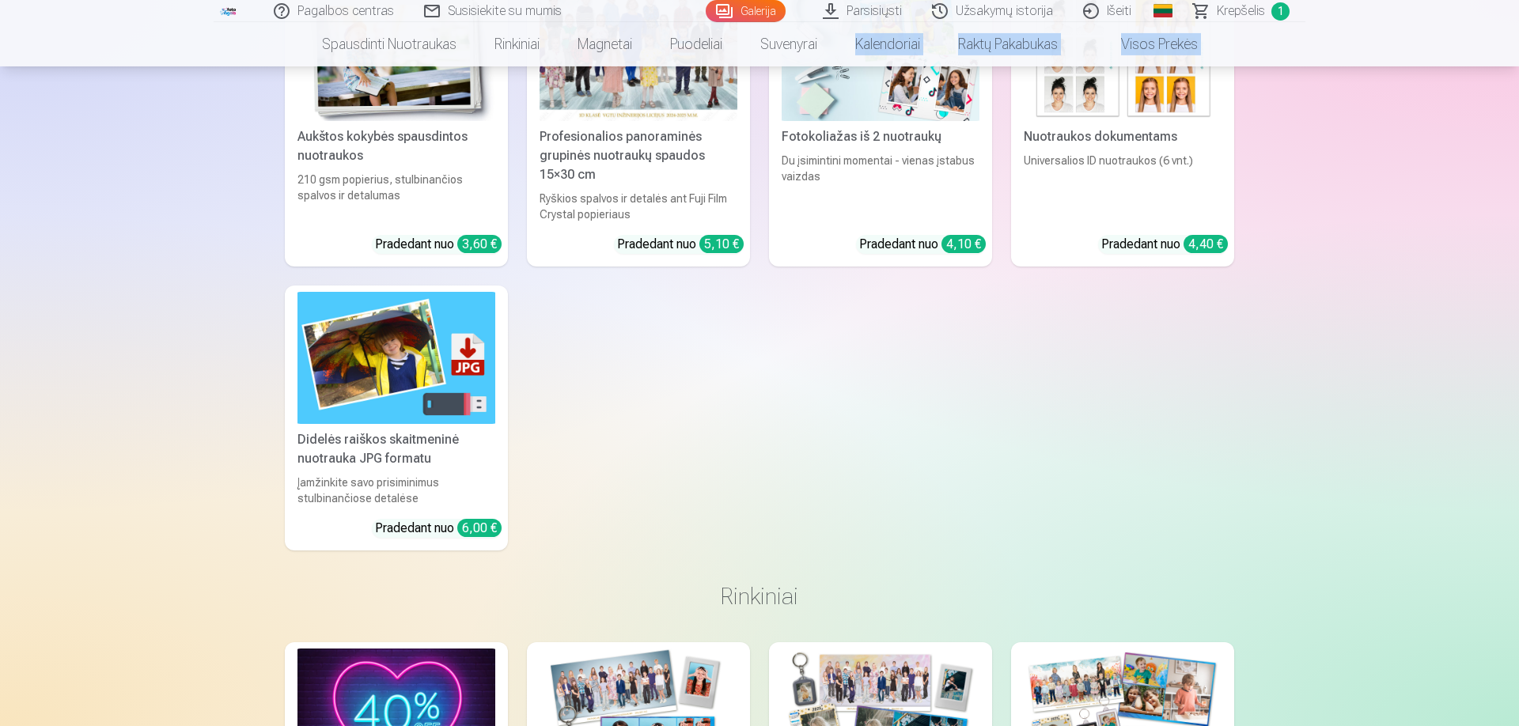
scroll to position [13088, 0]
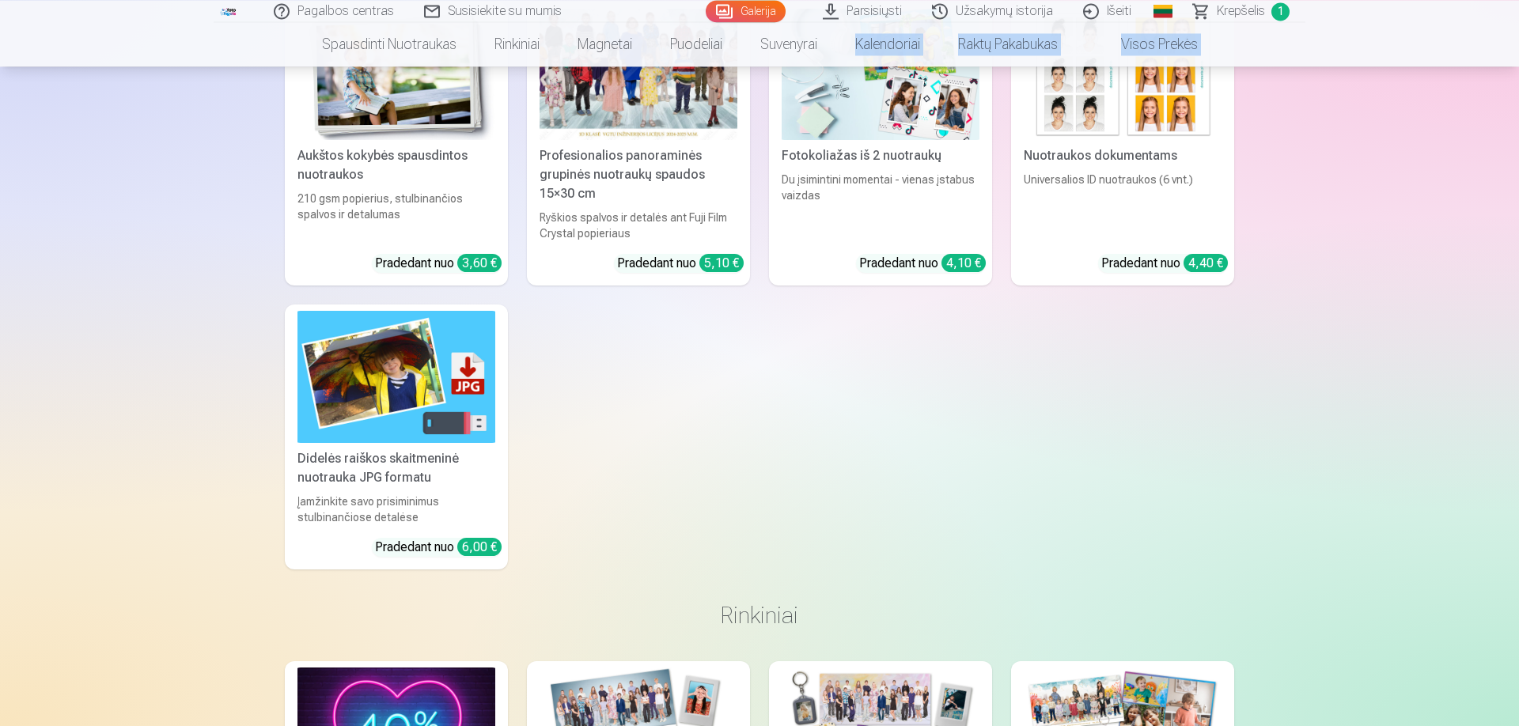
click at [415, 453] on div "Didelės raiškos skaitmeninė nuotrauka JPG formatu" at bounding box center [396, 469] width 211 height 38
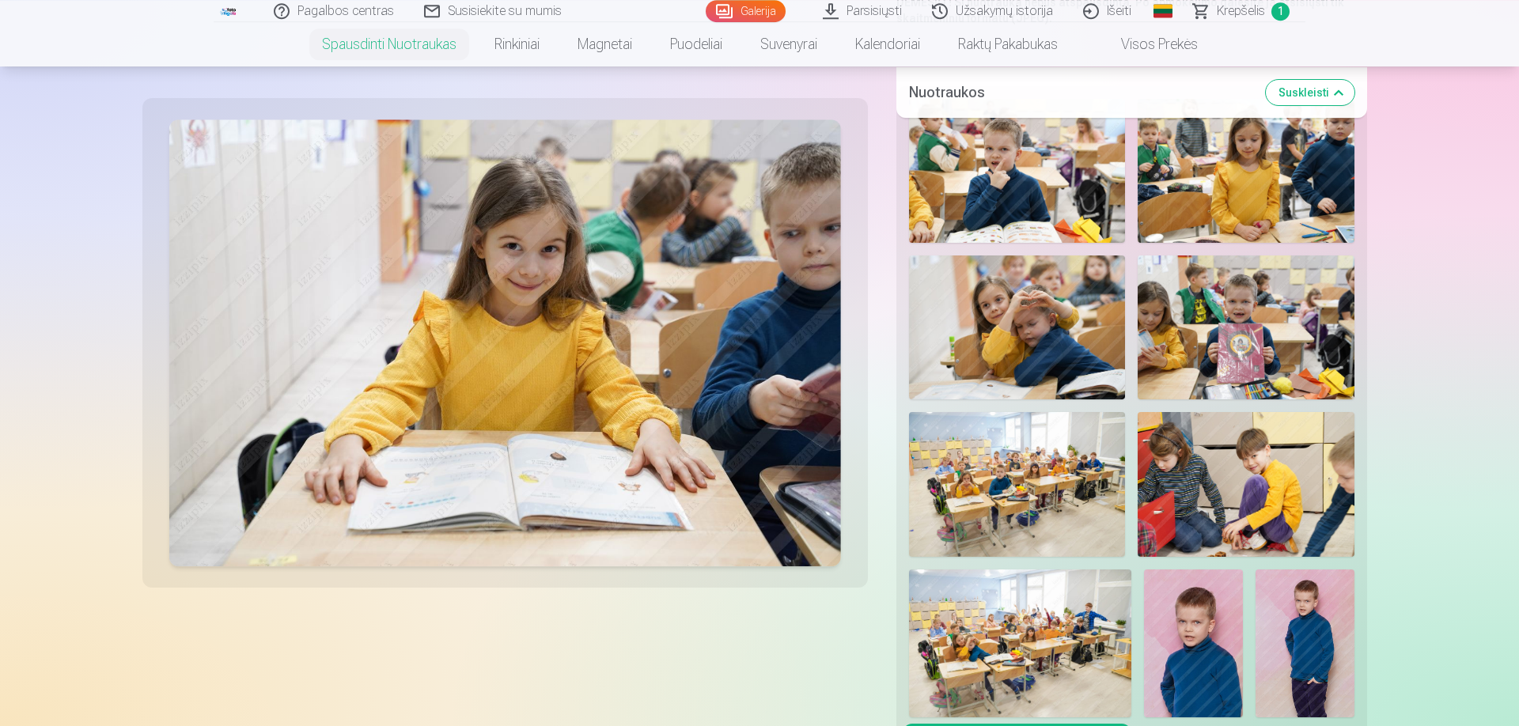
scroll to position [361, 0]
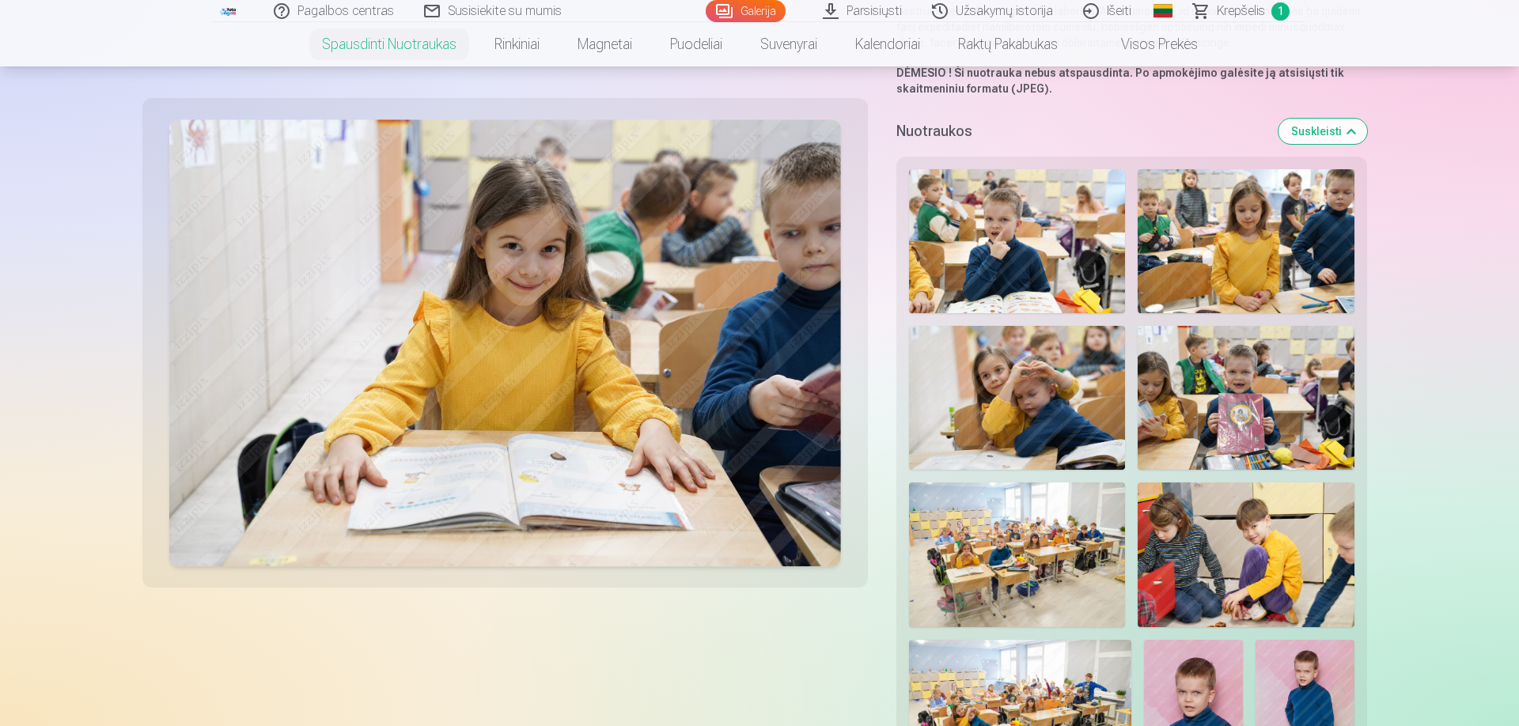
click at [988, 350] on img at bounding box center [1017, 398] width 217 height 144
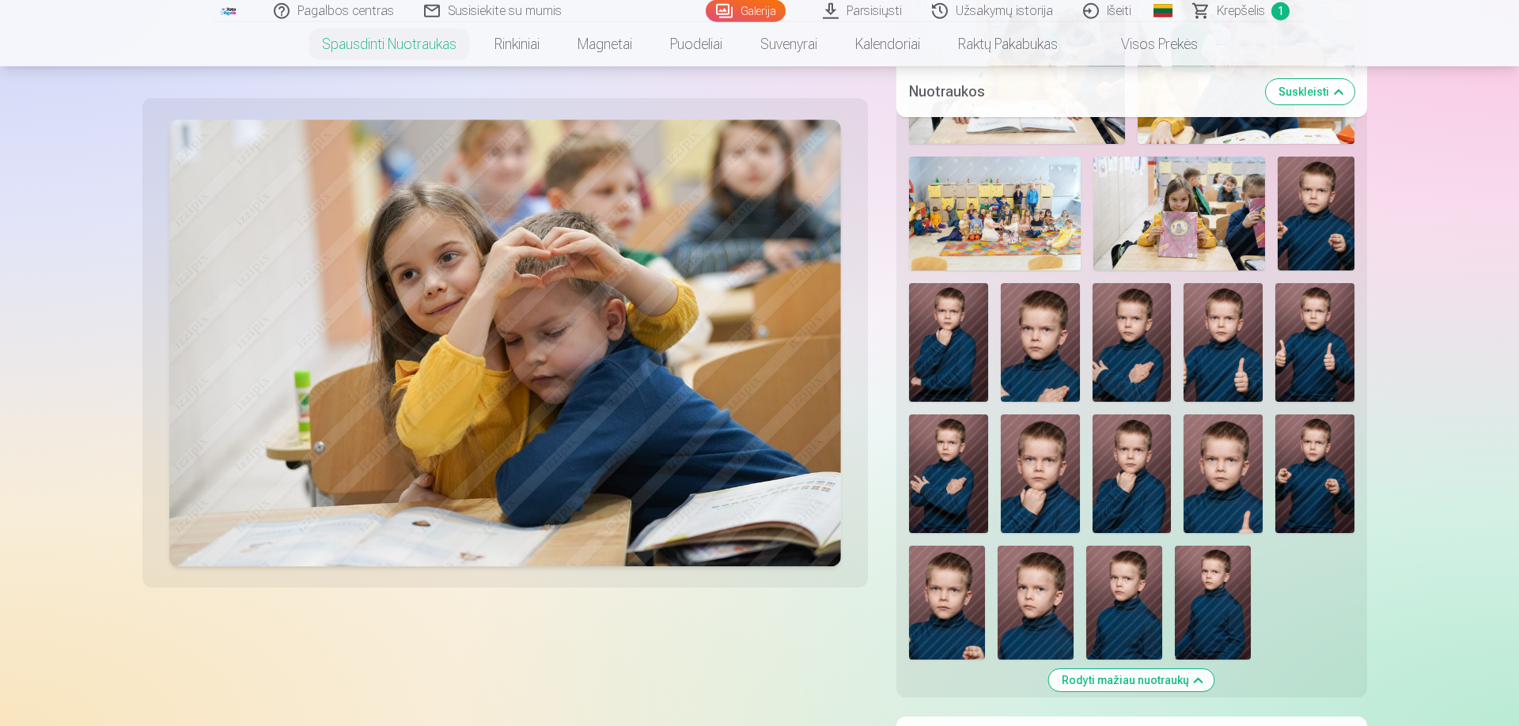
scroll to position [1263, 0]
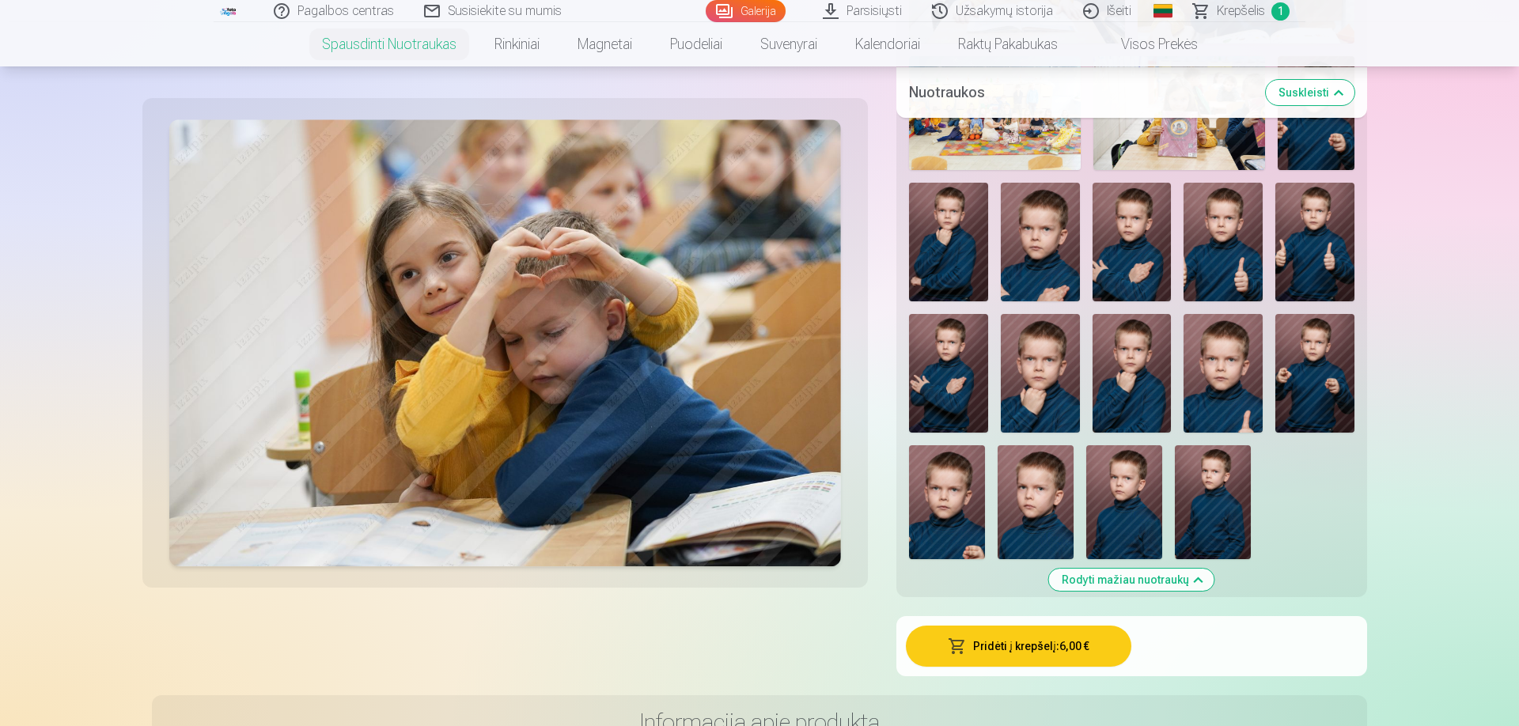
click at [992, 639] on button "Pridėti į krepšelį : 6,00 €" at bounding box center [1019, 646] width 226 height 41
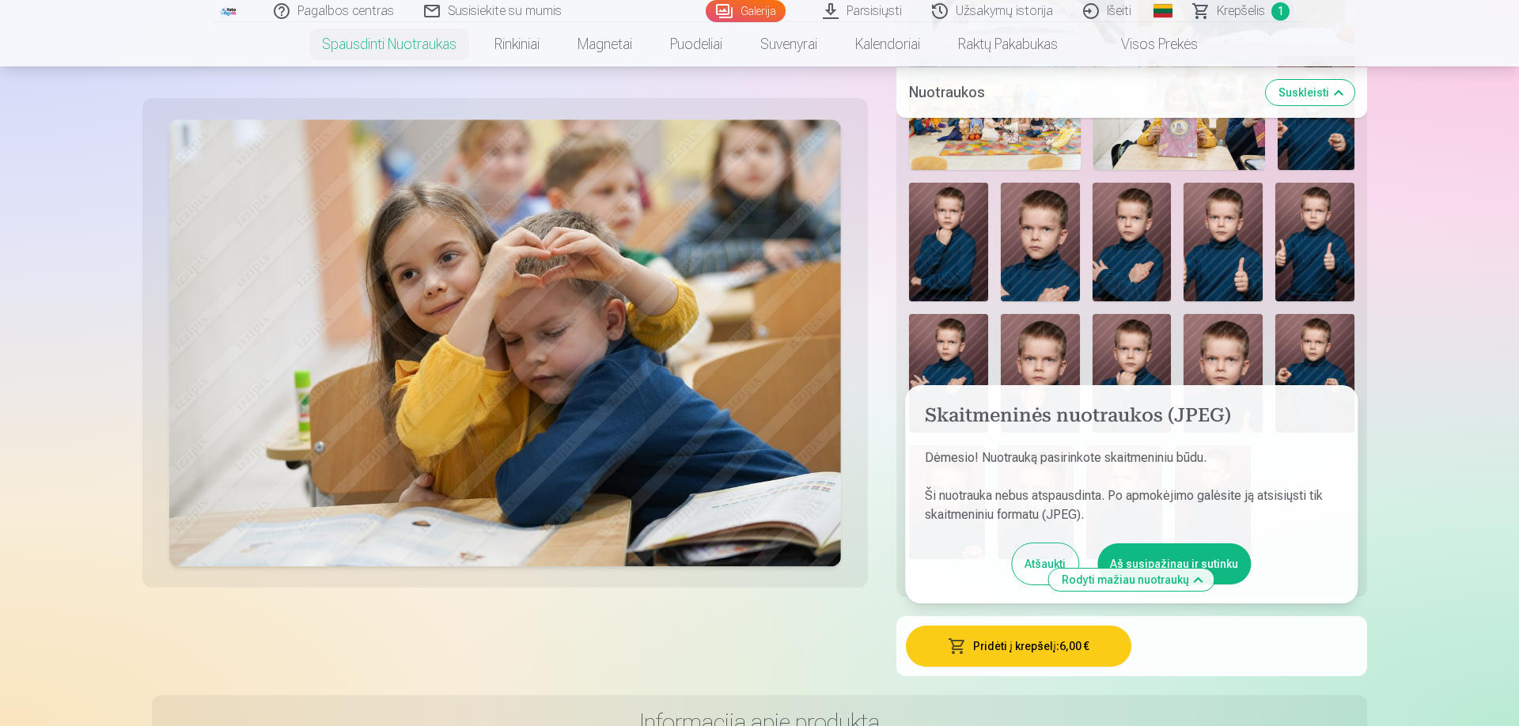
click at [1136, 554] on button "Aš susipažinau ir sutinku" at bounding box center [1175, 564] width 154 height 41
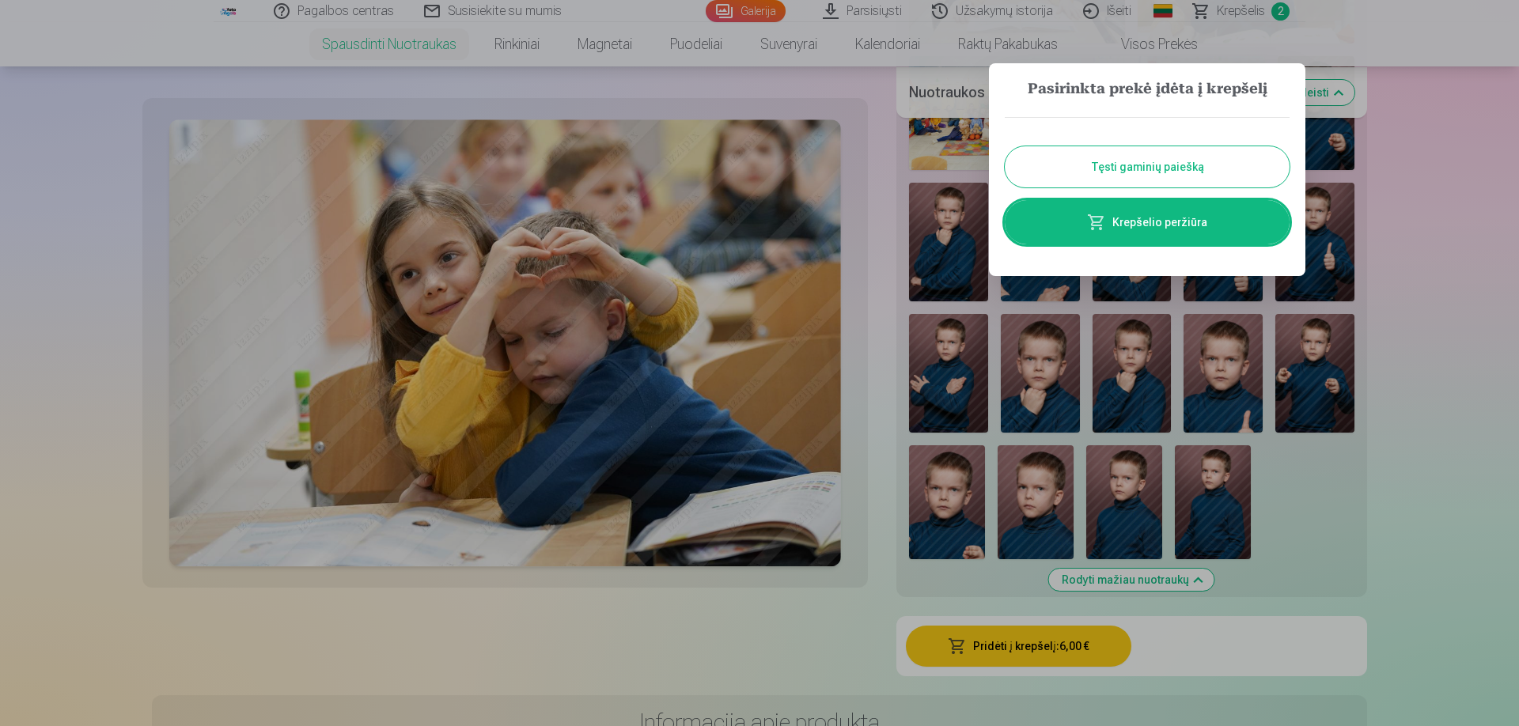
click at [1229, 164] on button "Tęsti gaminių paiešką" at bounding box center [1147, 166] width 285 height 41
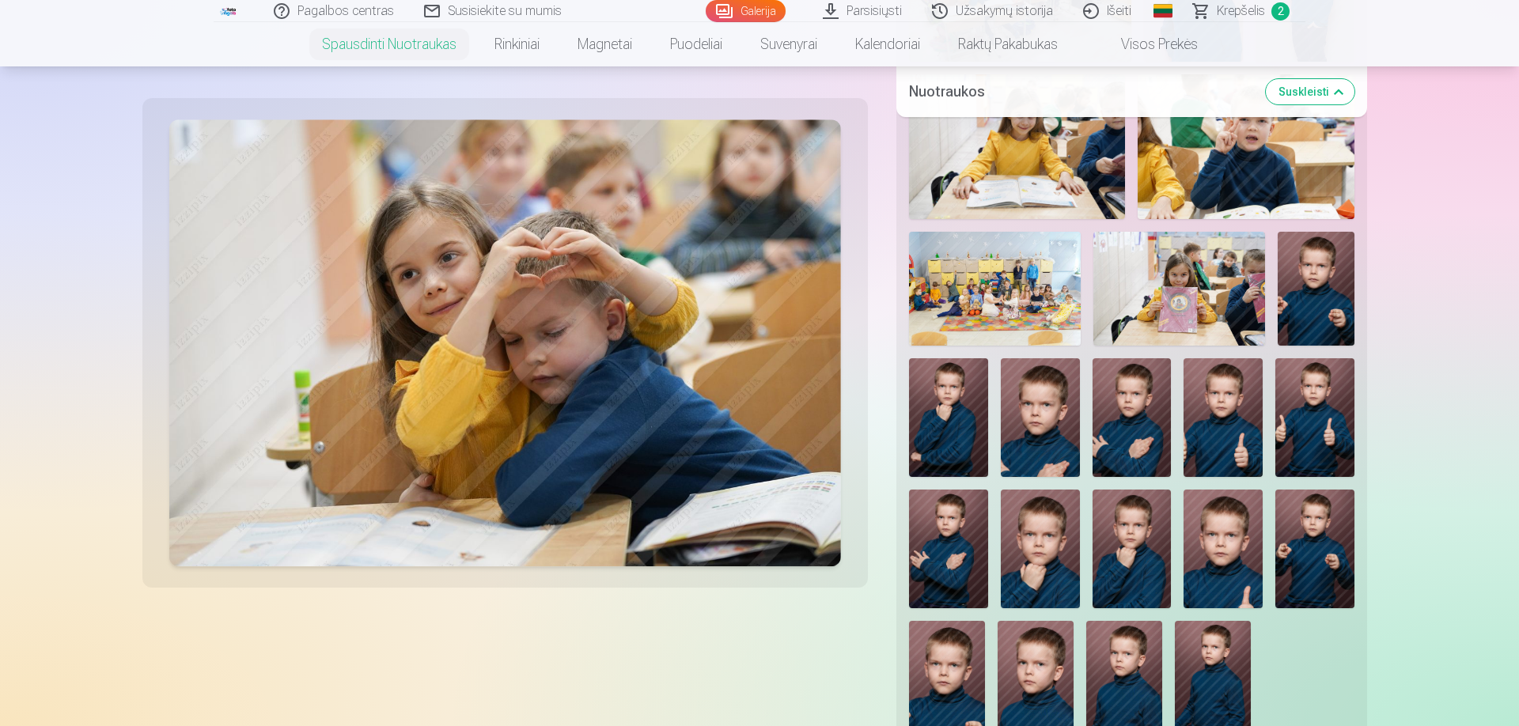
scroll to position [992, 0]
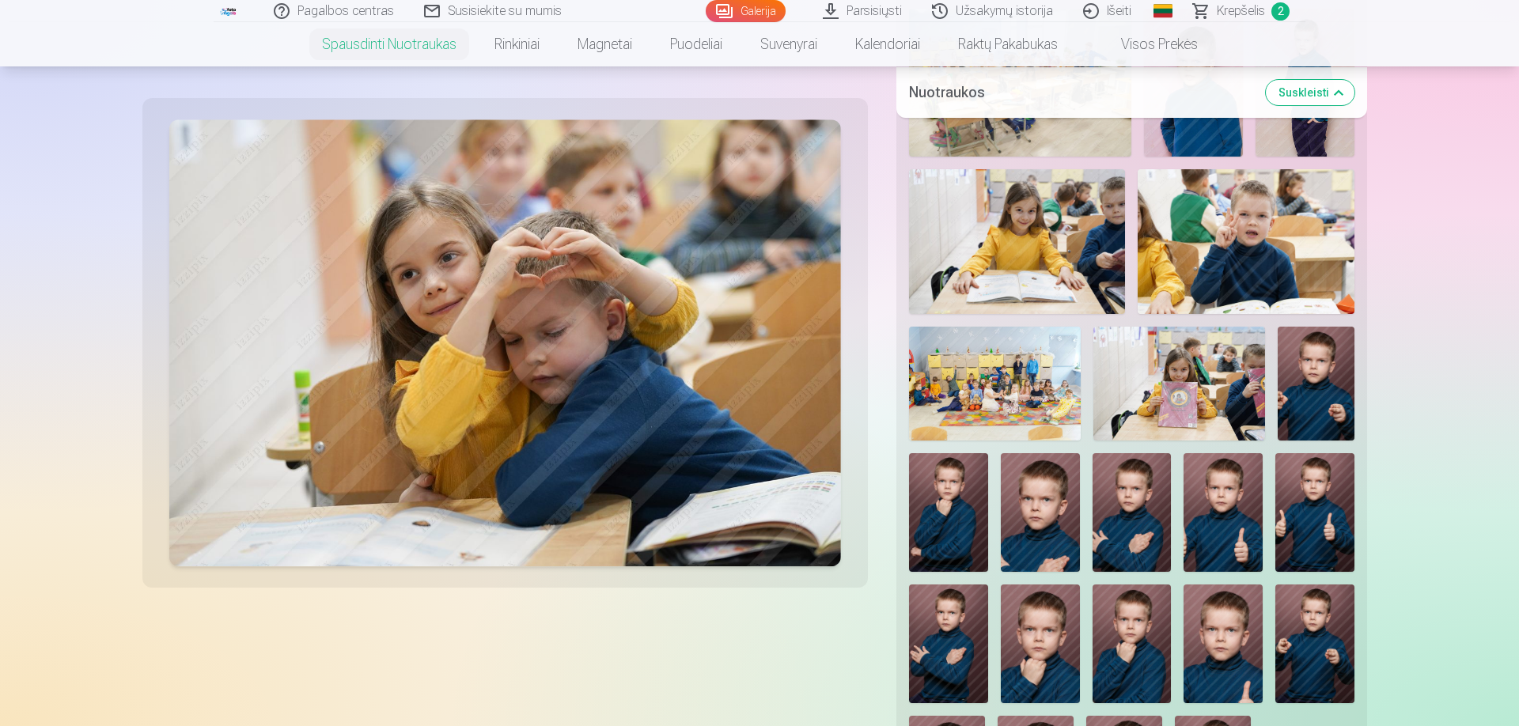
click at [978, 372] on img at bounding box center [995, 384] width 172 height 115
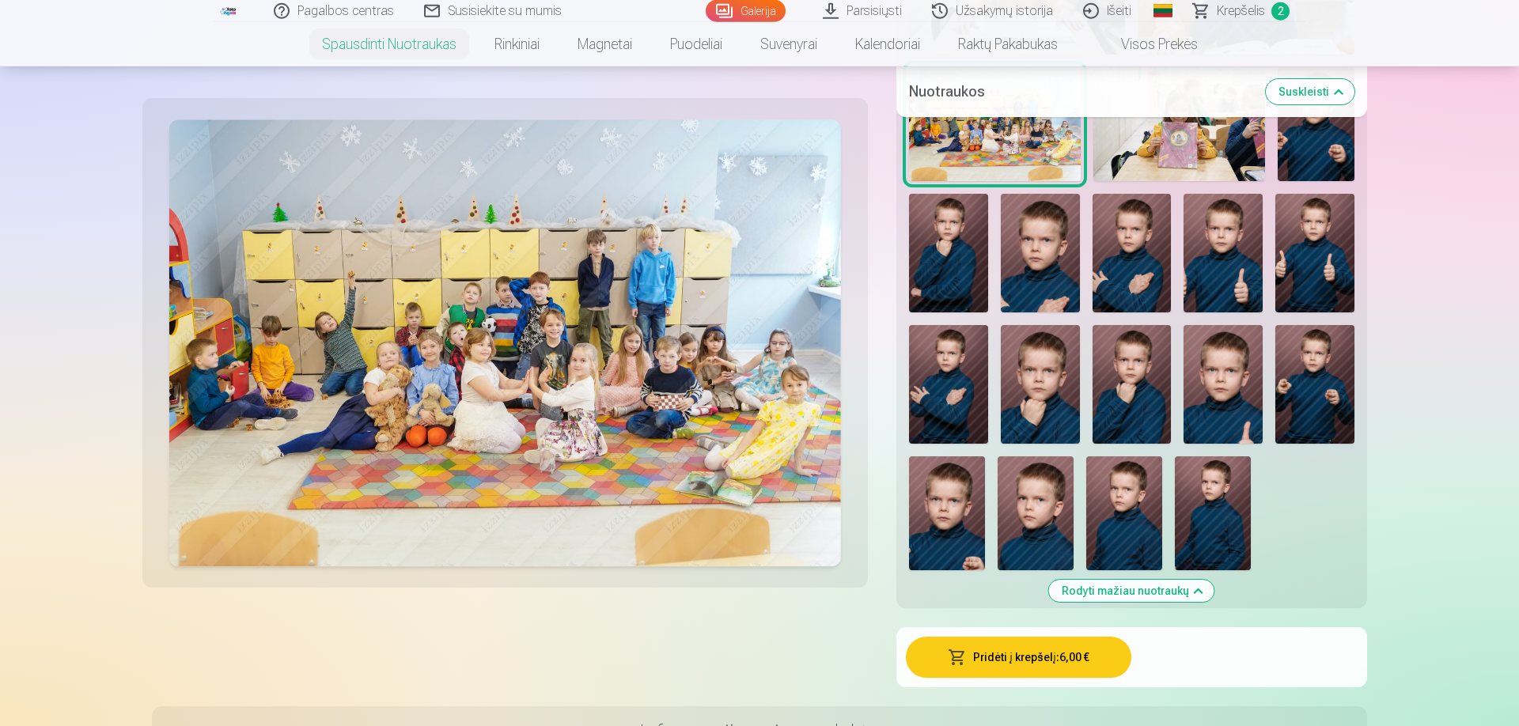
scroll to position [1263, 0]
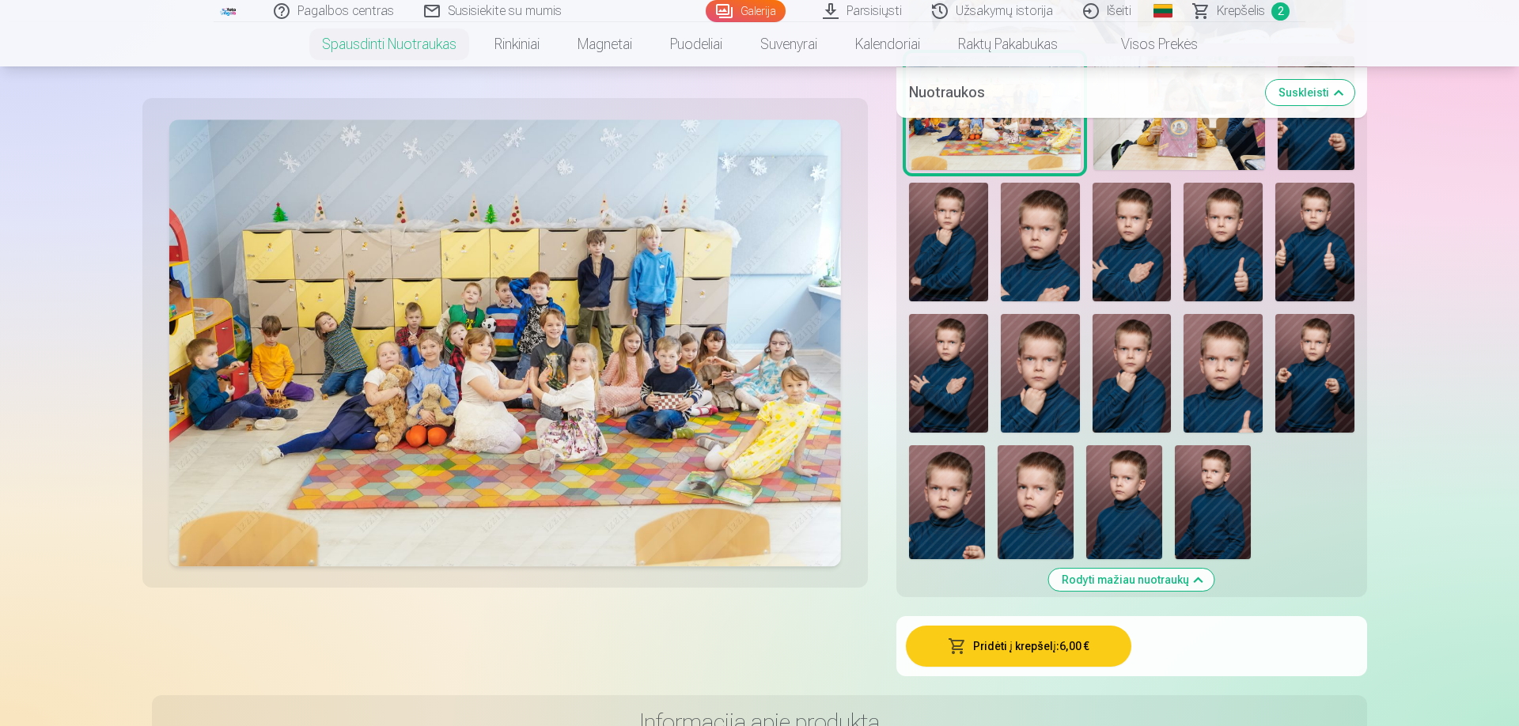
click at [990, 643] on button "Pridėti į krepšelį : 6,00 €" at bounding box center [1019, 646] width 226 height 41
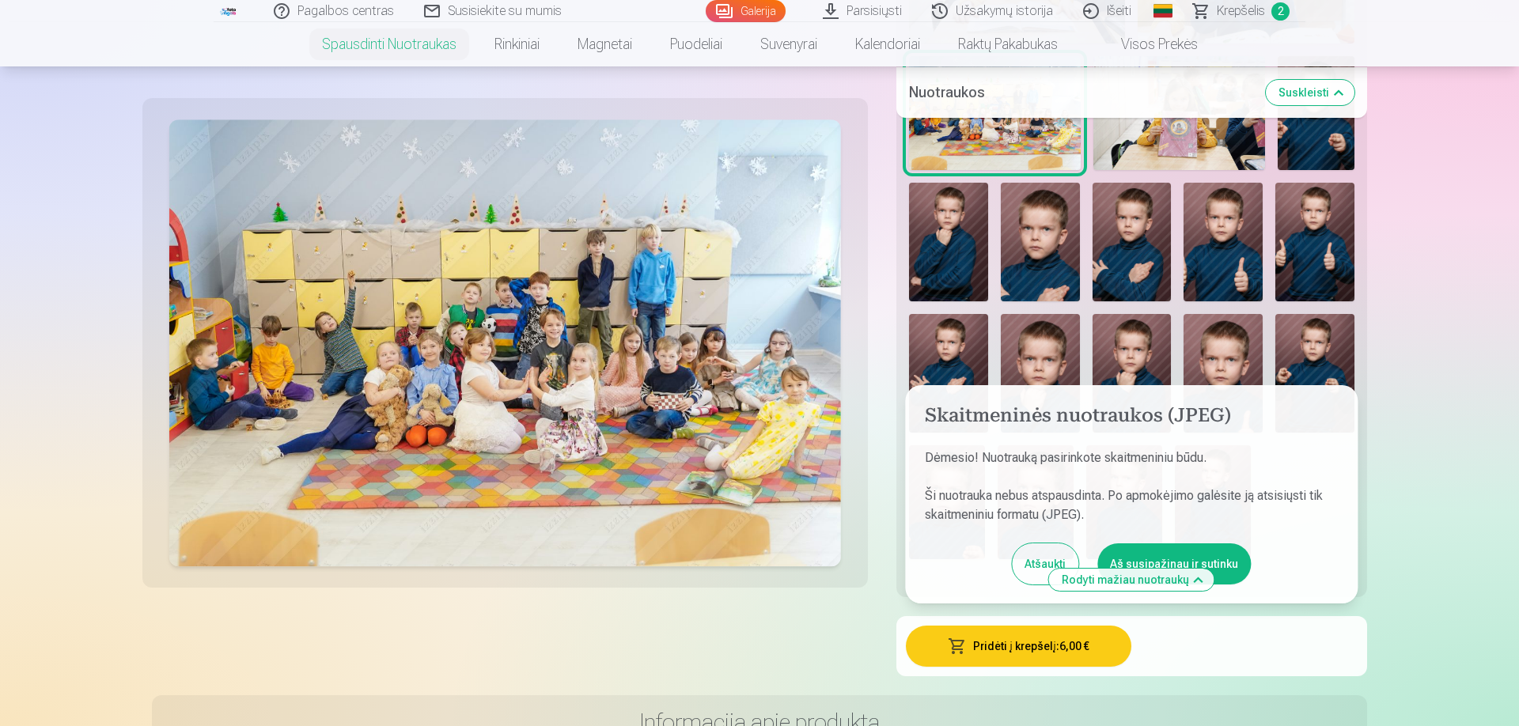
click at [1171, 558] on button "Aš susipažinau ir sutinku" at bounding box center [1175, 564] width 154 height 41
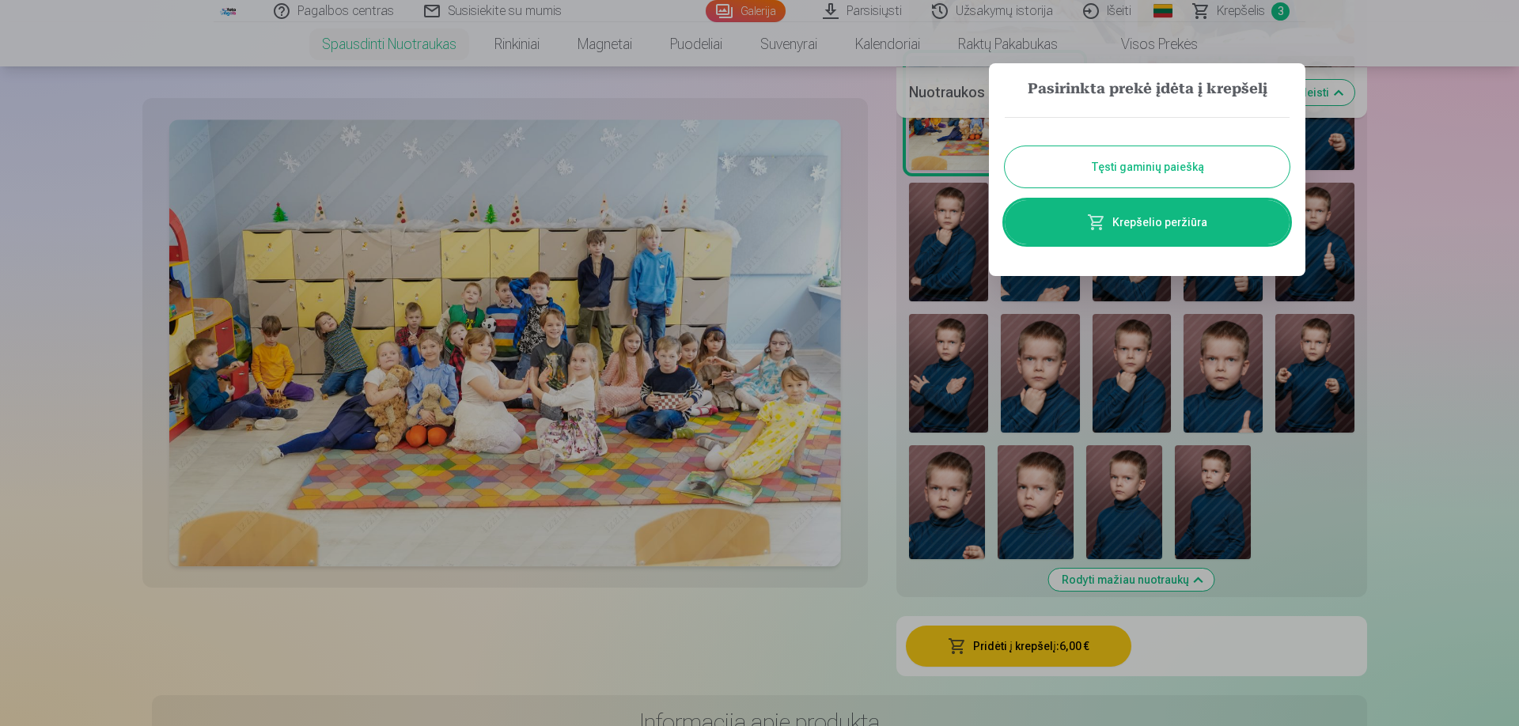
click at [1141, 167] on button "Tęsti gaminių paiešką" at bounding box center [1147, 166] width 285 height 41
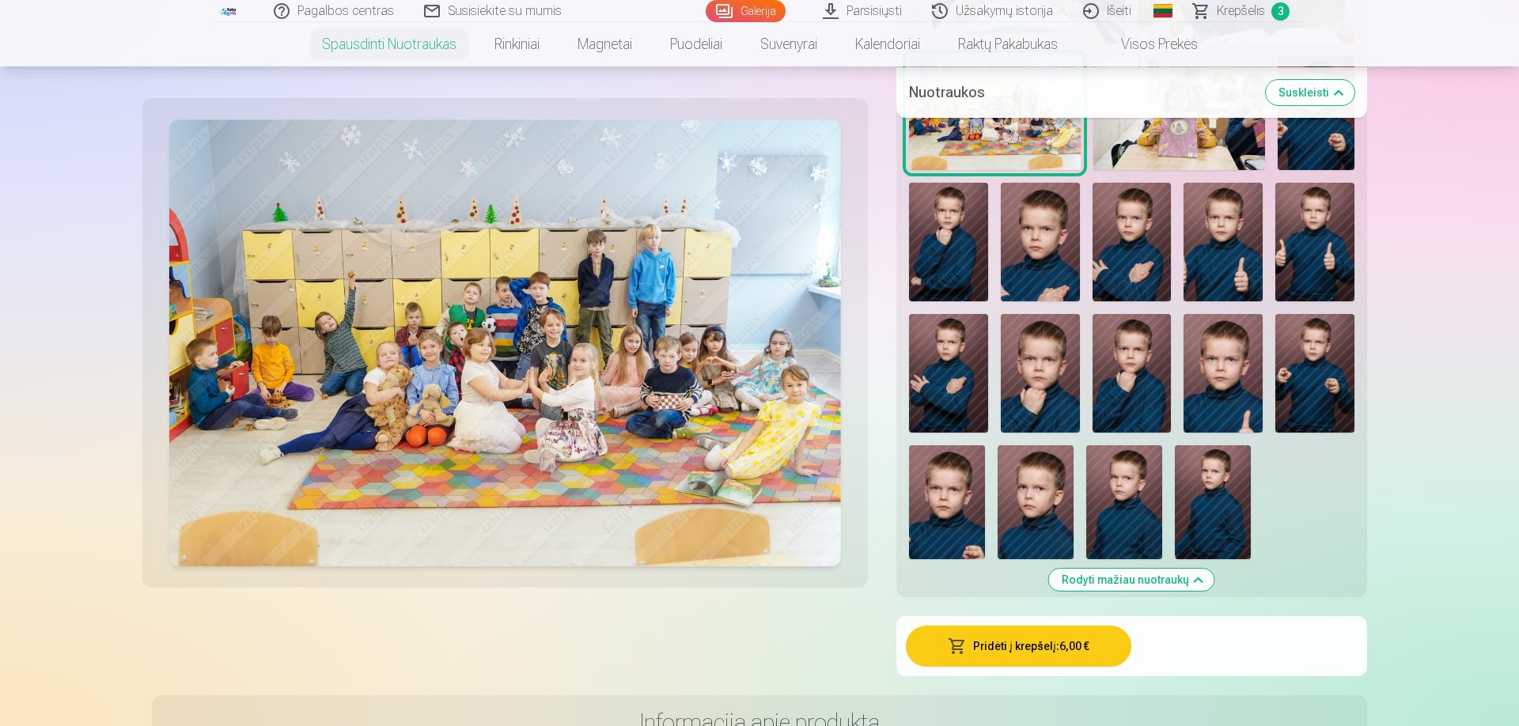
click at [1038, 475] on img at bounding box center [1036, 503] width 76 height 114
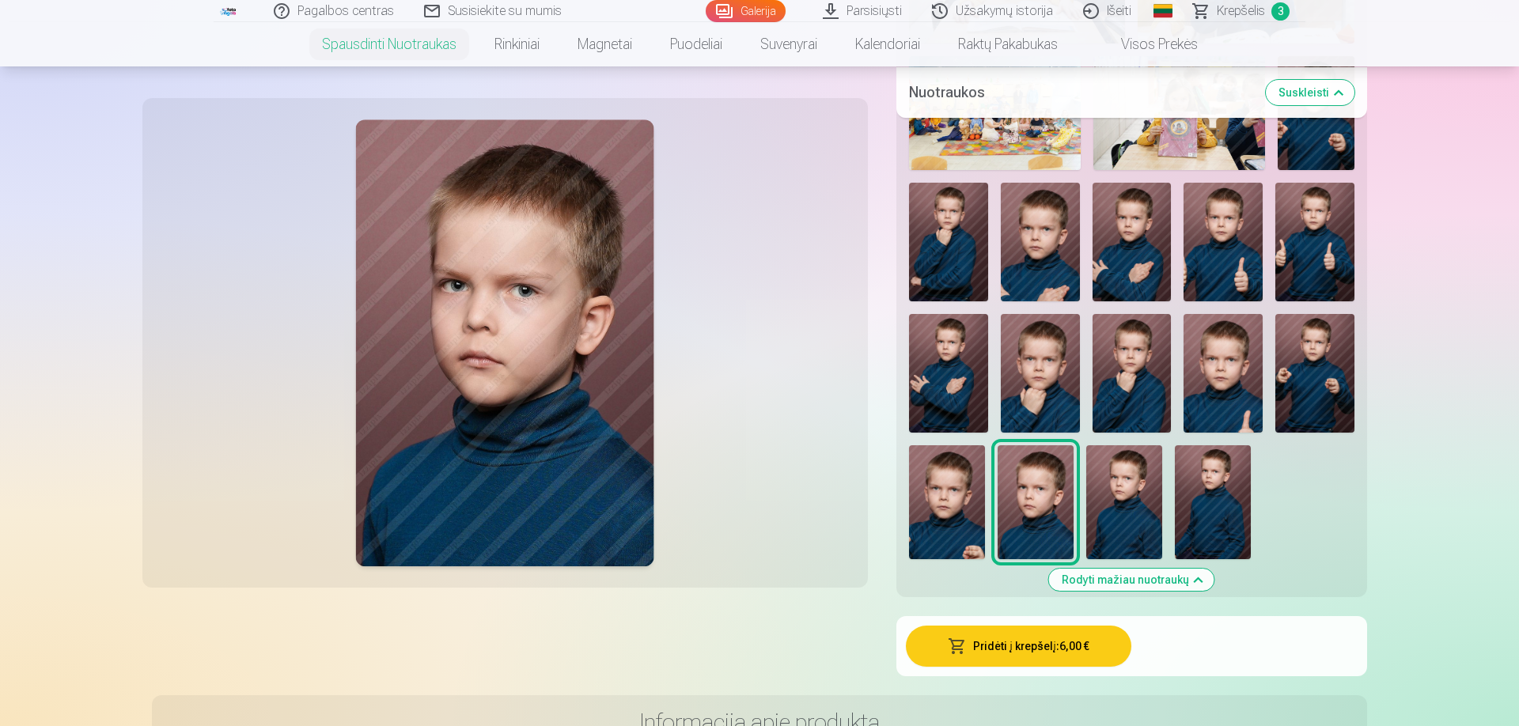
click at [973, 649] on button "Pridėti į krepšelį : 6,00 €" at bounding box center [1019, 646] width 226 height 41
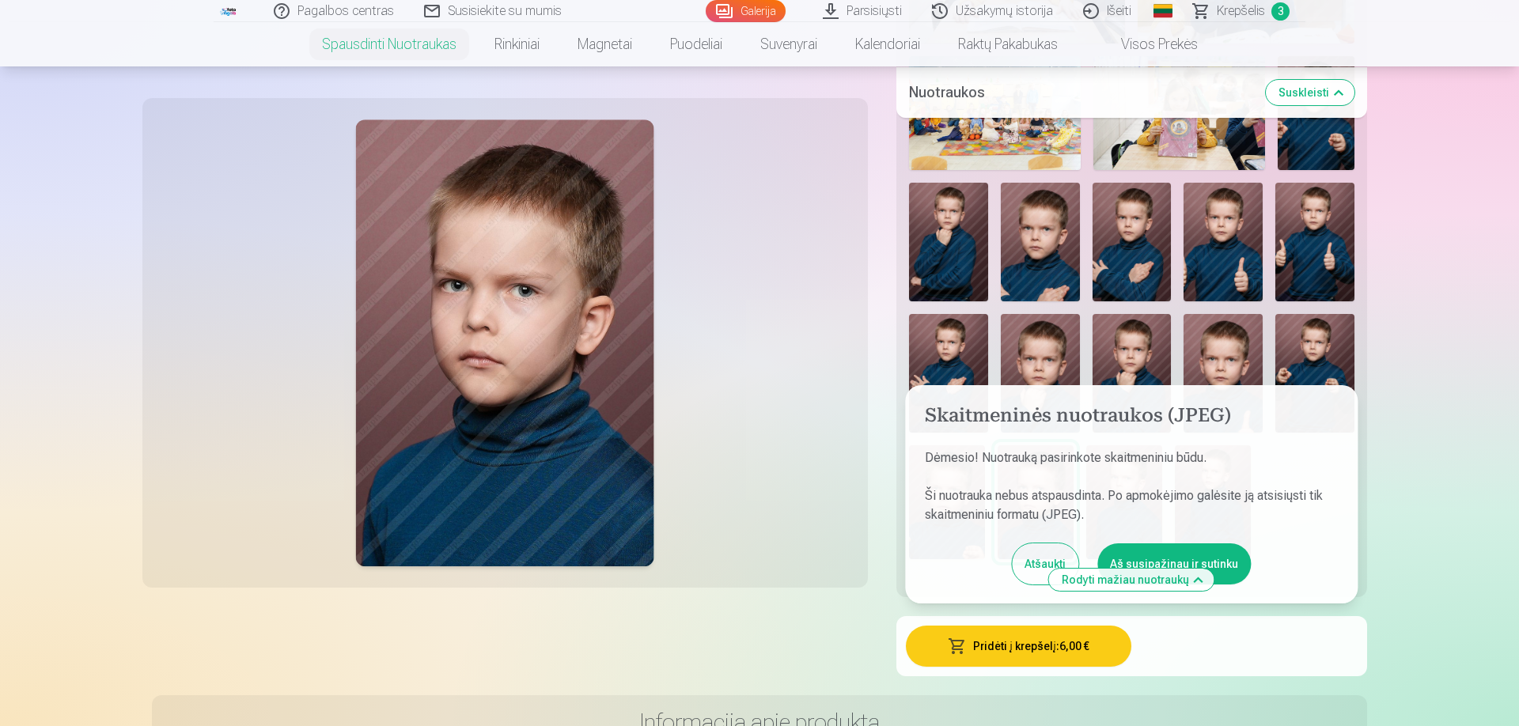
drag, startPoint x: 1132, startPoint y: 553, endPoint x: 1150, endPoint y: 545, distance: 19.1
click at [1132, 554] on button "Aš susipažinau ir sutinku" at bounding box center [1175, 564] width 154 height 41
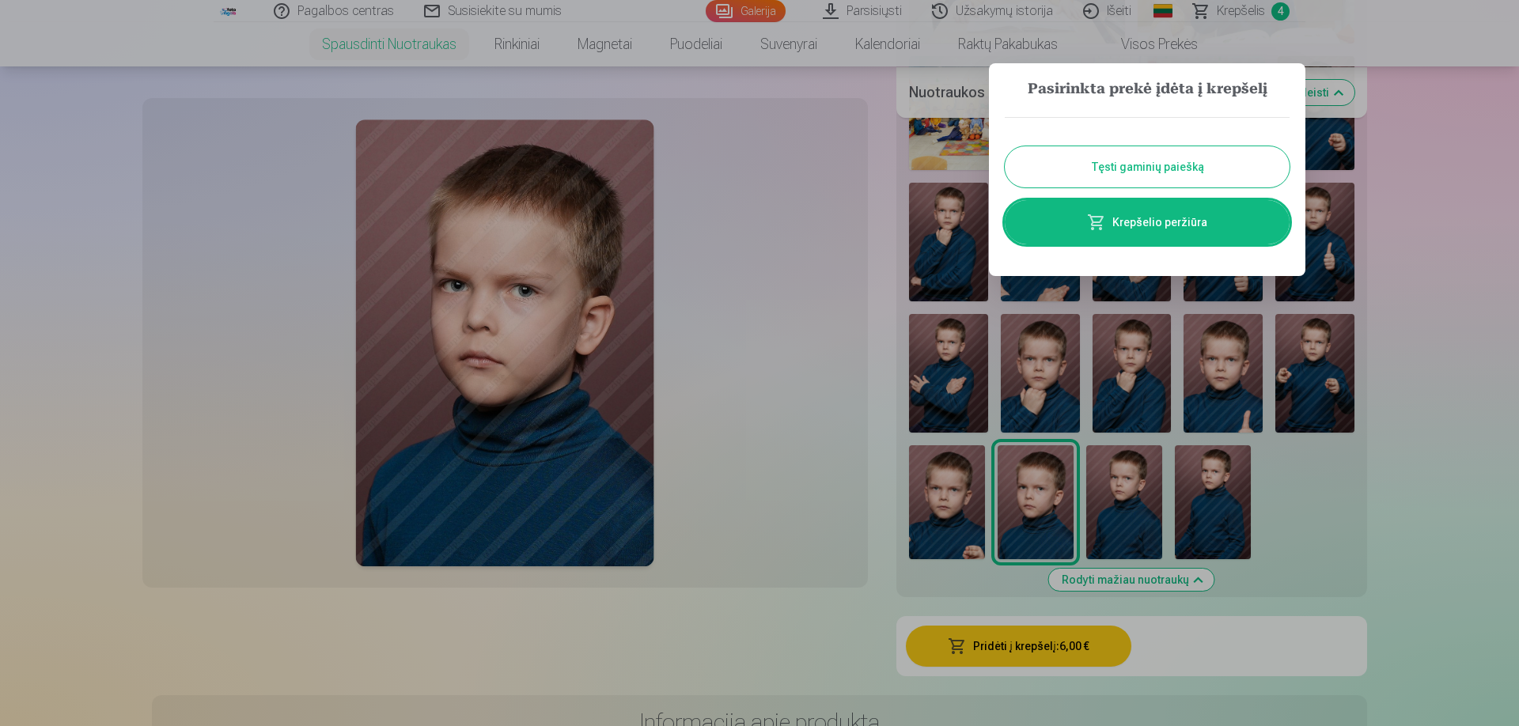
click at [1148, 177] on button "Tęsti gaminių paiešką" at bounding box center [1147, 166] width 285 height 41
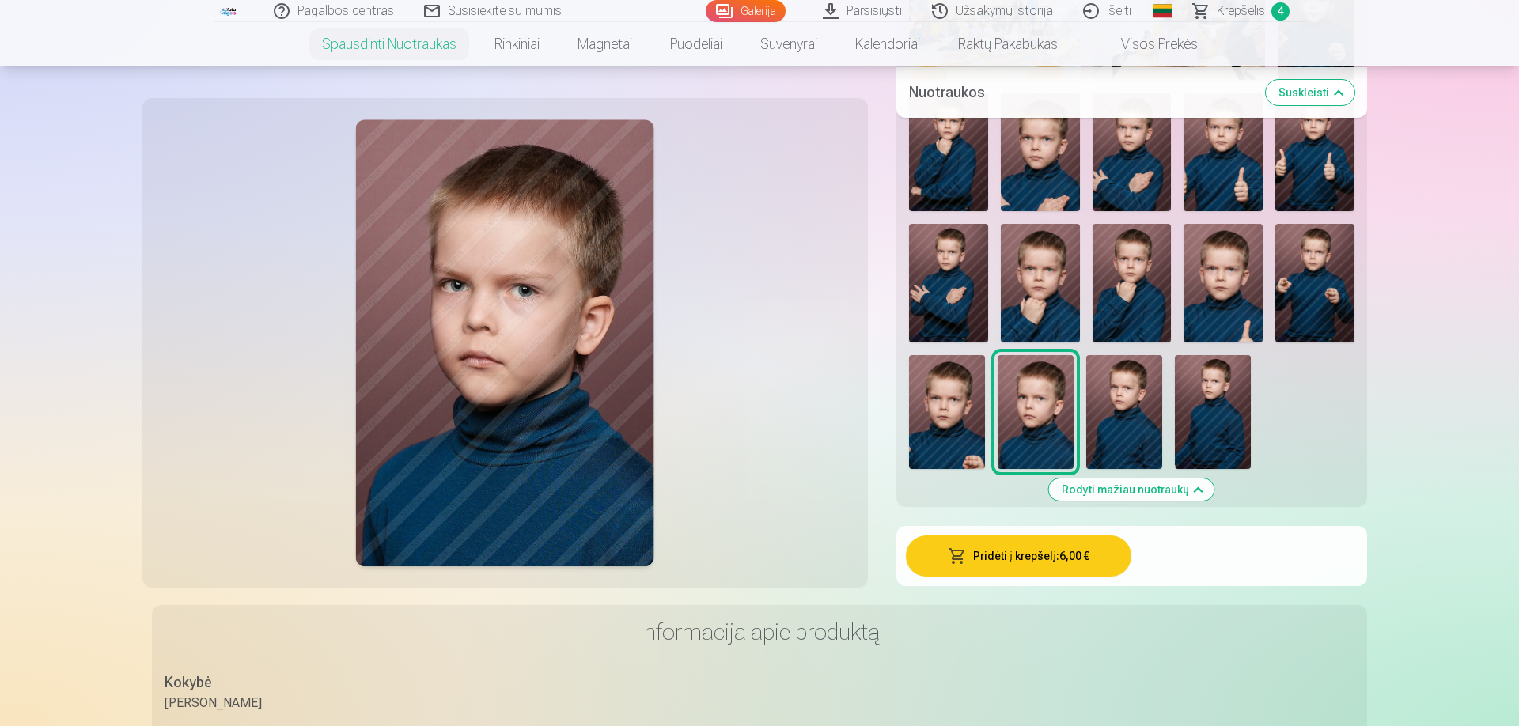
scroll to position [1173, 0]
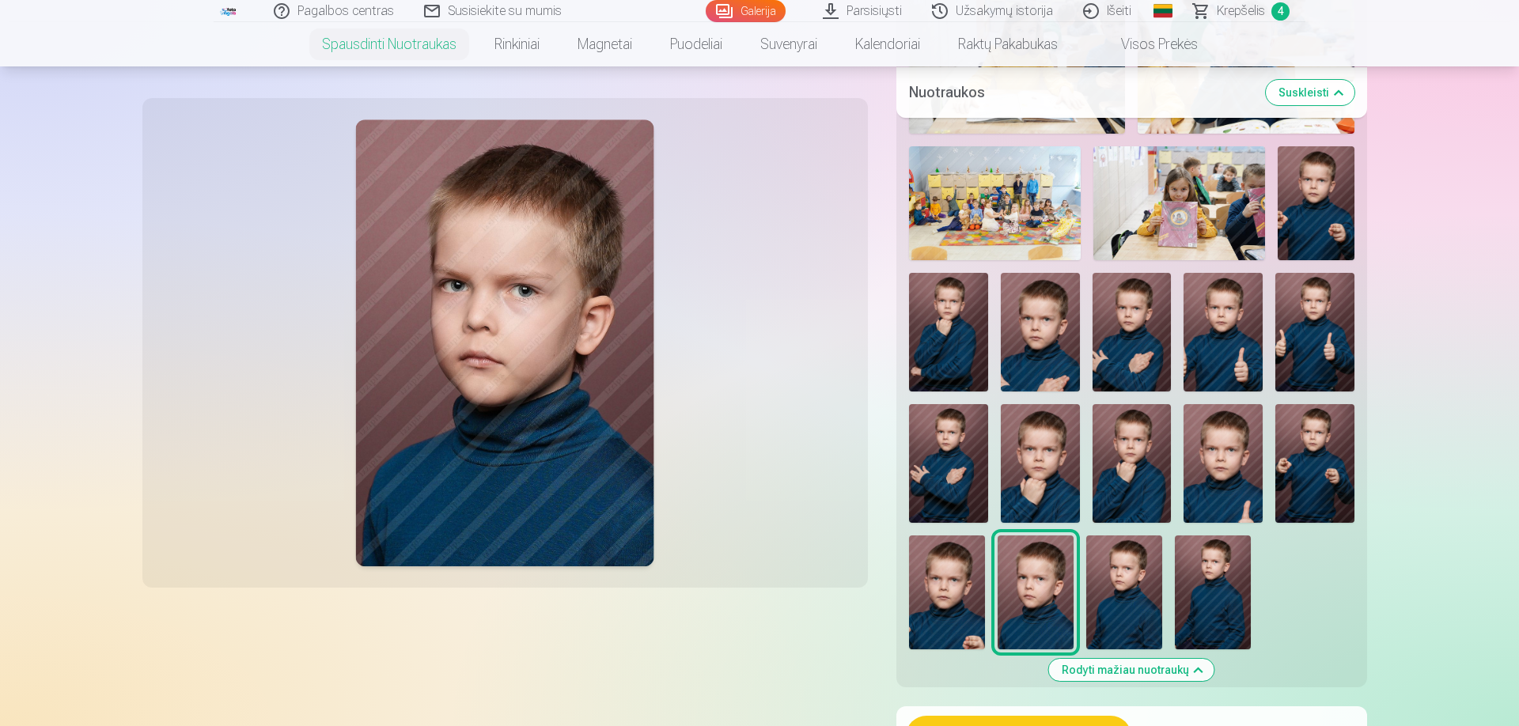
click at [1325, 217] on img at bounding box center [1316, 203] width 77 height 115
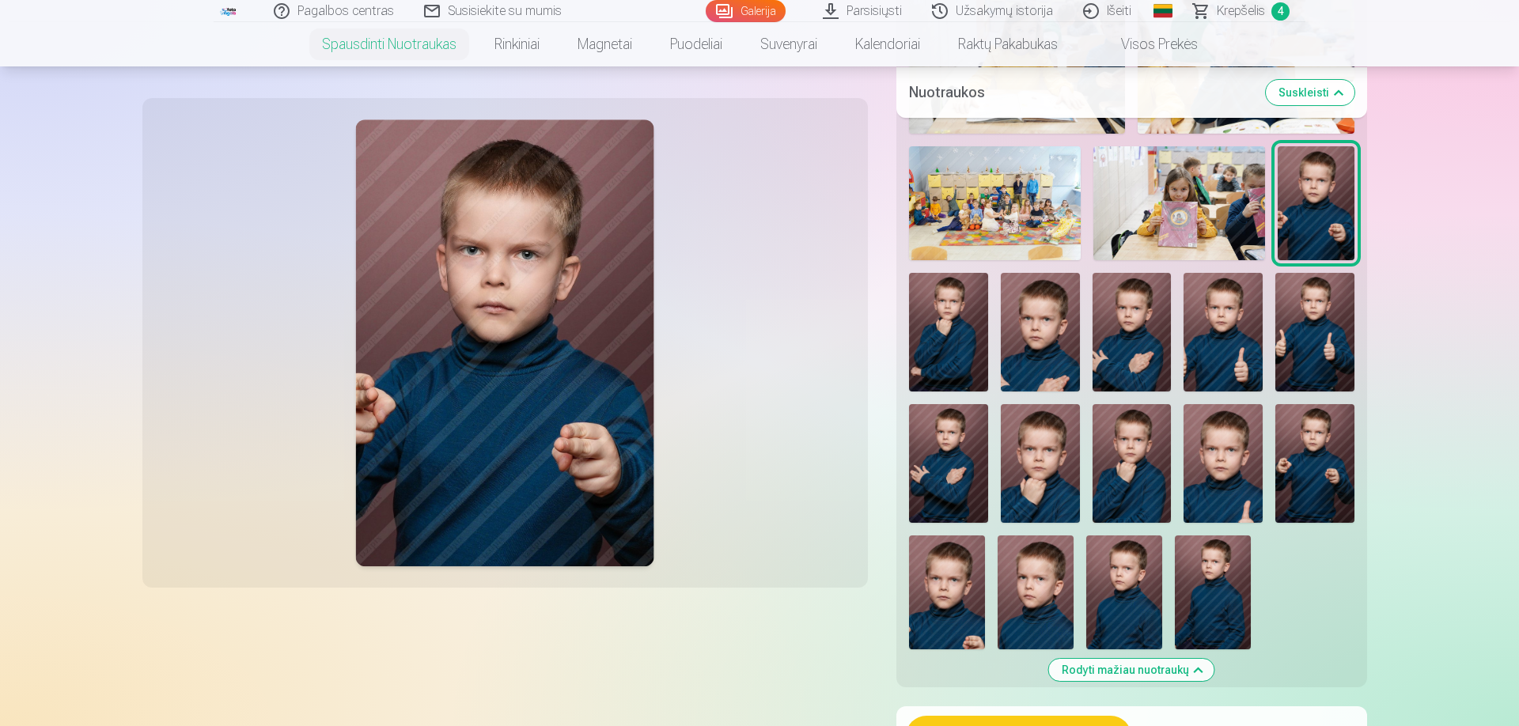
click at [1104, 461] on img at bounding box center [1132, 463] width 79 height 119
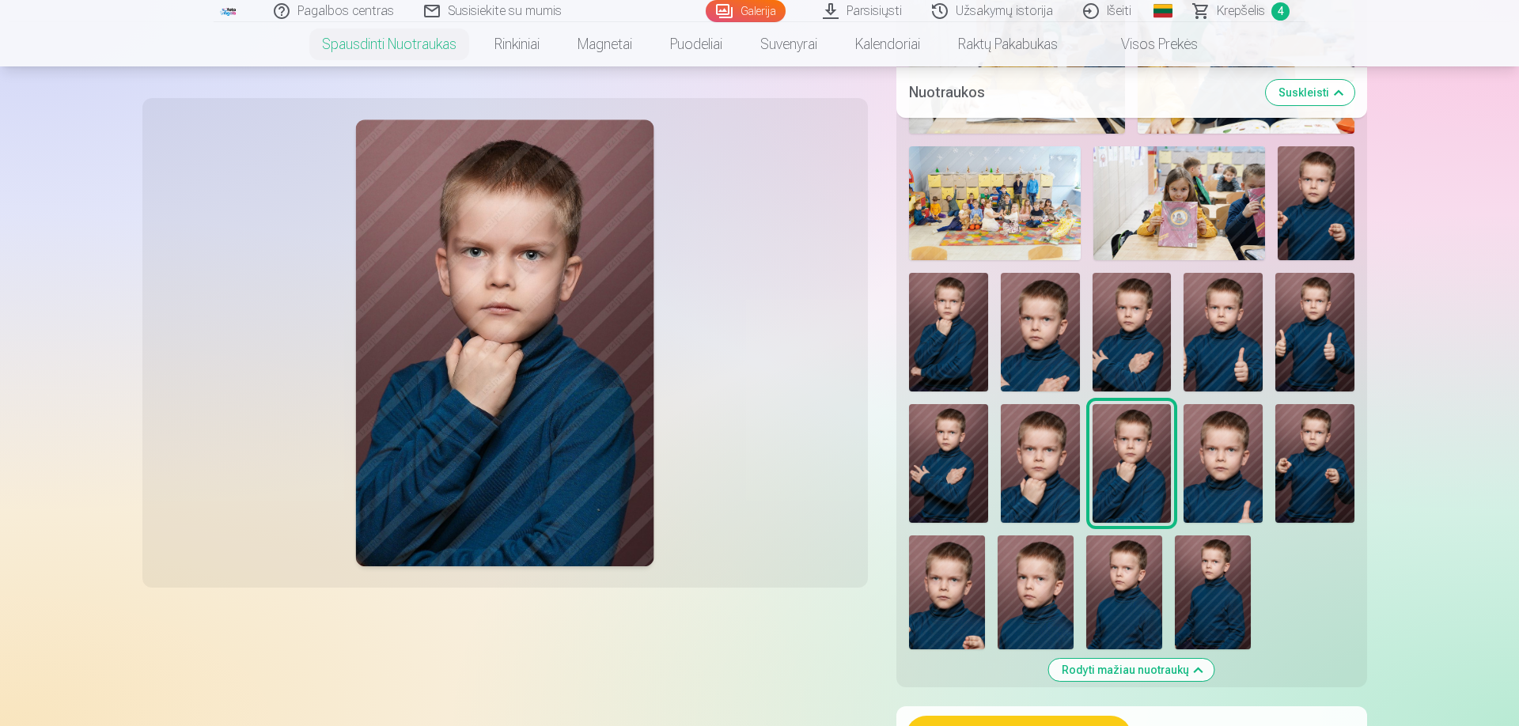
click at [1341, 347] on img at bounding box center [1315, 332] width 79 height 119
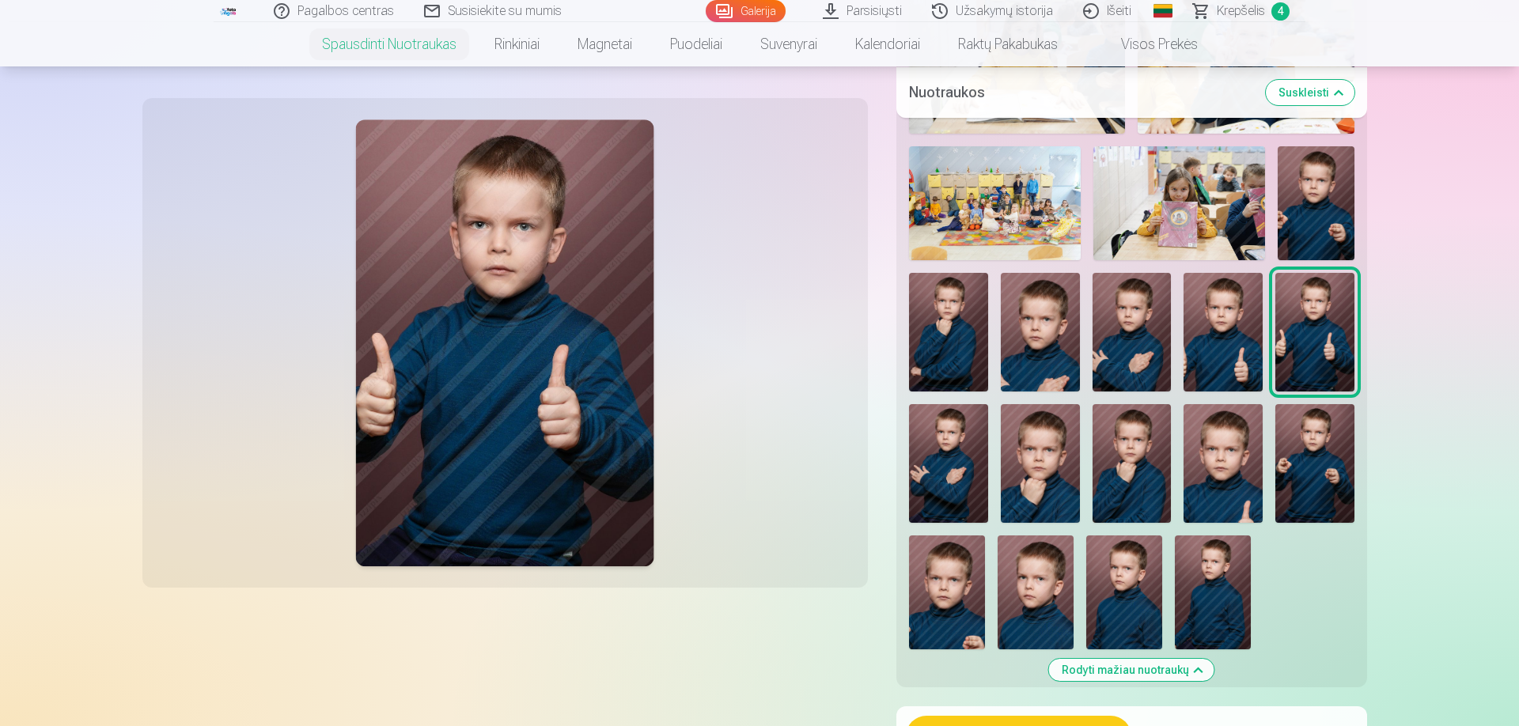
click at [1217, 322] on img at bounding box center [1223, 332] width 79 height 119
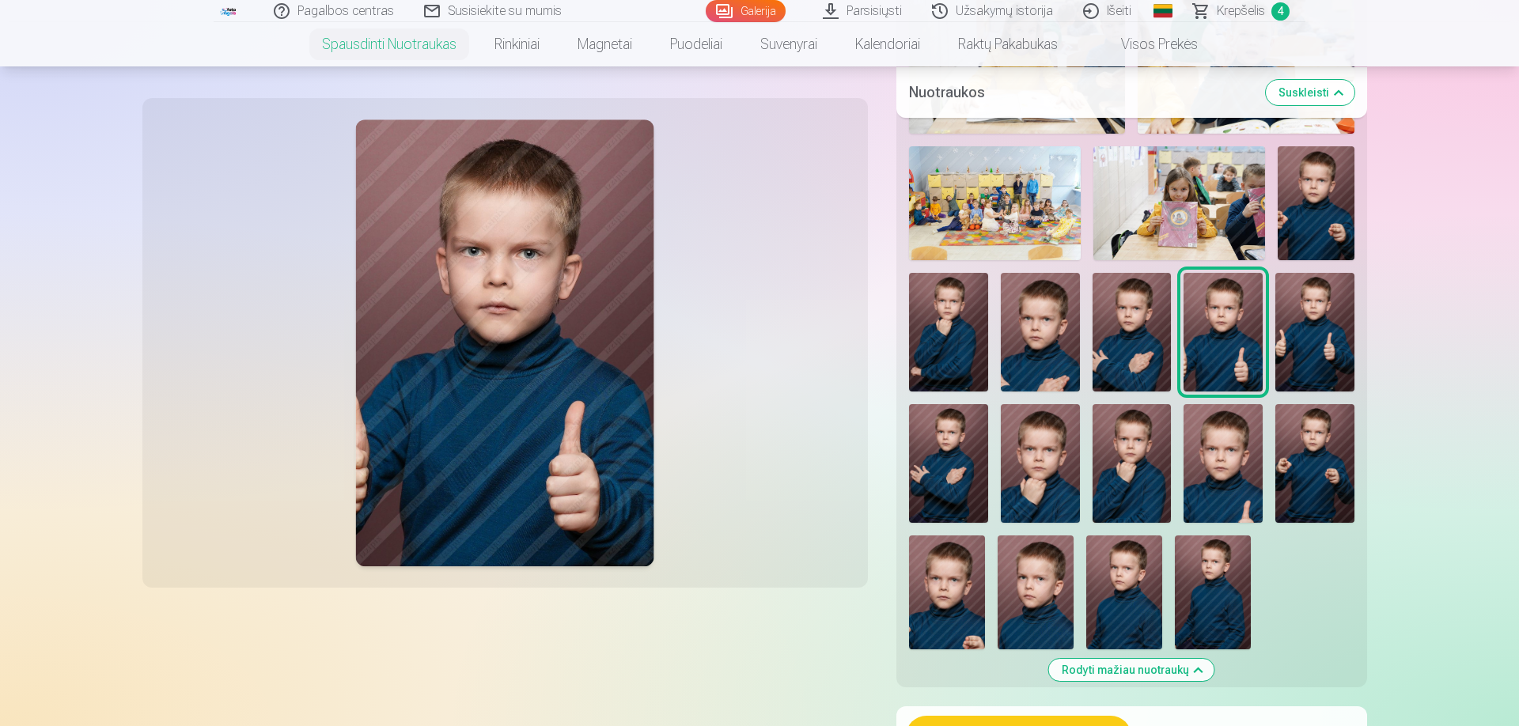
click at [1311, 321] on img at bounding box center [1315, 332] width 79 height 119
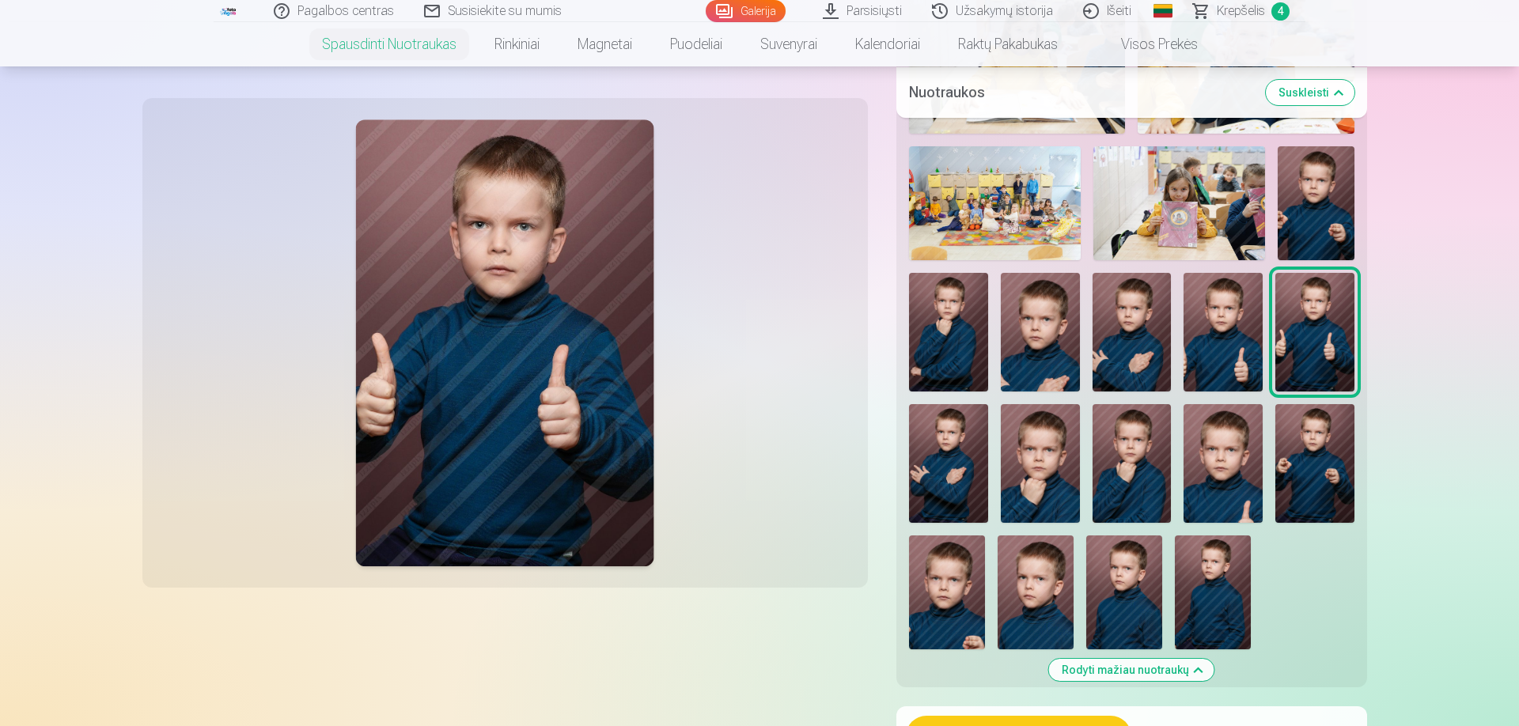
click at [1136, 439] on img at bounding box center [1132, 463] width 79 height 119
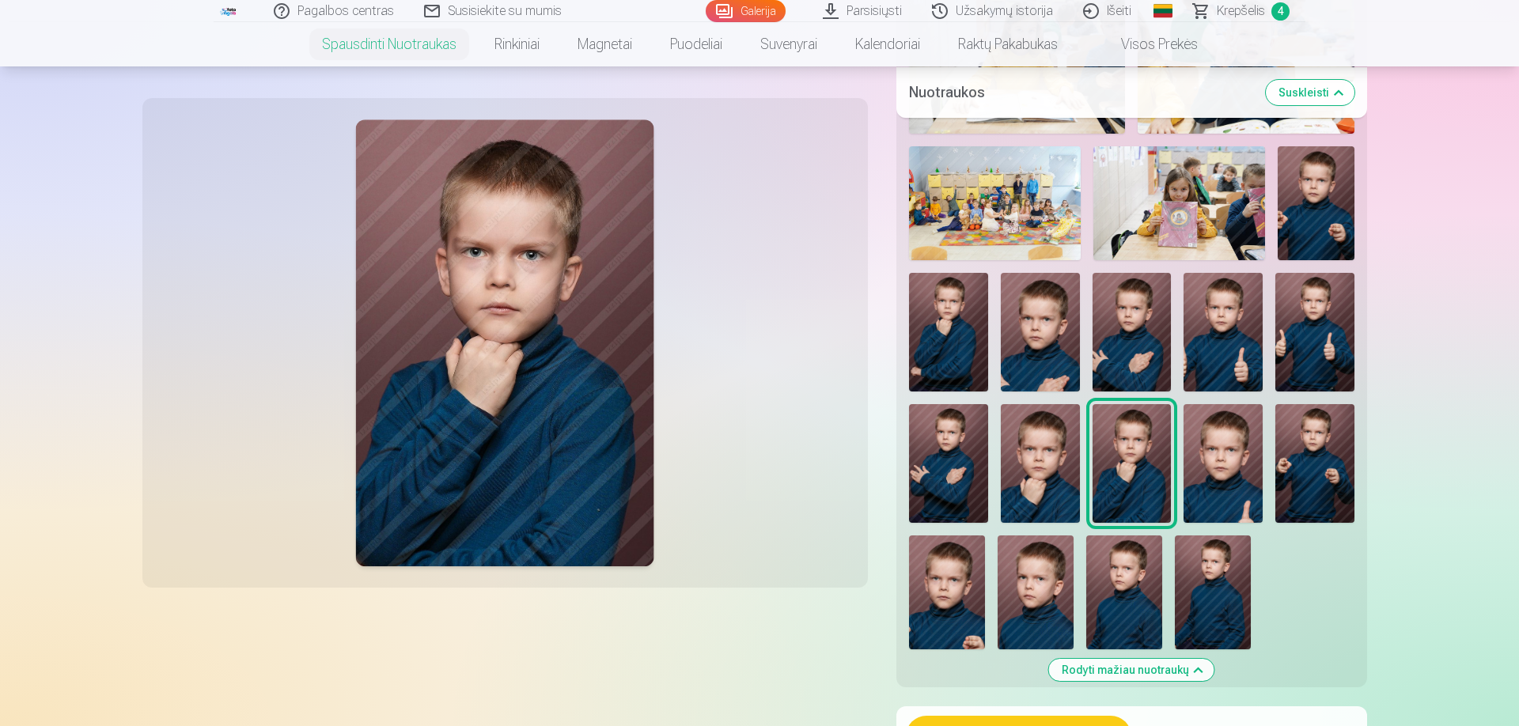
click at [1055, 460] on img at bounding box center [1040, 463] width 79 height 119
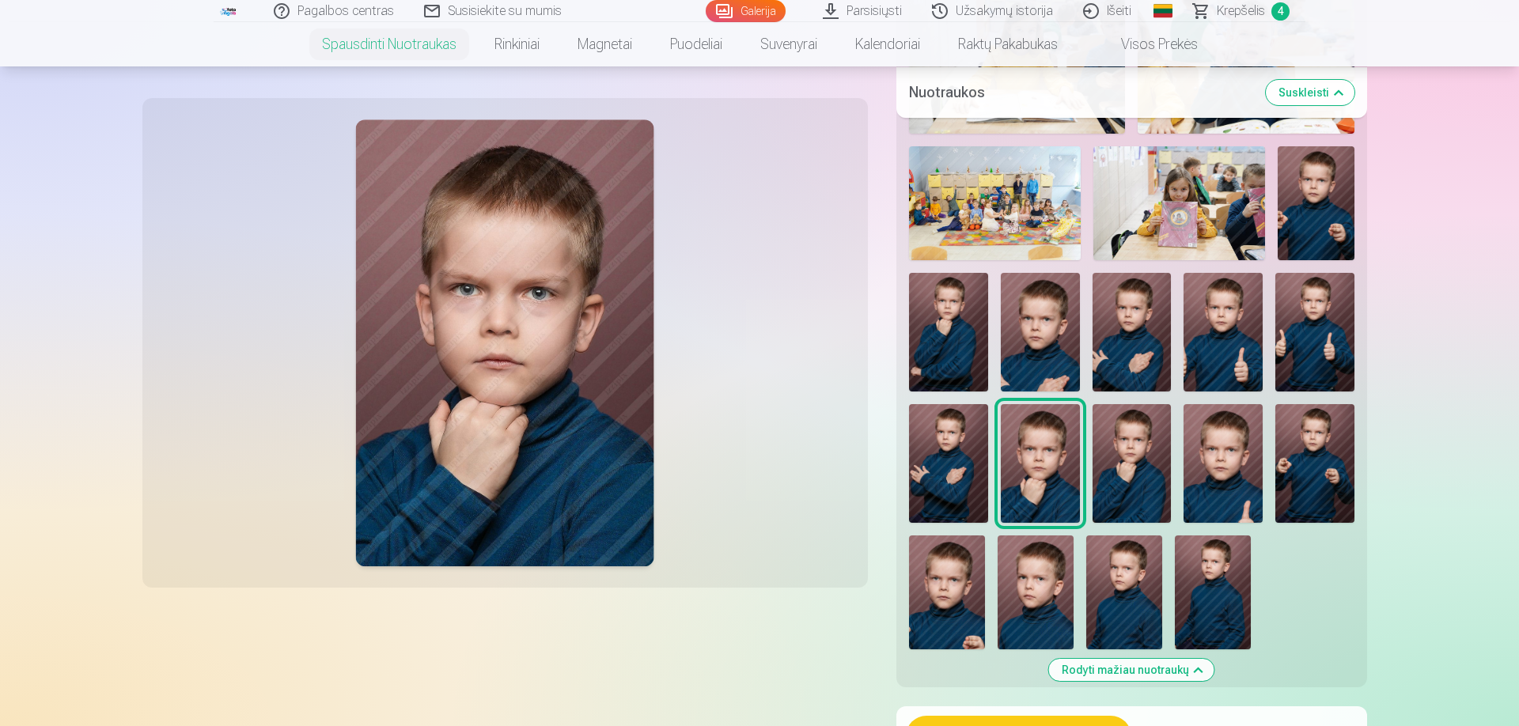
click at [950, 462] on img at bounding box center [948, 463] width 79 height 119
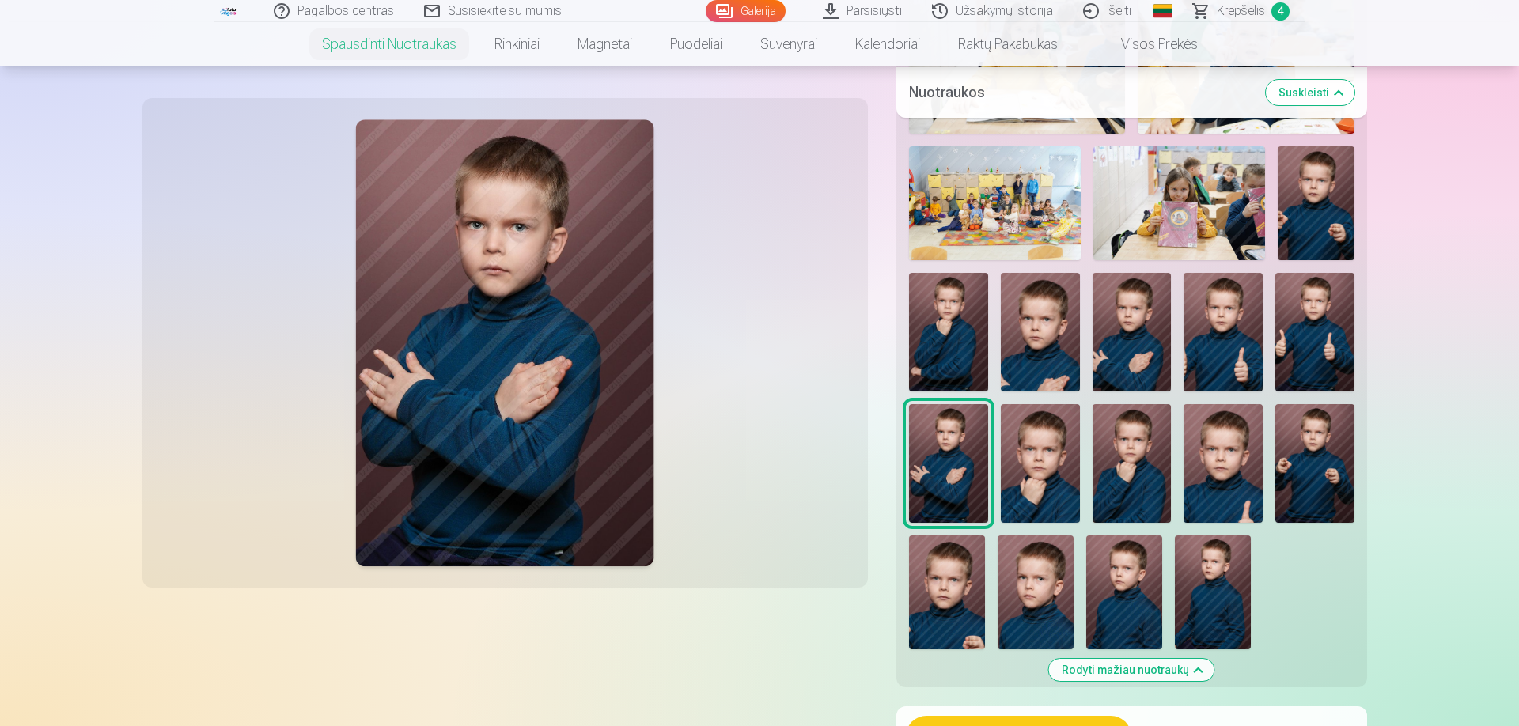
click at [939, 359] on img at bounding box center [948, 332] width 79 height 119
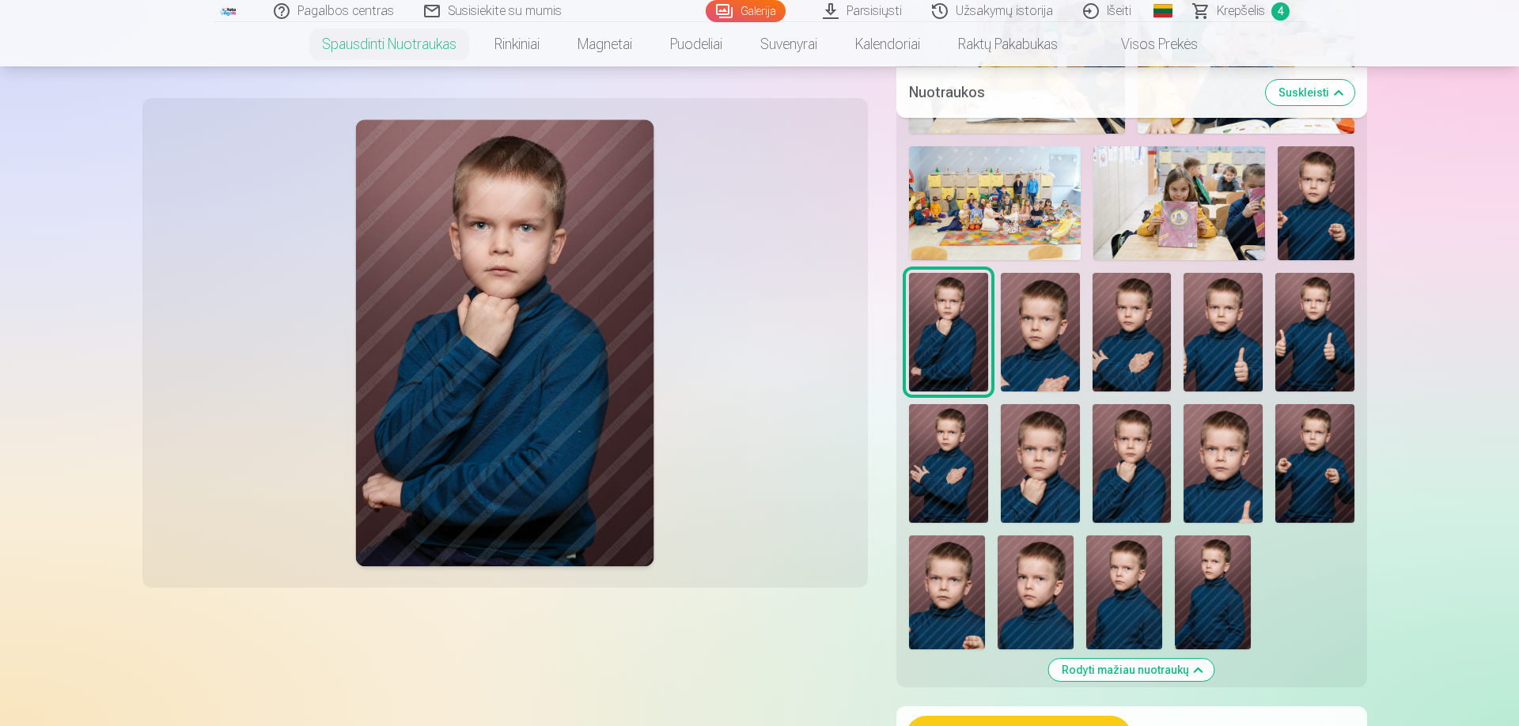
click at [1015, 723] on button "Pridėti į krepšelį : 6,00 €" at bounding box center [1019, 736] width 226 height 41
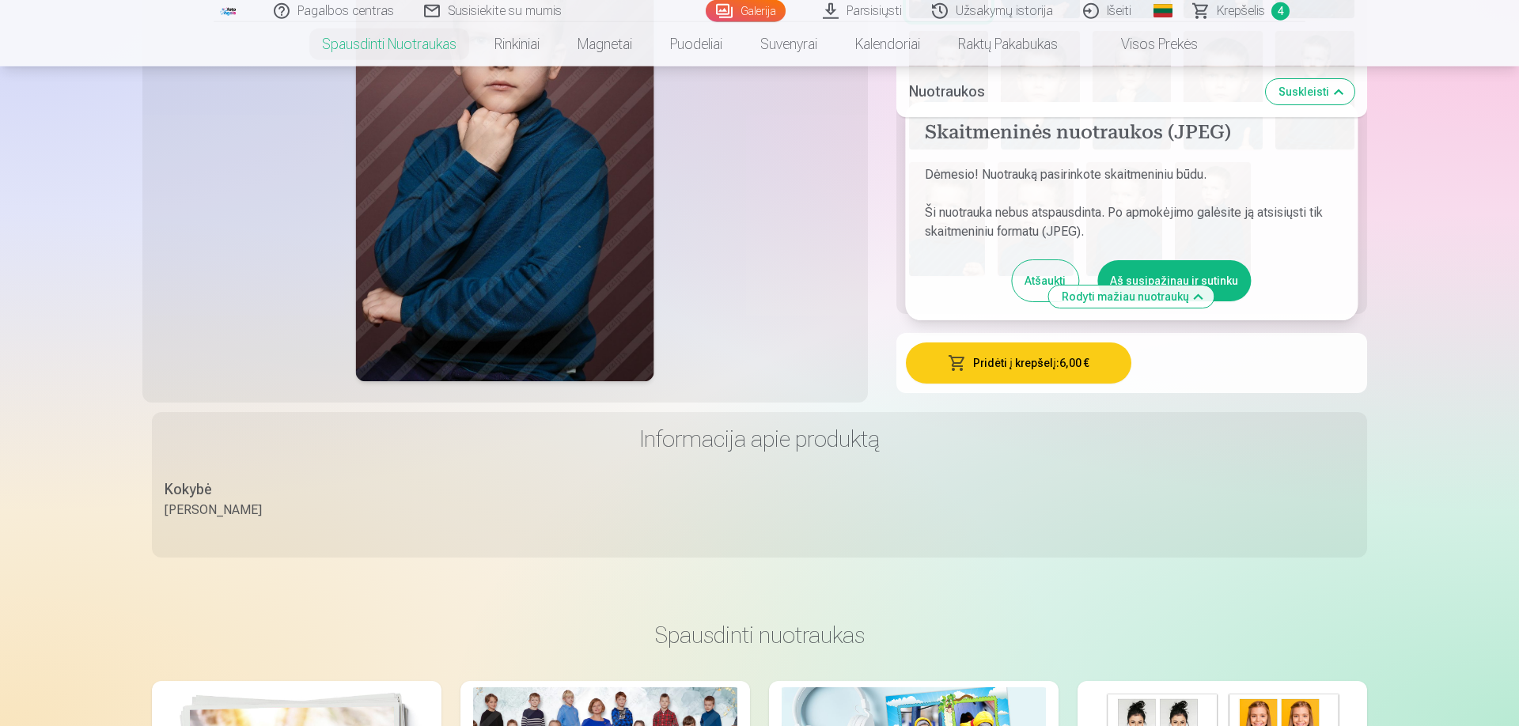
click at [1232, 263] on button "Aš susipažinau ir sutinku" at bounding box center [1175, 280] width 154 height 41
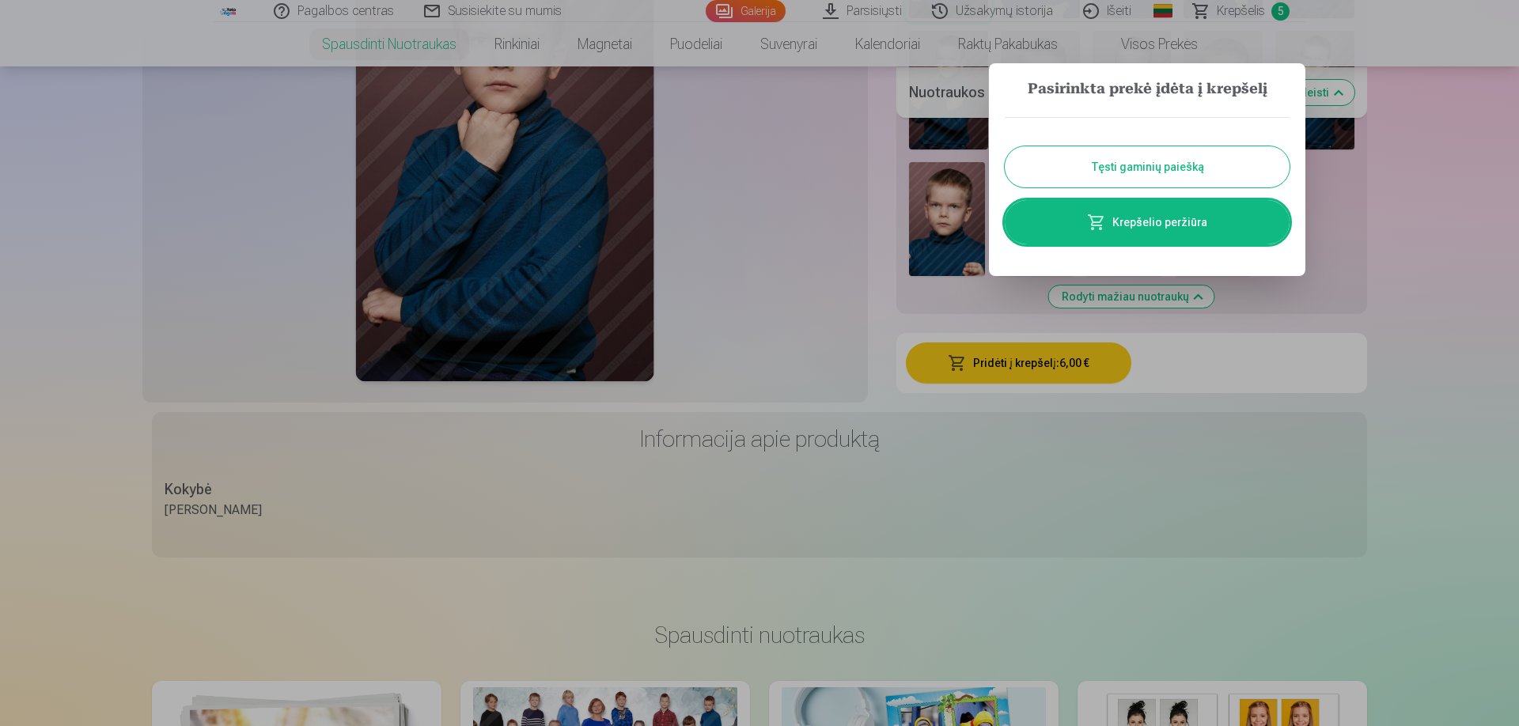
click at [1145, 229] on link "Krepšelio peržiūra" at bounding box center [1147, 222] width 285 height 44
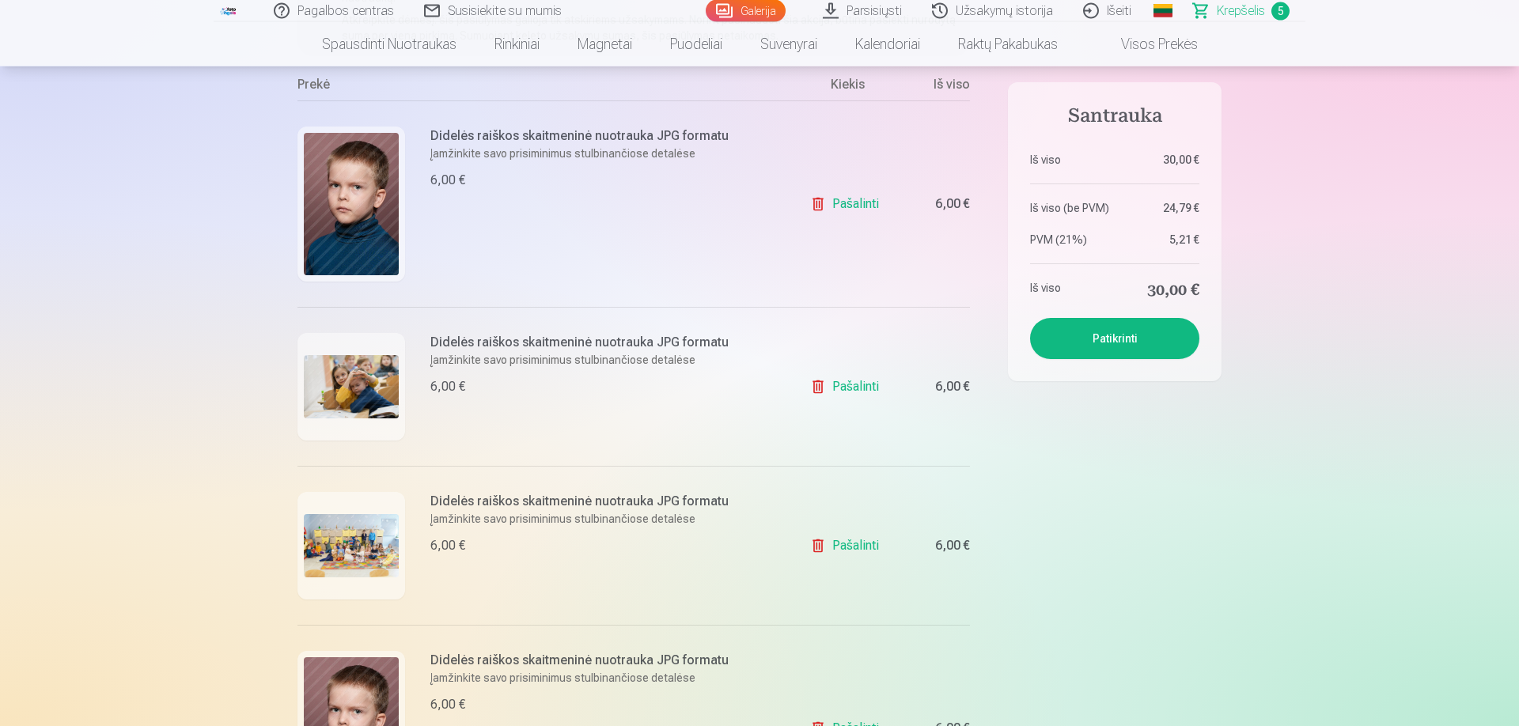
scroll to position [271, 0]
click at [841, 207] on link "Pašalinti" at bounding box center [847, 207] width 75 height 32
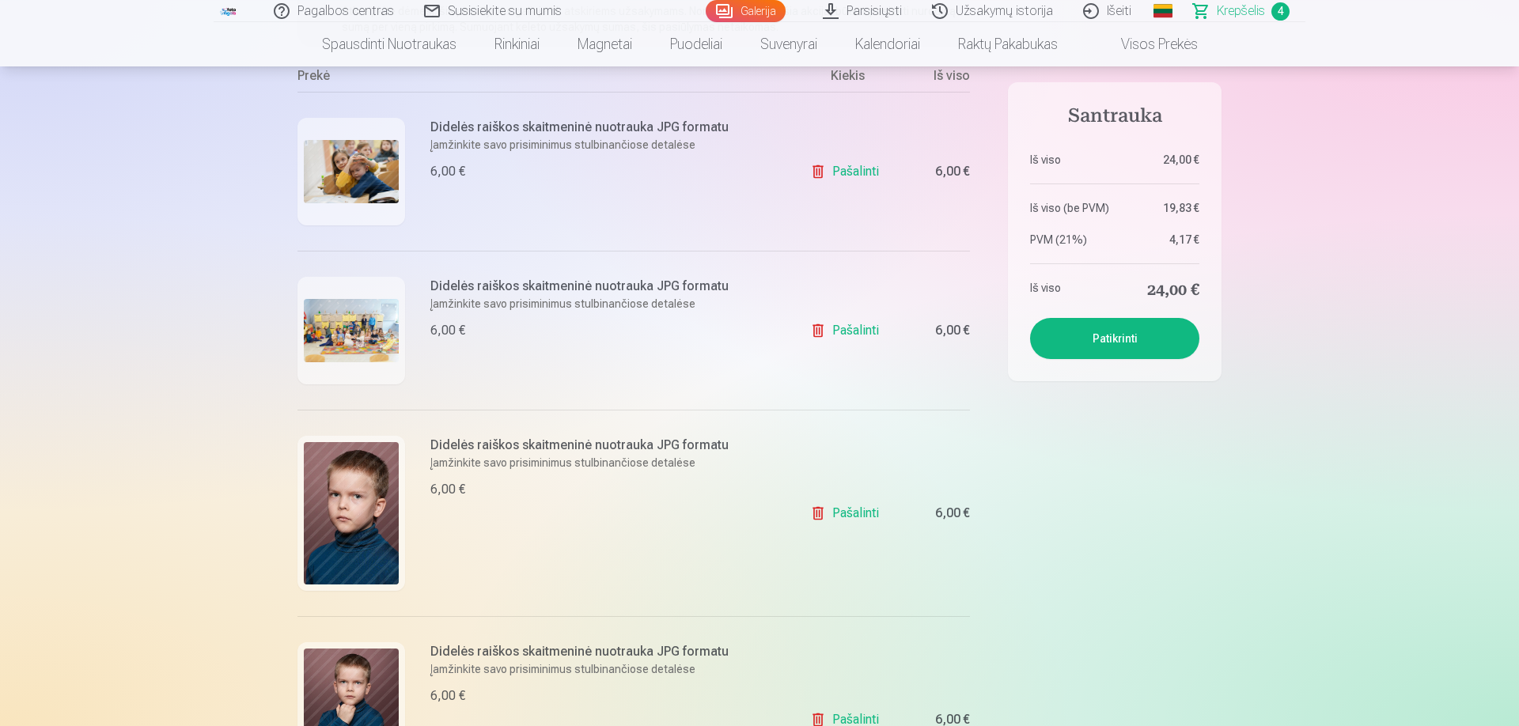
scroll to position [286, 0]
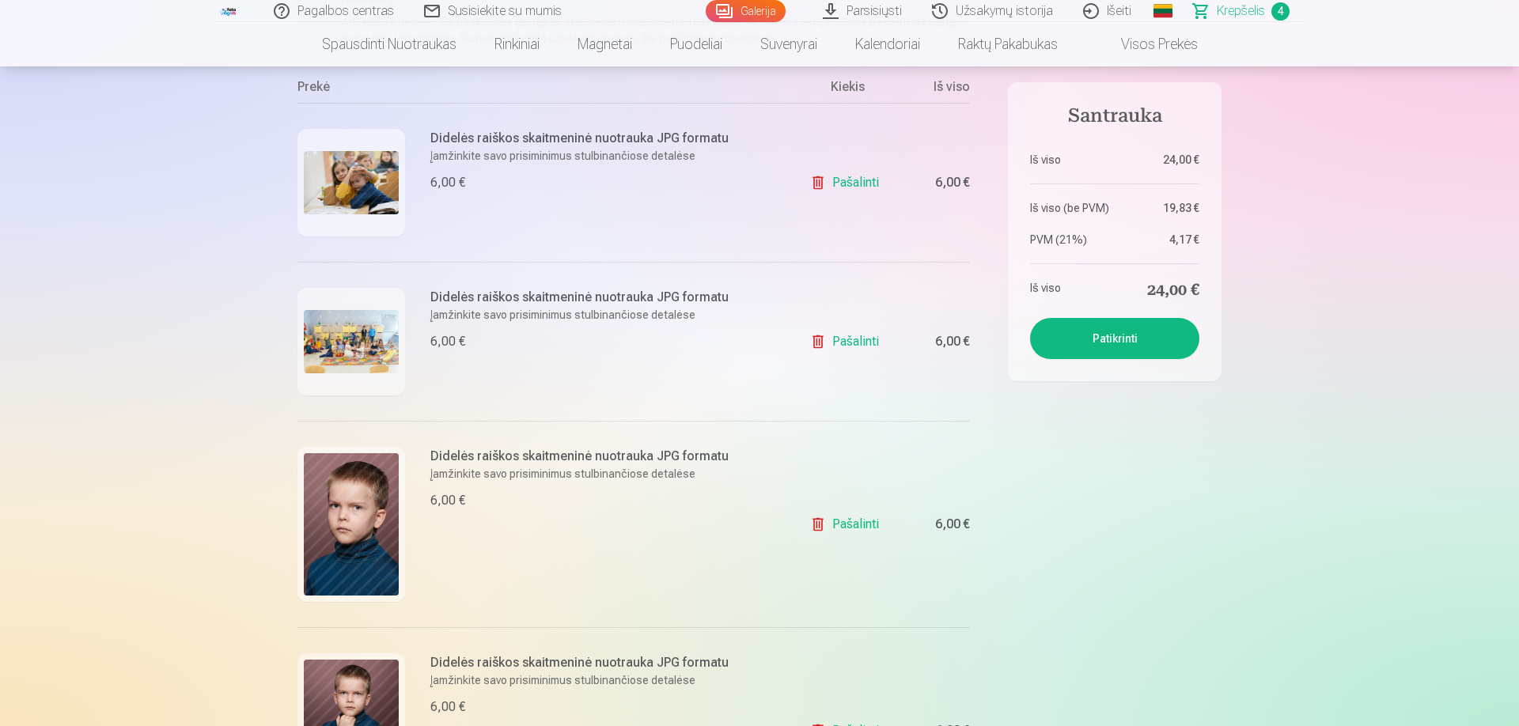
click at [347, 327] on img at bounding box center [351, 341] width 95 height 63
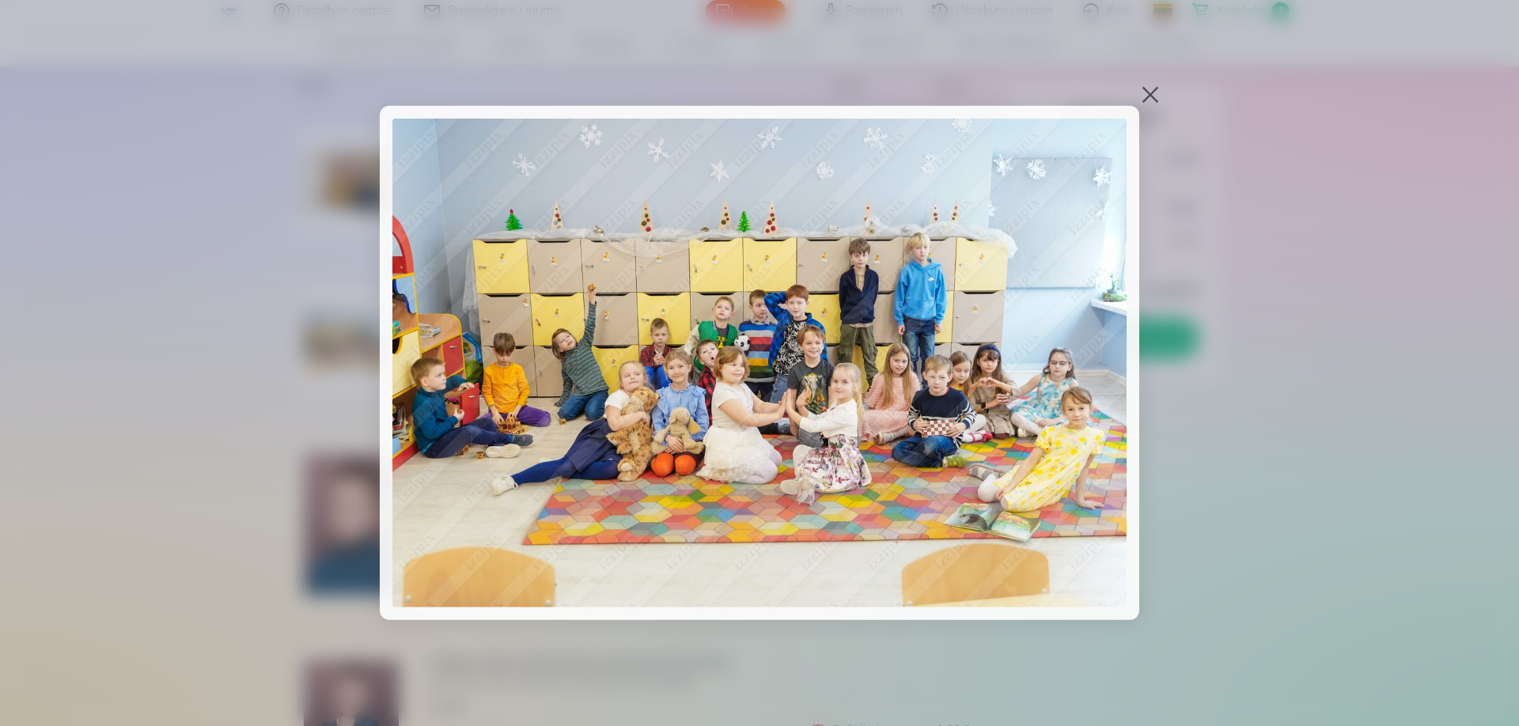
click at [1158, 89] on button at bounding box center [1151, 95] width 22 height 22
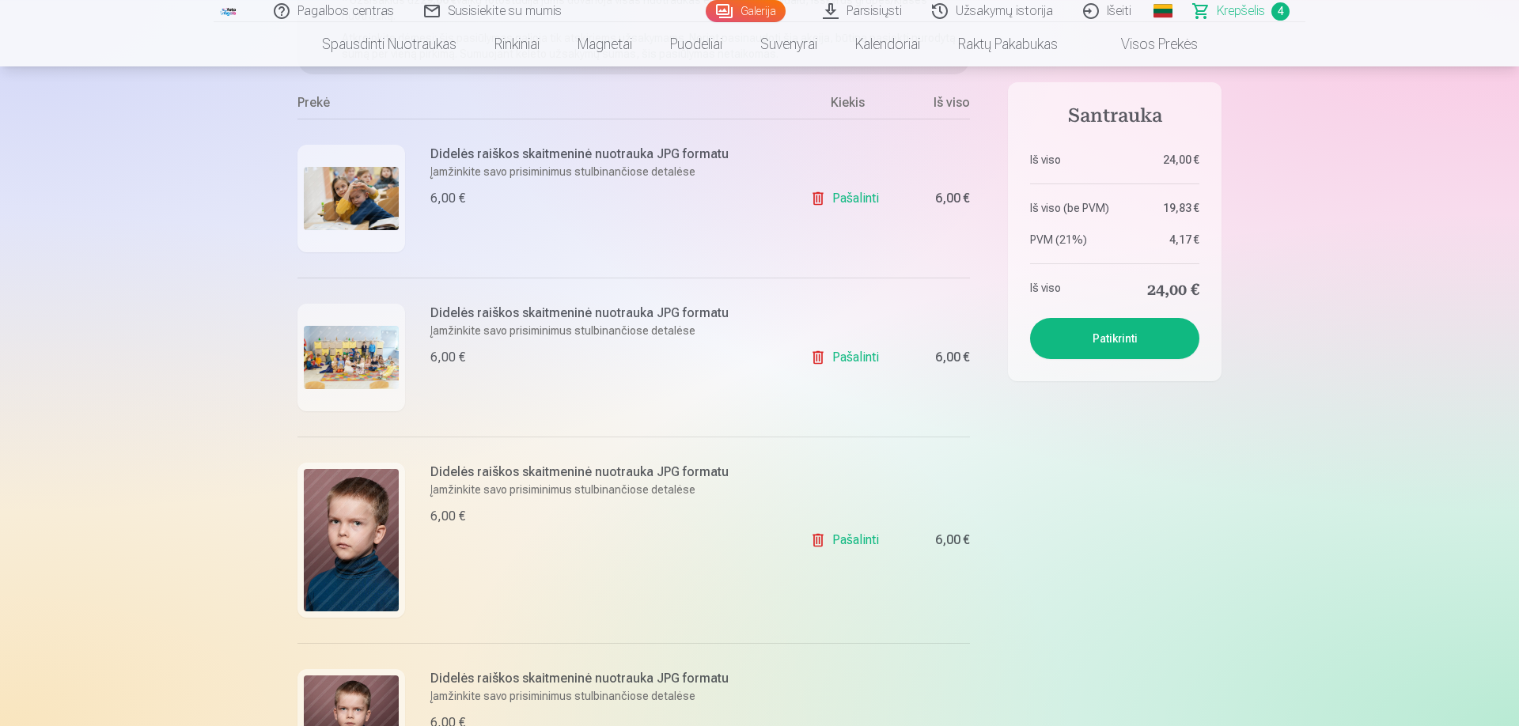
scroll to position [0, 0]
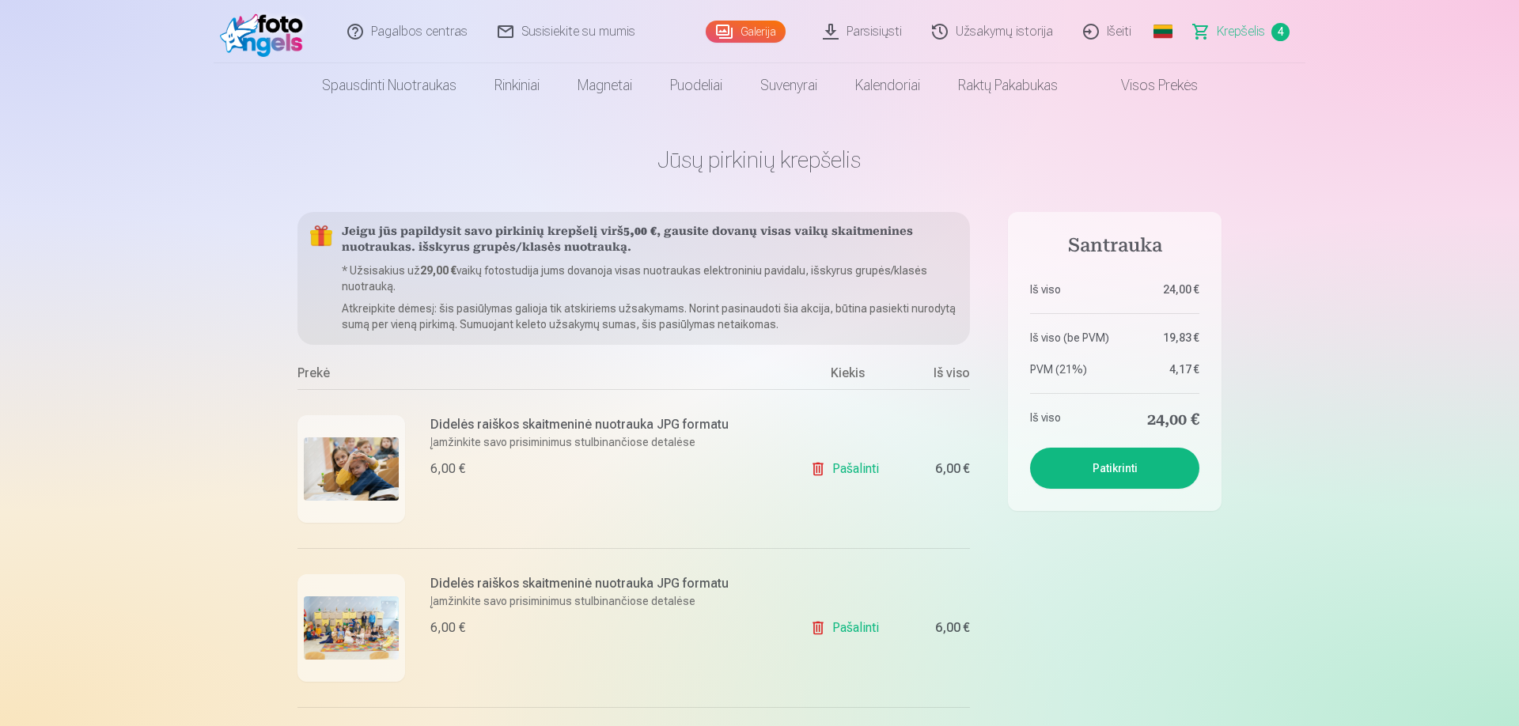
click at [1121, 463] on button "Patikrinti" at bounding box center [1114, 468] width 169 height 41
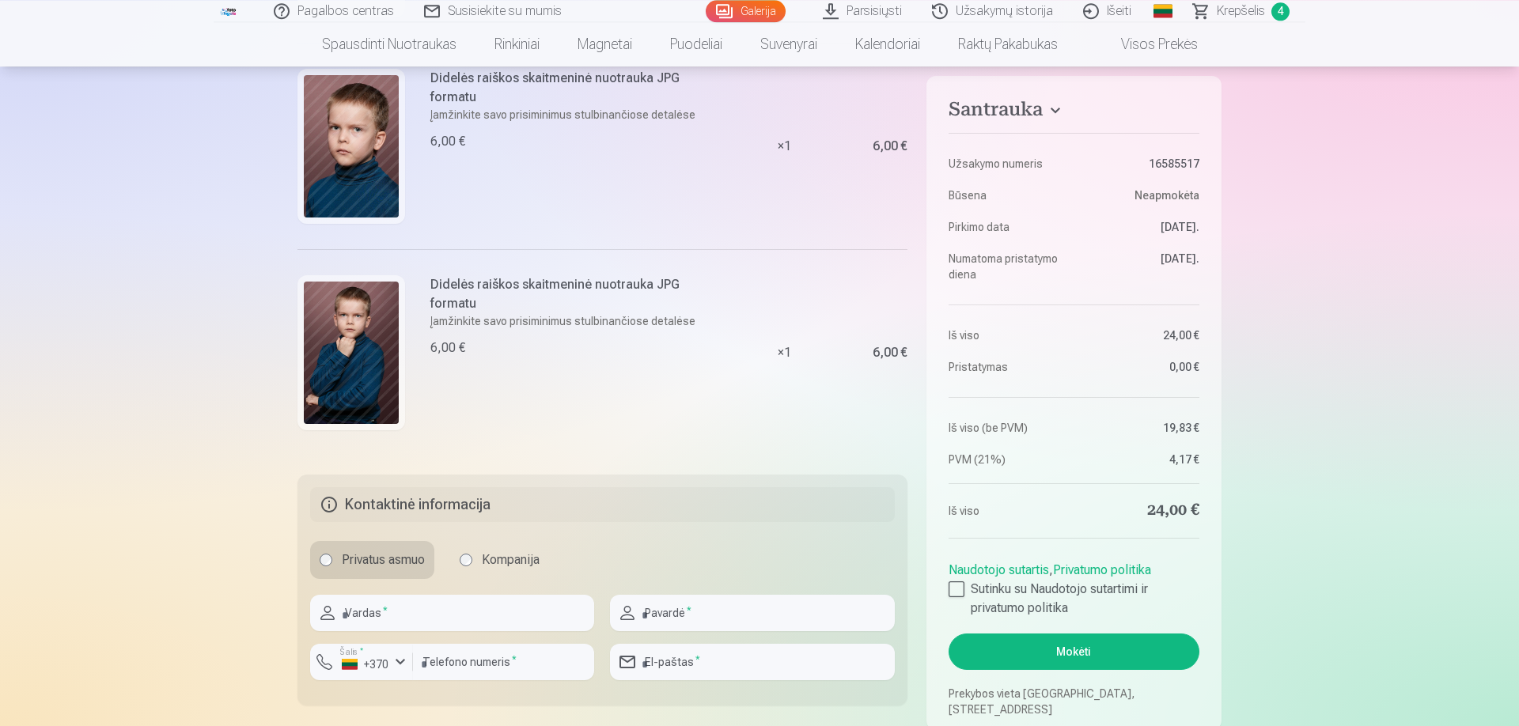
scroll to position [541, 0]
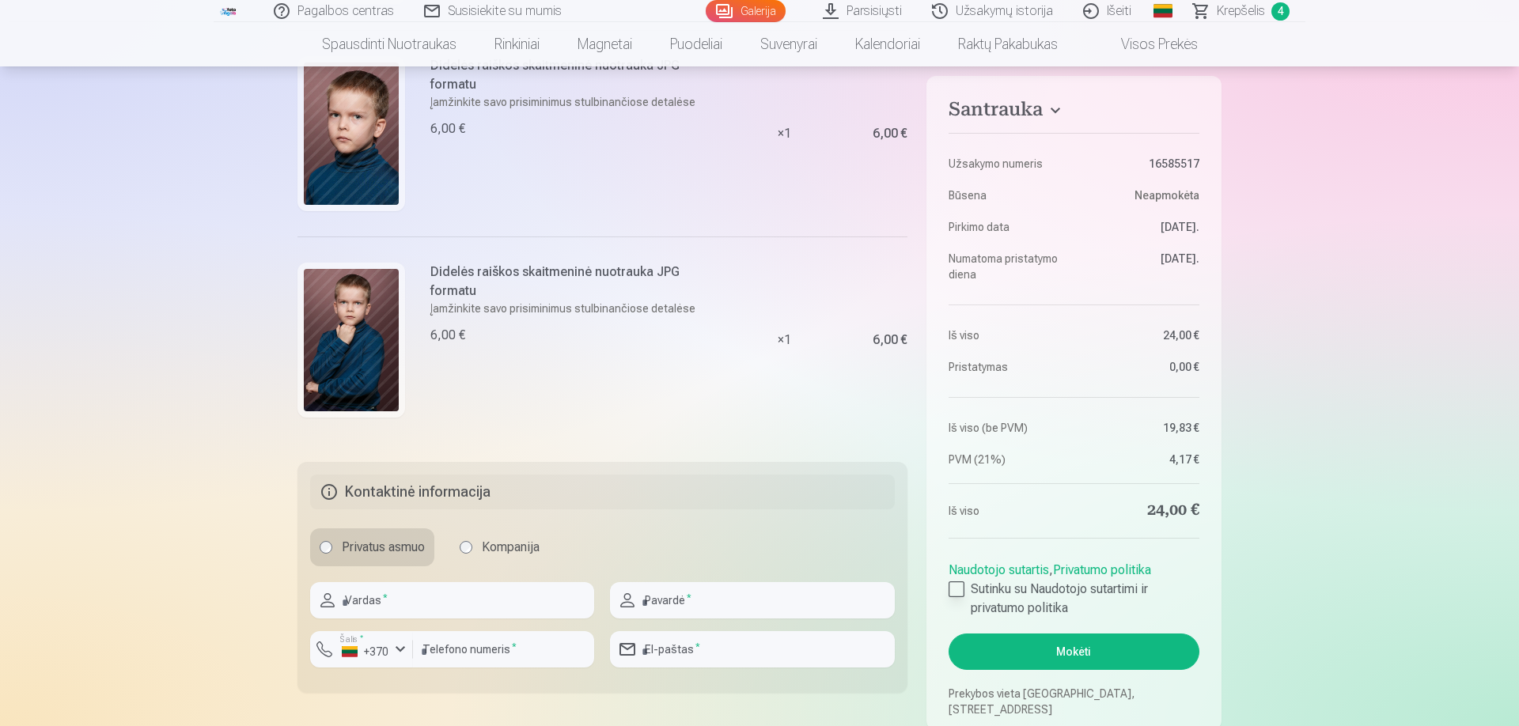
click at [962, 594] on div at bounding box center [957, 590] width 16 height 16
click at [1049, 649] on button "Mokėti" at bounding box center [1074, 652] width 251 height 36
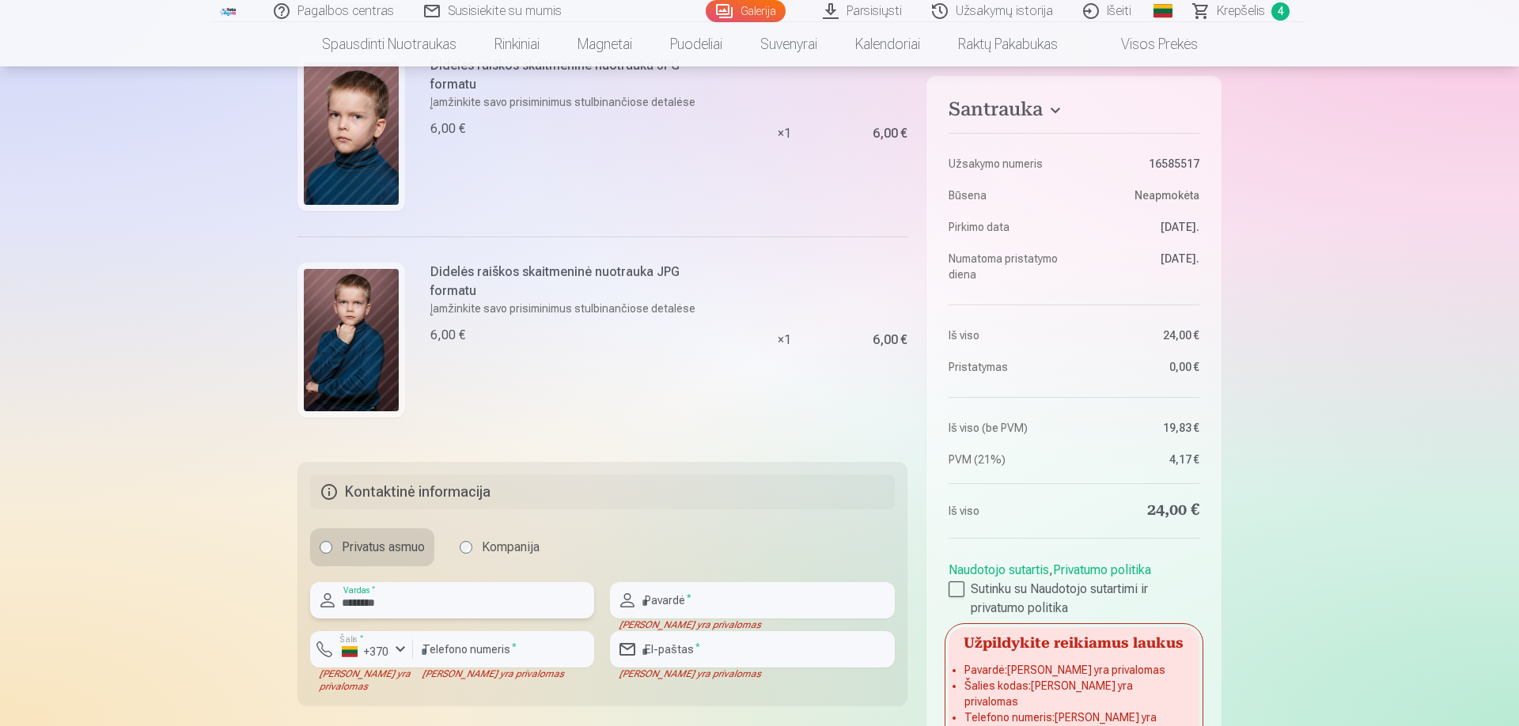
type input "********"
type input "**********"
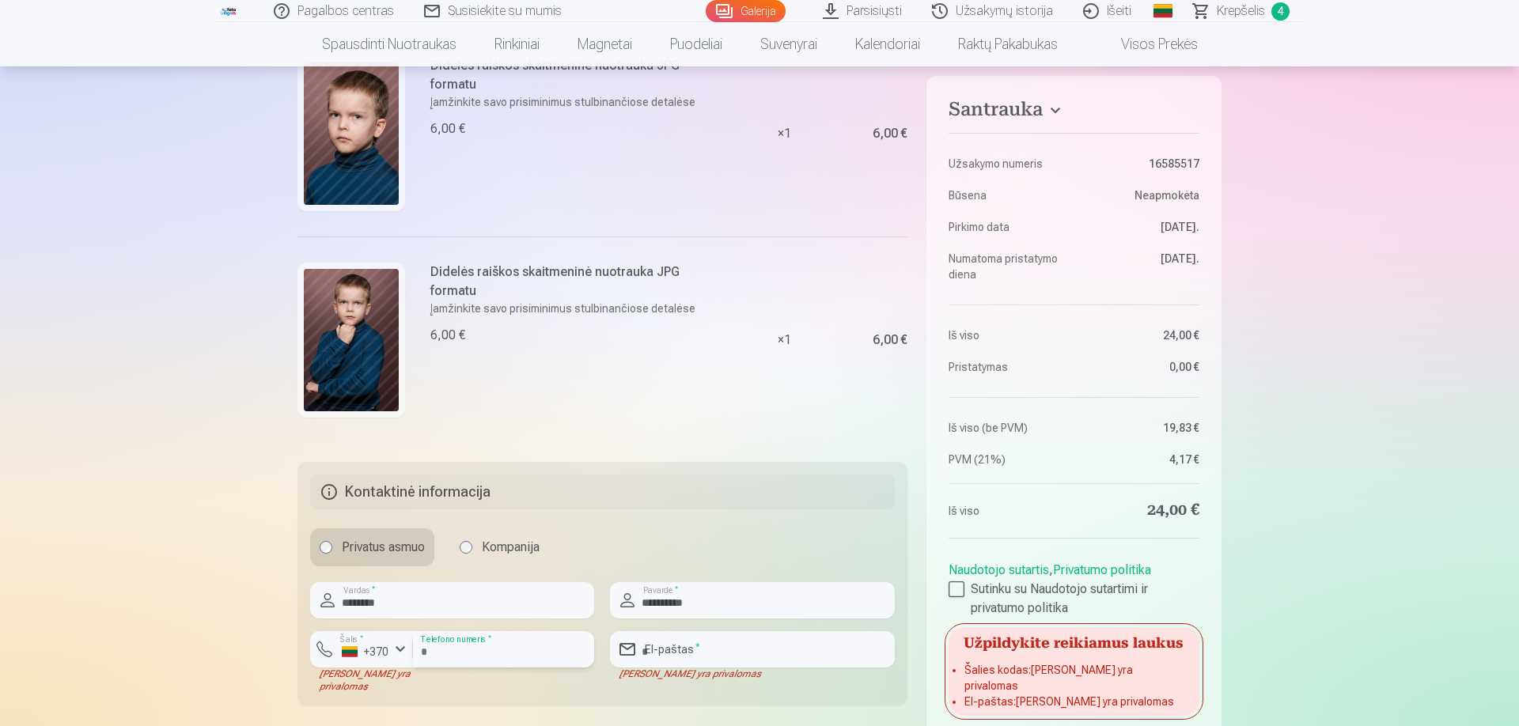
type input "********"
click at [710, 661] on input "email" at bounding box center [752, 650] width 284 height 36
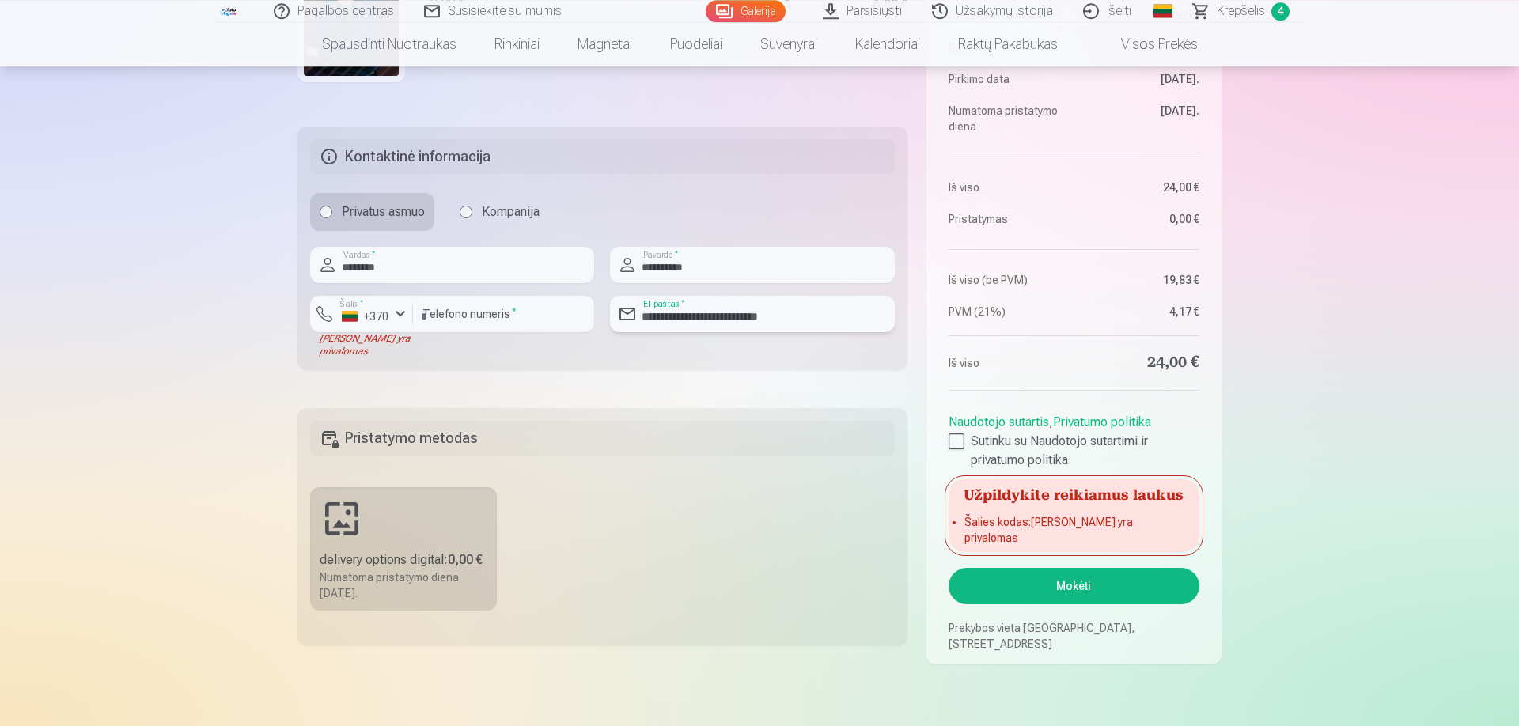
scroll to position [902, 0]
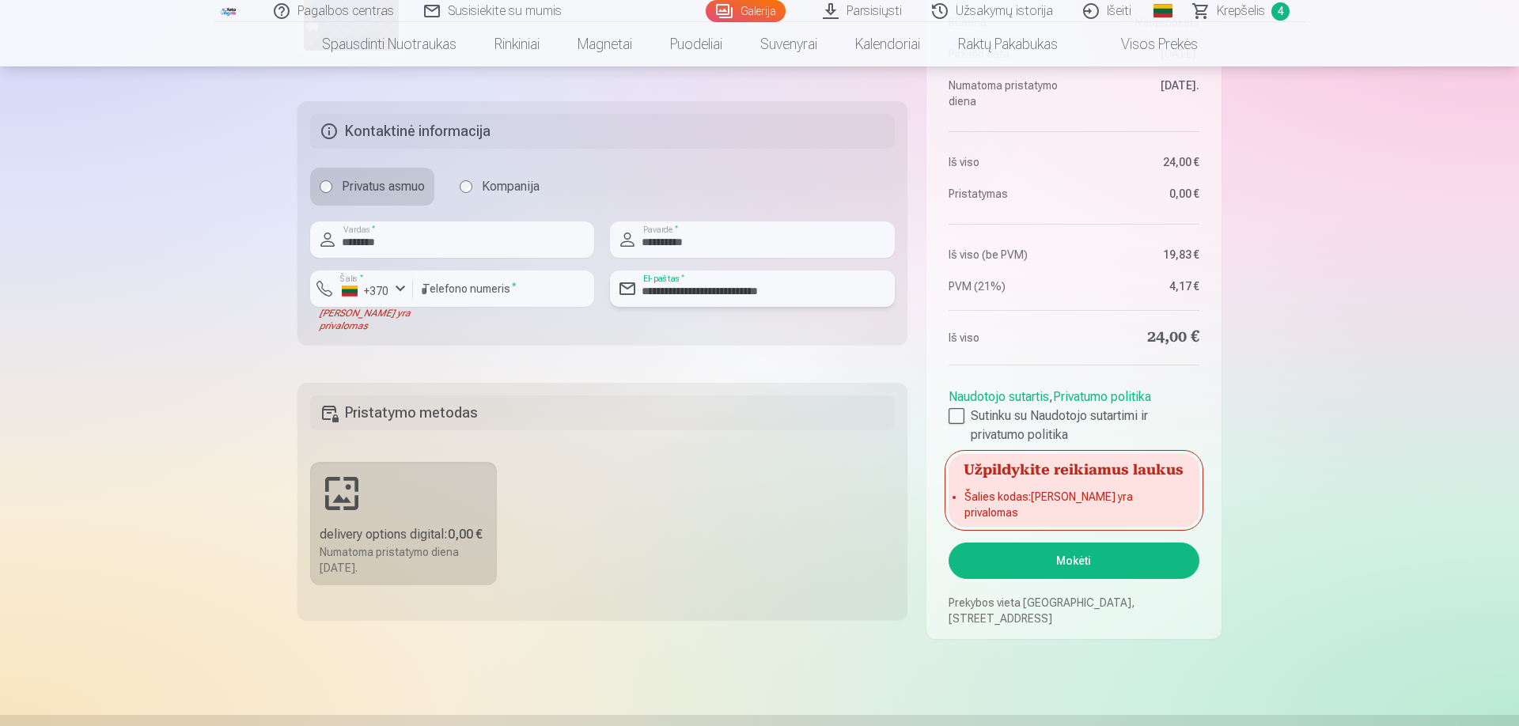
type input "**********"
click at [1045, 560] on button "Mokėti" at bounding box center [1074, 561] width 251 height 36
click at [388, 294] on div "+370" at bounding box center [365, 291] width 47 height 16
click at [390, 318] on li "+370 Lietuva" at bounding box center [392, 326] width 144 height 32
click at [1070, 556] on button "Mokėti" at bounding box center [1074, 561] width 251 height 36
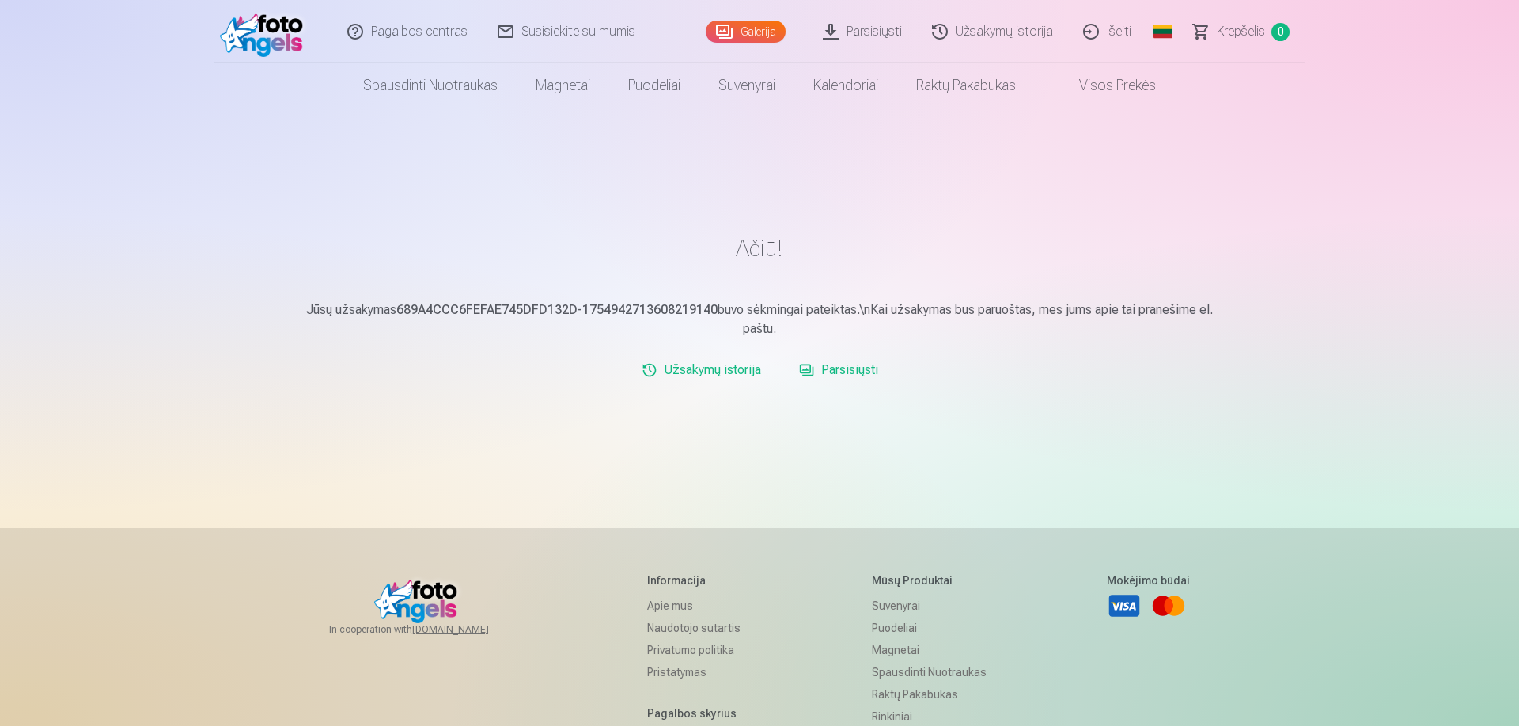
click at [861, 369] on link "Parsisiųsti" at bounding box center [839, 371] width 92 height 32
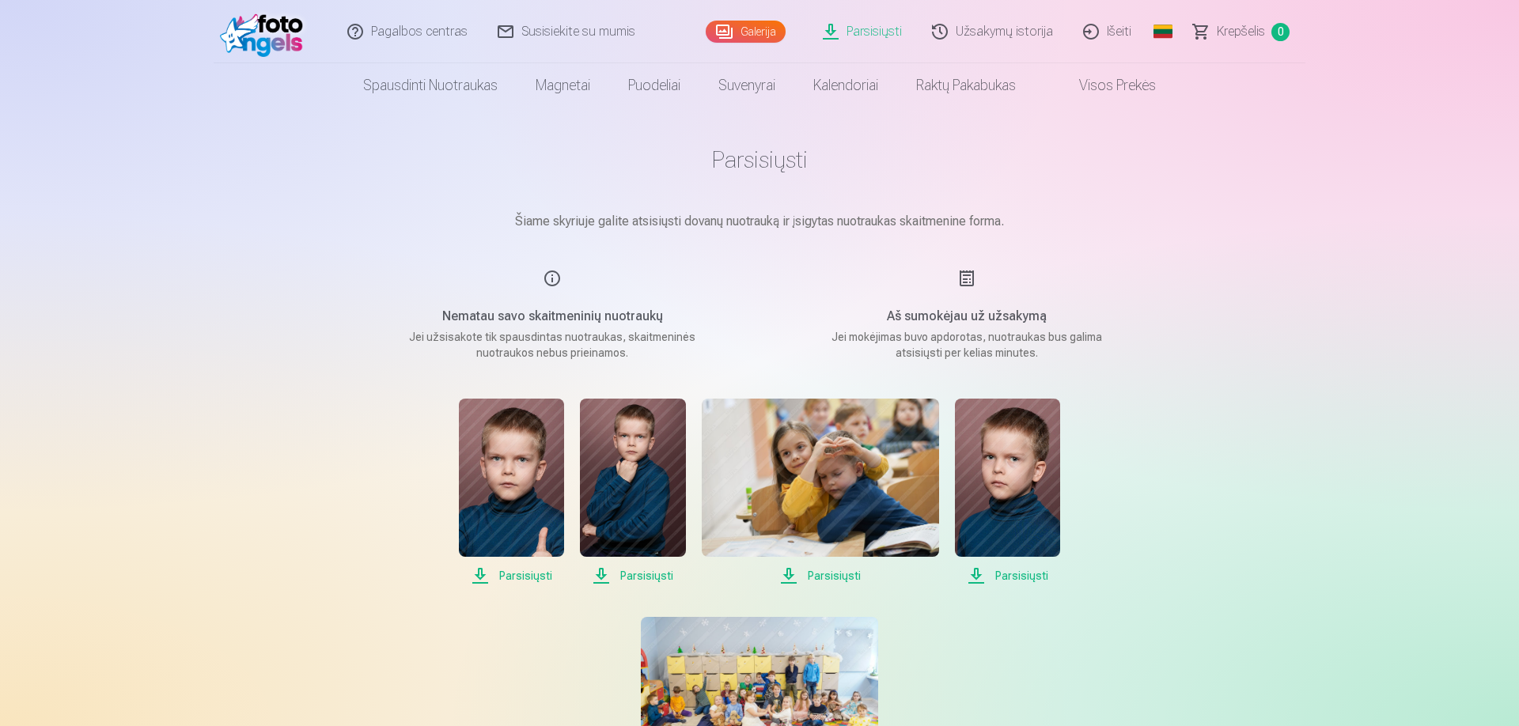
click at [533, 574] on span "Parsisiųsti" at bounding box center [511, 576] width 105 height 19
click at [614, 571] on span "Parsisiųsti" at bounding box center [632, 576] width 105 height 19
click at [833, 572] on span "Parsisiųsti" at bounding box center [820, 576] width 237 height 19
click at [1003, 570] on span "Parsisiųsti" at bounding box center [1007, 576] width 105 height 19
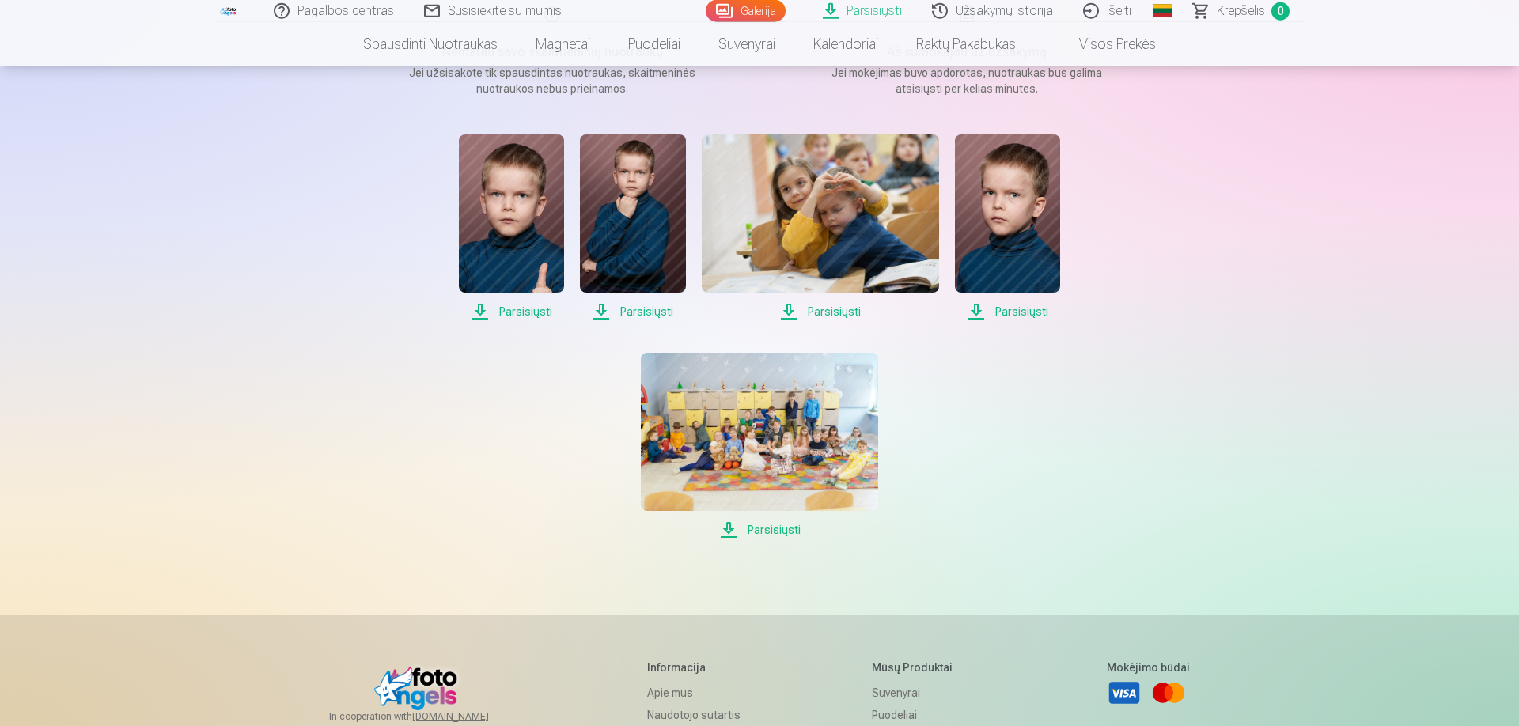
scroll to position [271, 0]
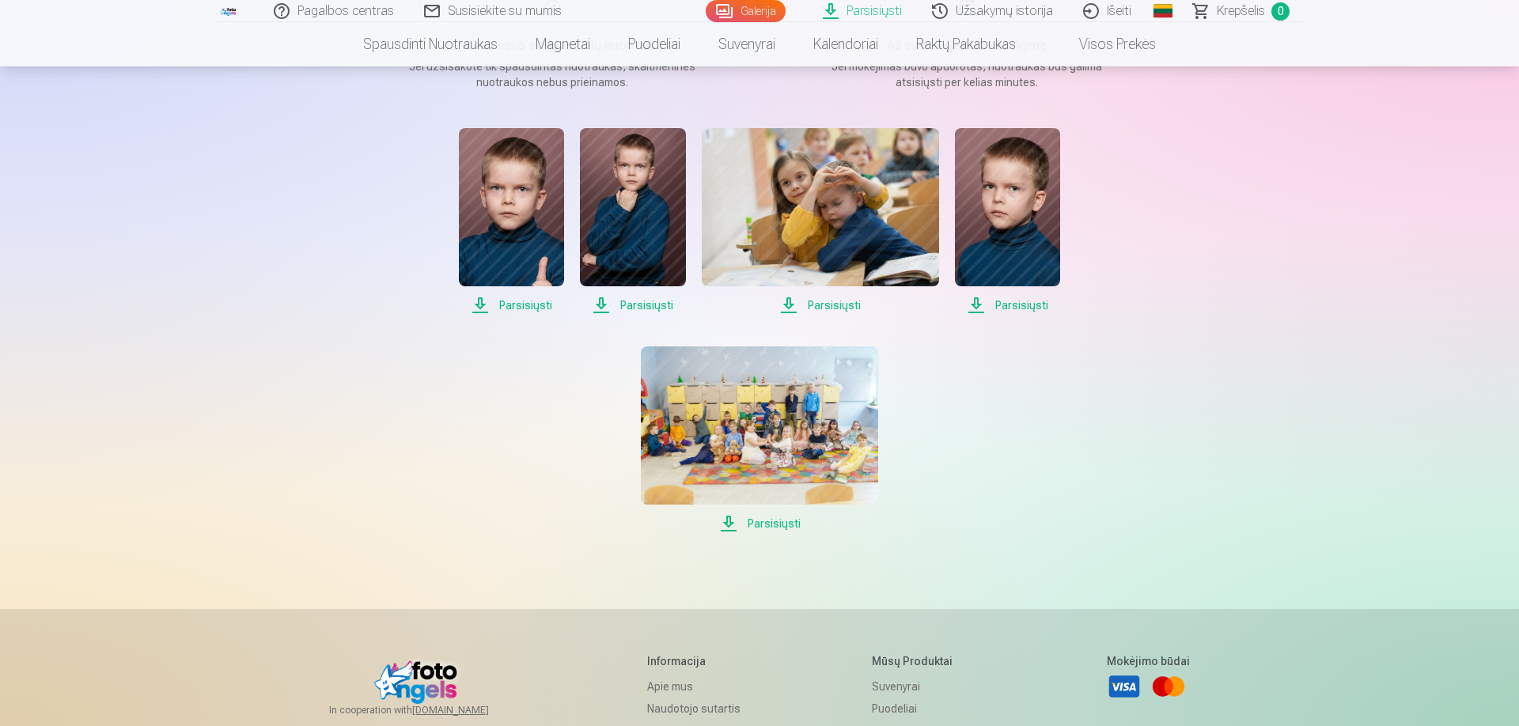
click at [768, 525] on span "Parsisiųsti" at bounding box center [759, 523] width 237 height 19
click at [1125, 371] on div "Parsisiųsti Parsisiųsti Parsisiųsti Parsisiųsti Parsisiųsti" at bounding box center [759, 330] width 791 height 405
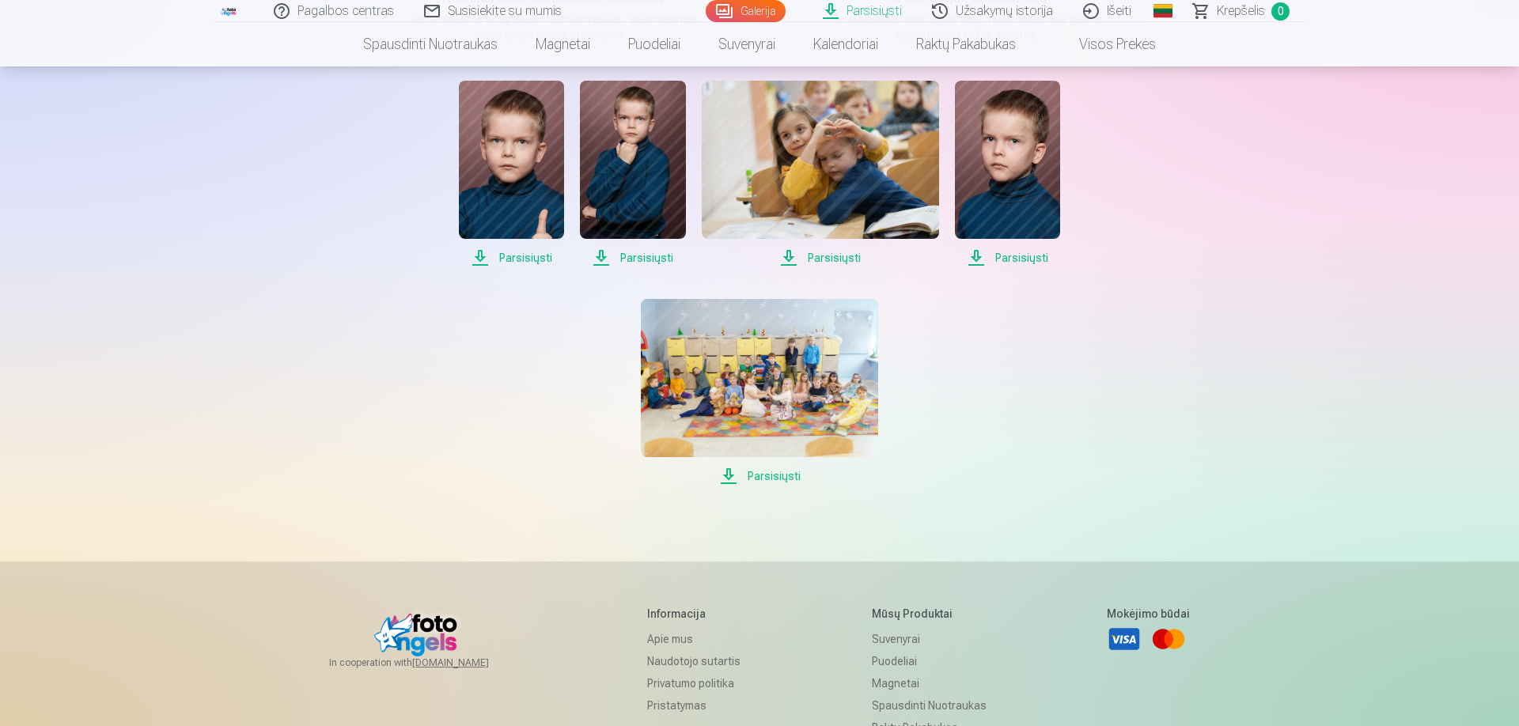
scroll to position [0, 0]
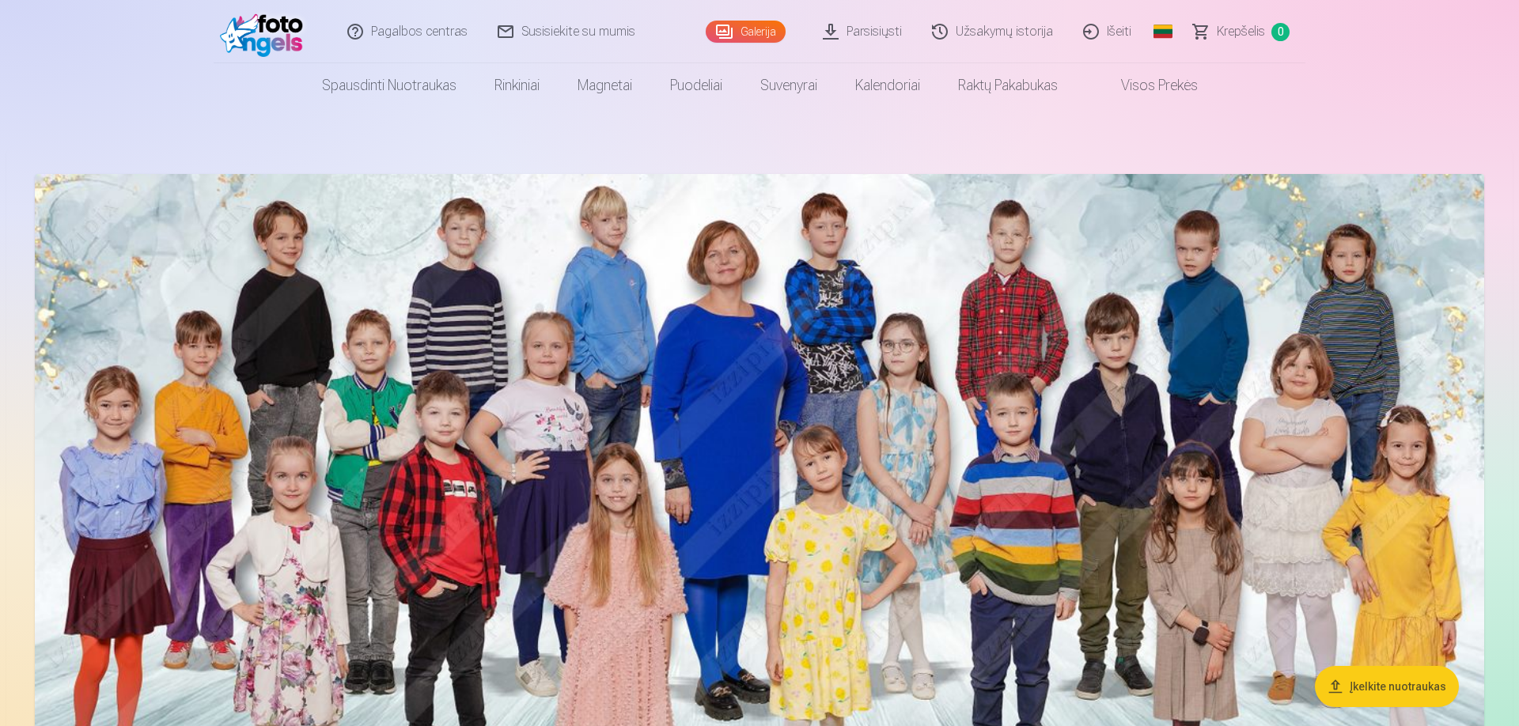
click at [1125, 37] on link "Išeiti" at bounding box center [1108, 31] width 78 height 63
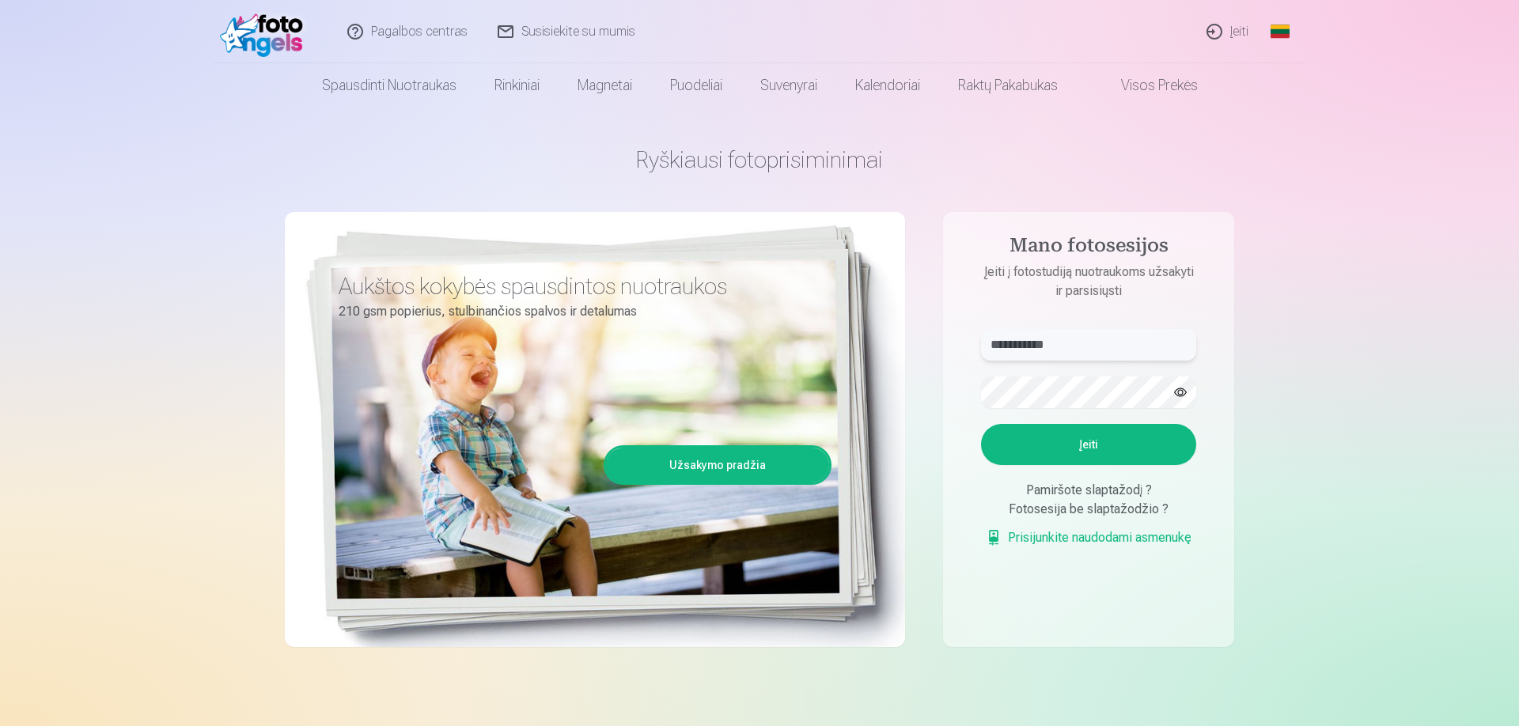
drag, startPoint x: 1083, startPoint y: 351, endPoint x: 874, endPoint y: 334, distance: 208.8
click at [981, 334] on input "**********" at bounding box center [1088, 345] width 215 height 32
type input "**********"
click at [1186, 394] on button "button" at bounding box center [1181, 392] width 30 height 30
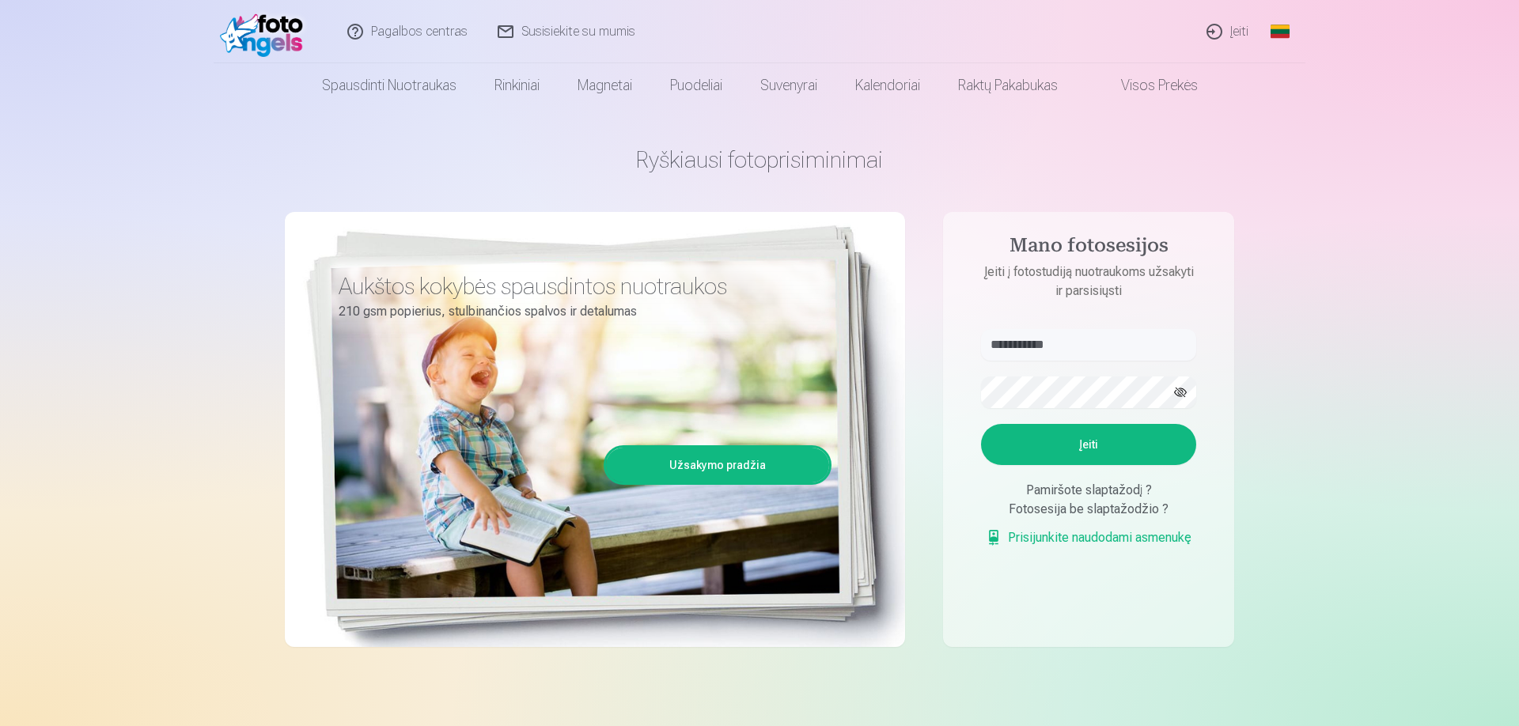
click at [1097, 446] on button "Įeiti" at bounding box center [1088, 444] width 215 height 41
